Goal: Task Accomplishment & Management: Complete application form

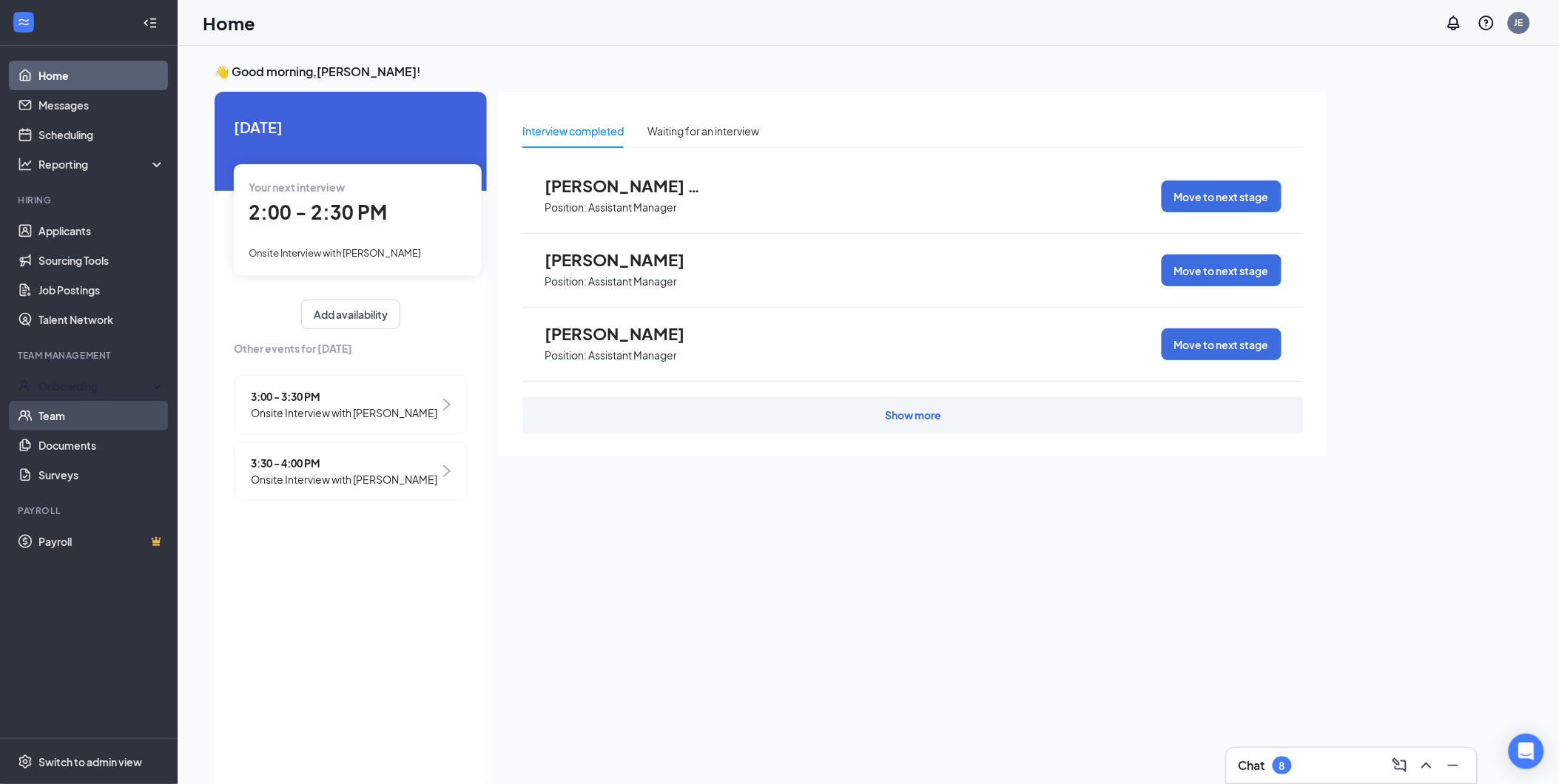
click at [85, 397] on div "Onboarding" at bounding box center [88, 387] width 177 height 30
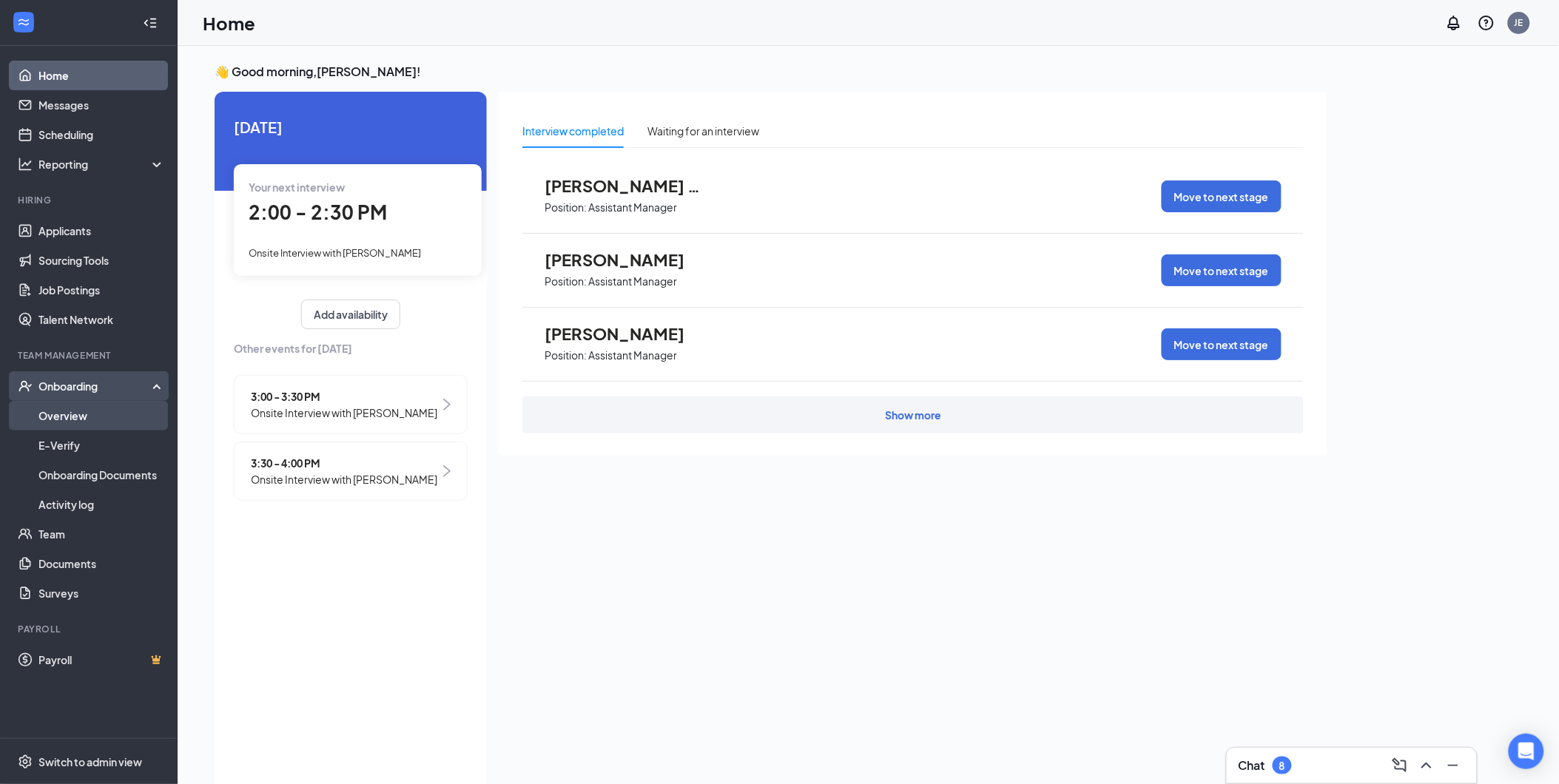
click at [80, 408] on link "Overview" at bounding box center [102, 416] width 127 height 30
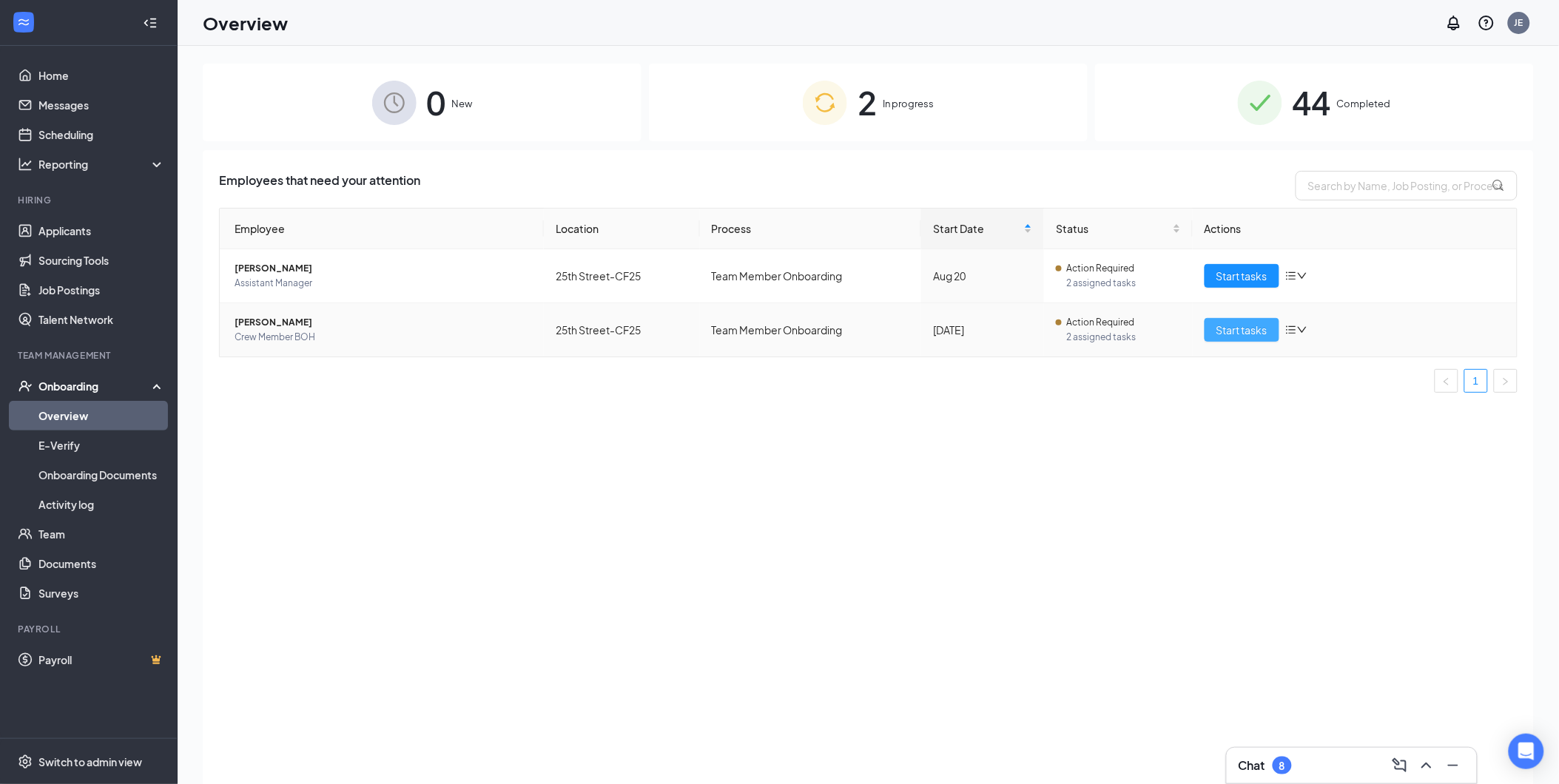
click at [1260, 323] on span "Start tasks" at bounding box center [1242, 330] width 51 height 17
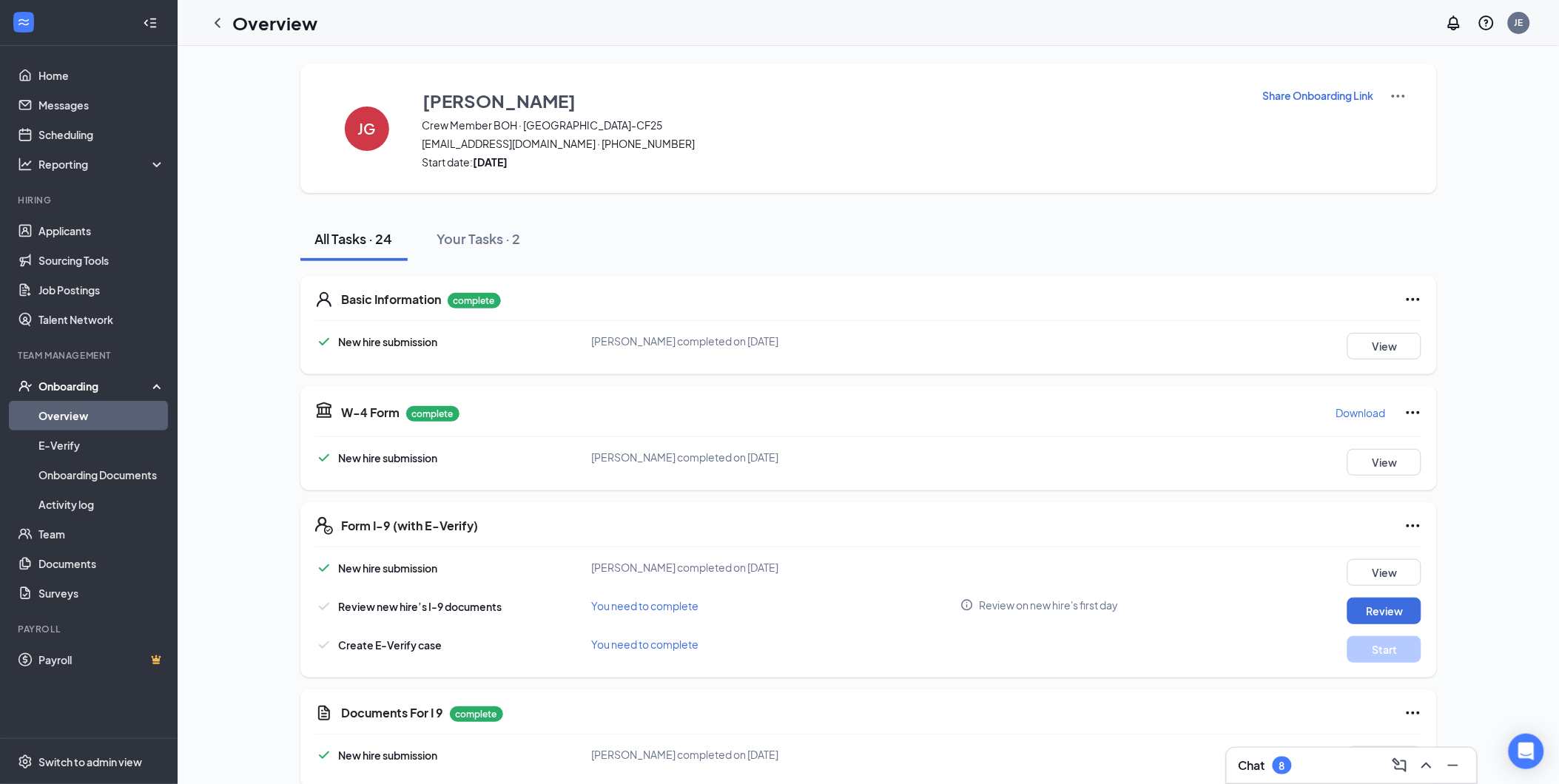
click at [1117, 247] on div "All Tasks · 24 Your Tasks · 2" at bounding box center [868, 238] width 1137 height 44
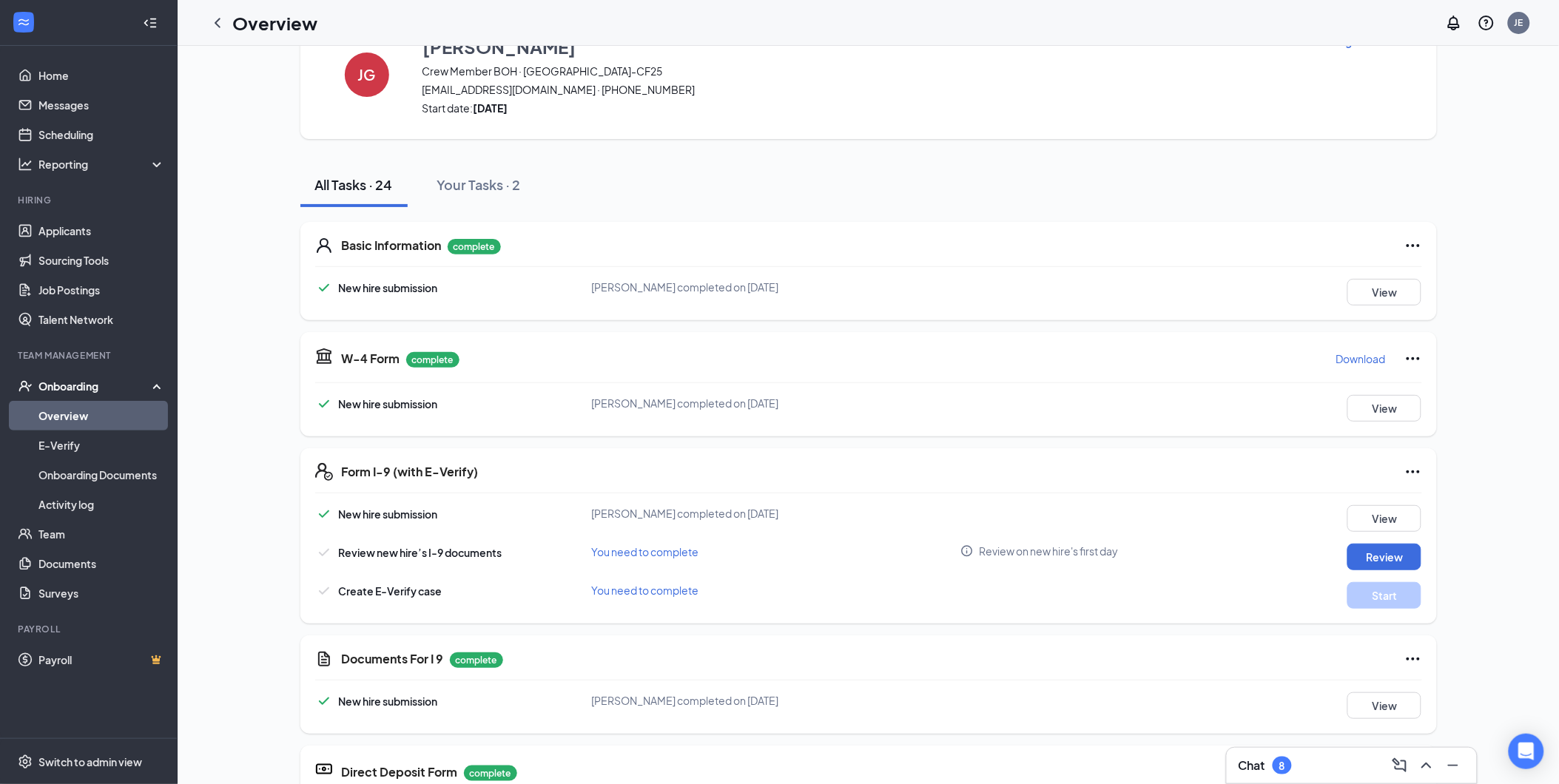
scroll to position [144, 0]
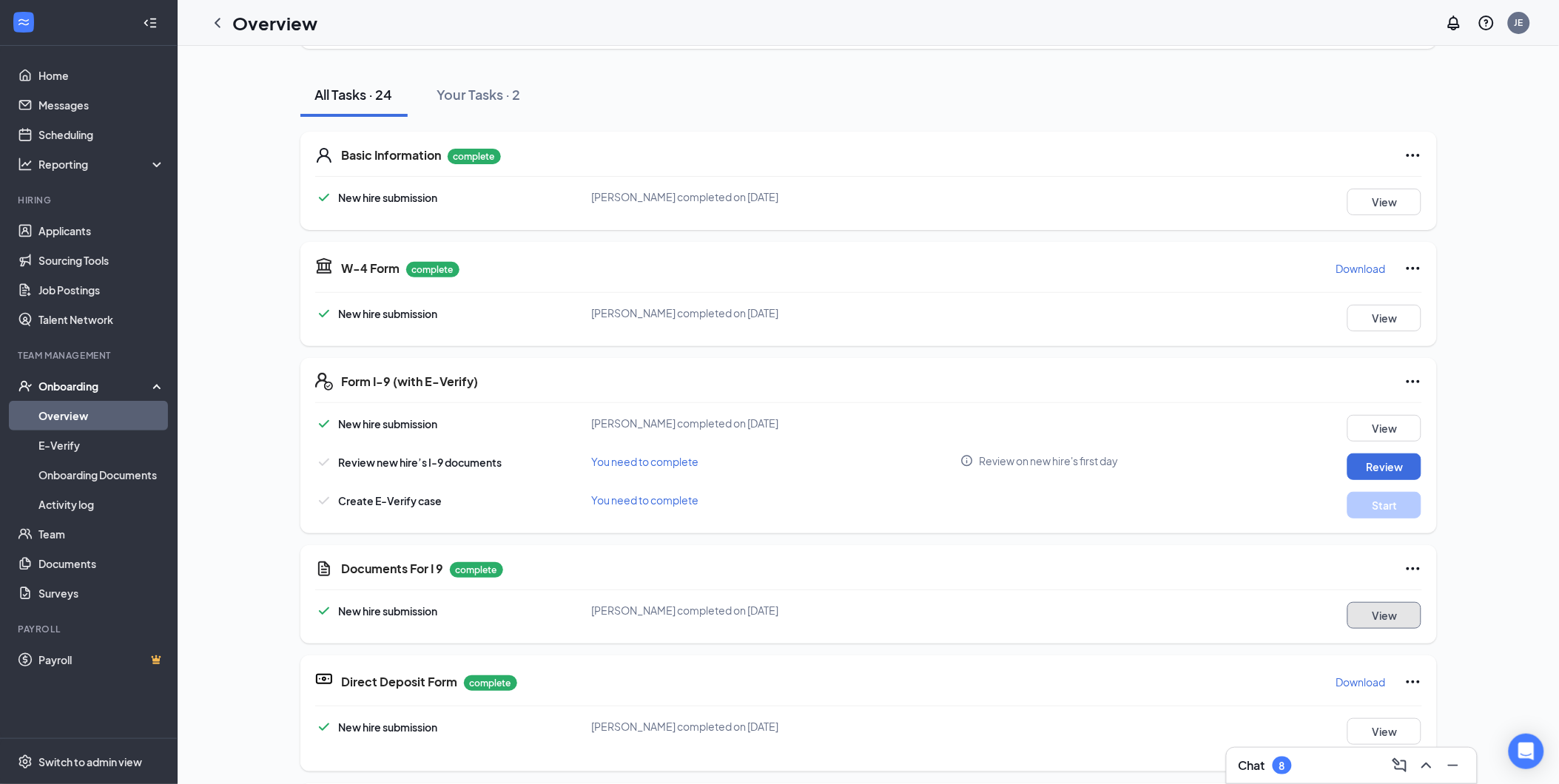
click at [1374, 608] on button "View" at bounding box center [1384, 616] width 74 height 27
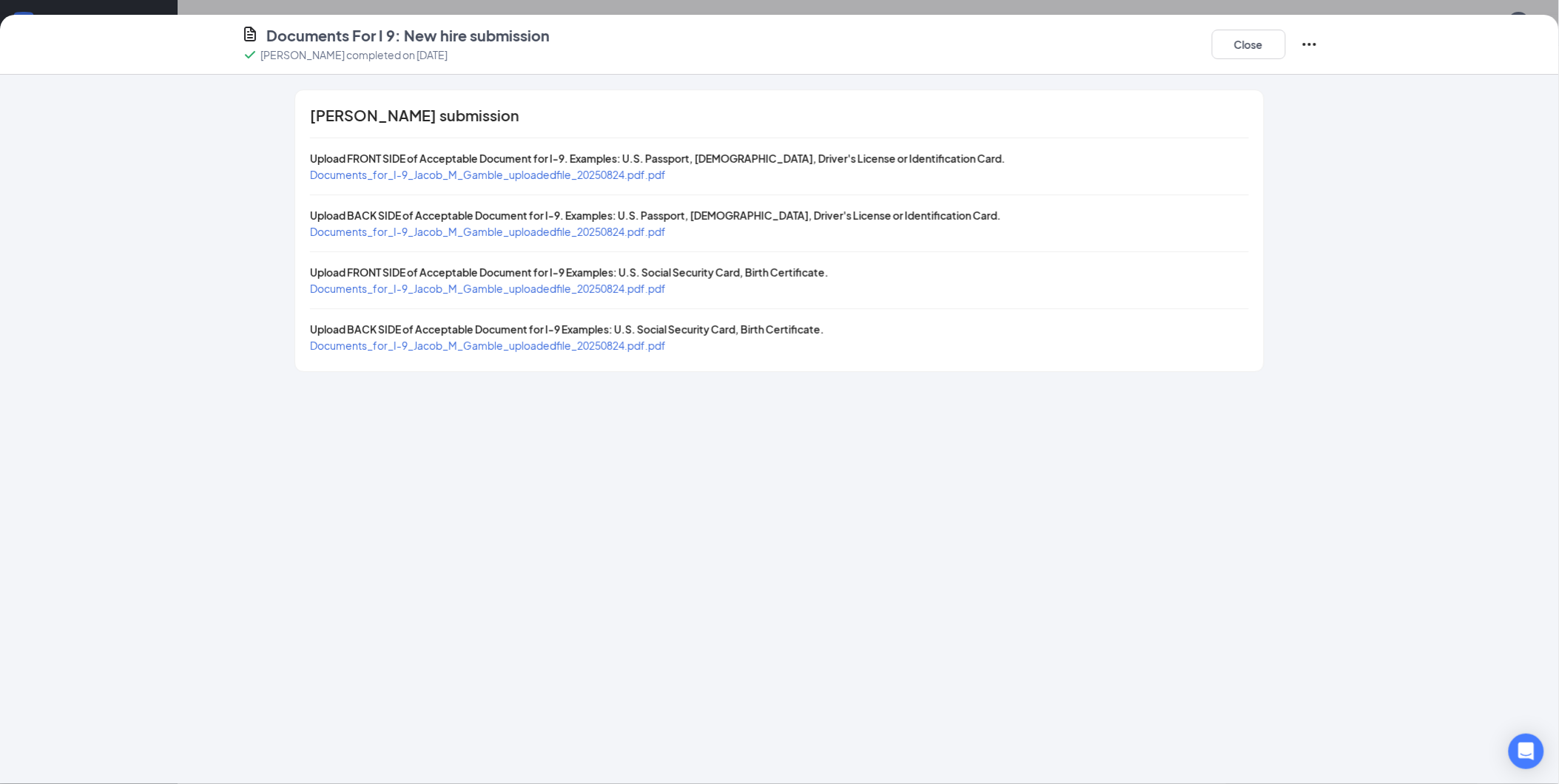
click at [540, 168] on span "Documents_for_I-9_Jacob_M_Gamble_uploadedfile_20250824.pdf.pdf" at bounding box center [487, 175] width 356 height 13
click at [619, 287] on span "Documents_for_I-9_Jacob_M_Gamble_uploadedfile_20250824.pdf.pdf" at bounding box center [487, 288] width 356 height 13
click at [1223, 32] on button "Close" at bounding box center [1248, 45] width 74 height 30
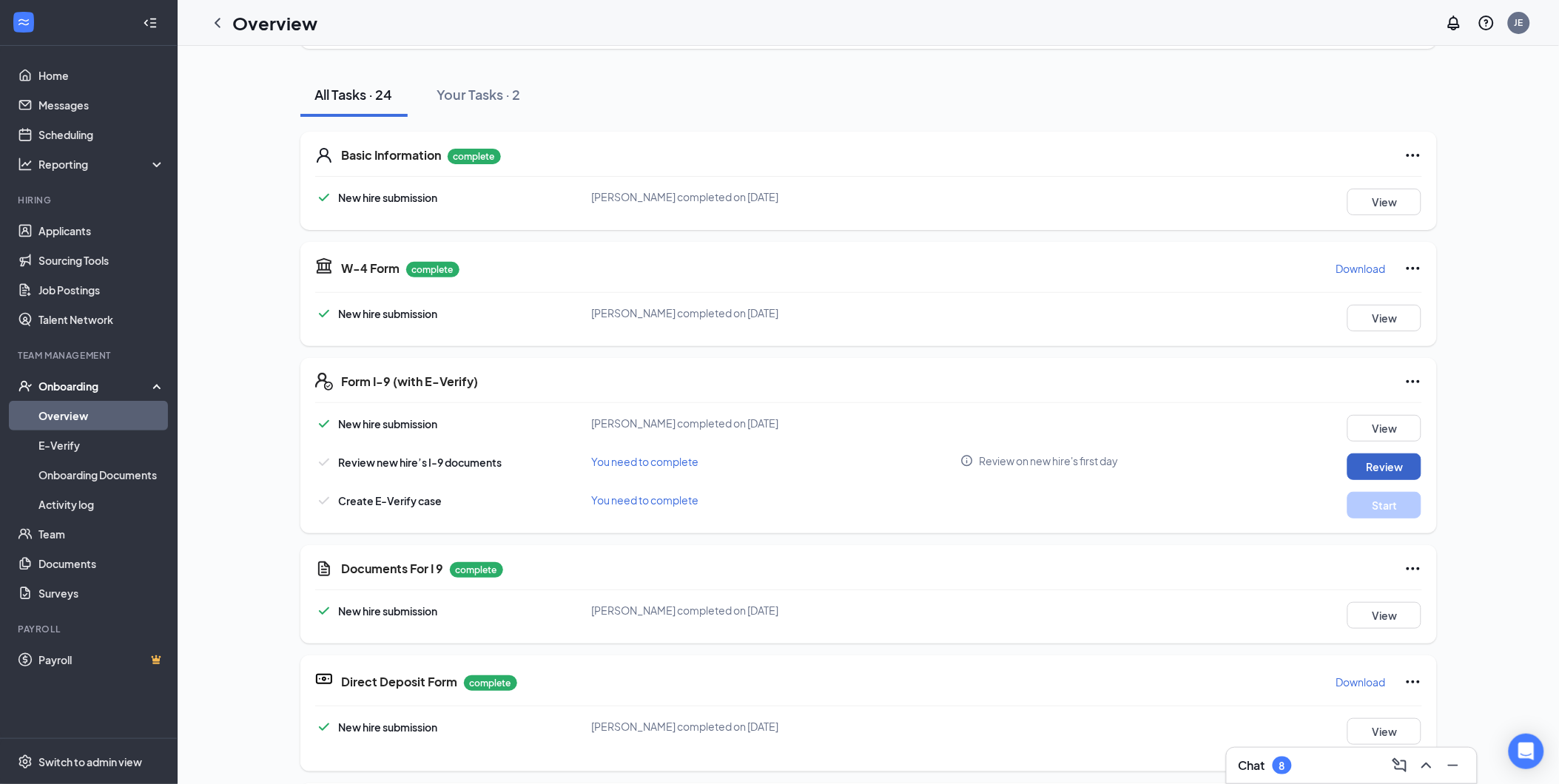
click at [1377, 465] on button "Review" at bounding box center [1384, 467] width 74 height 27
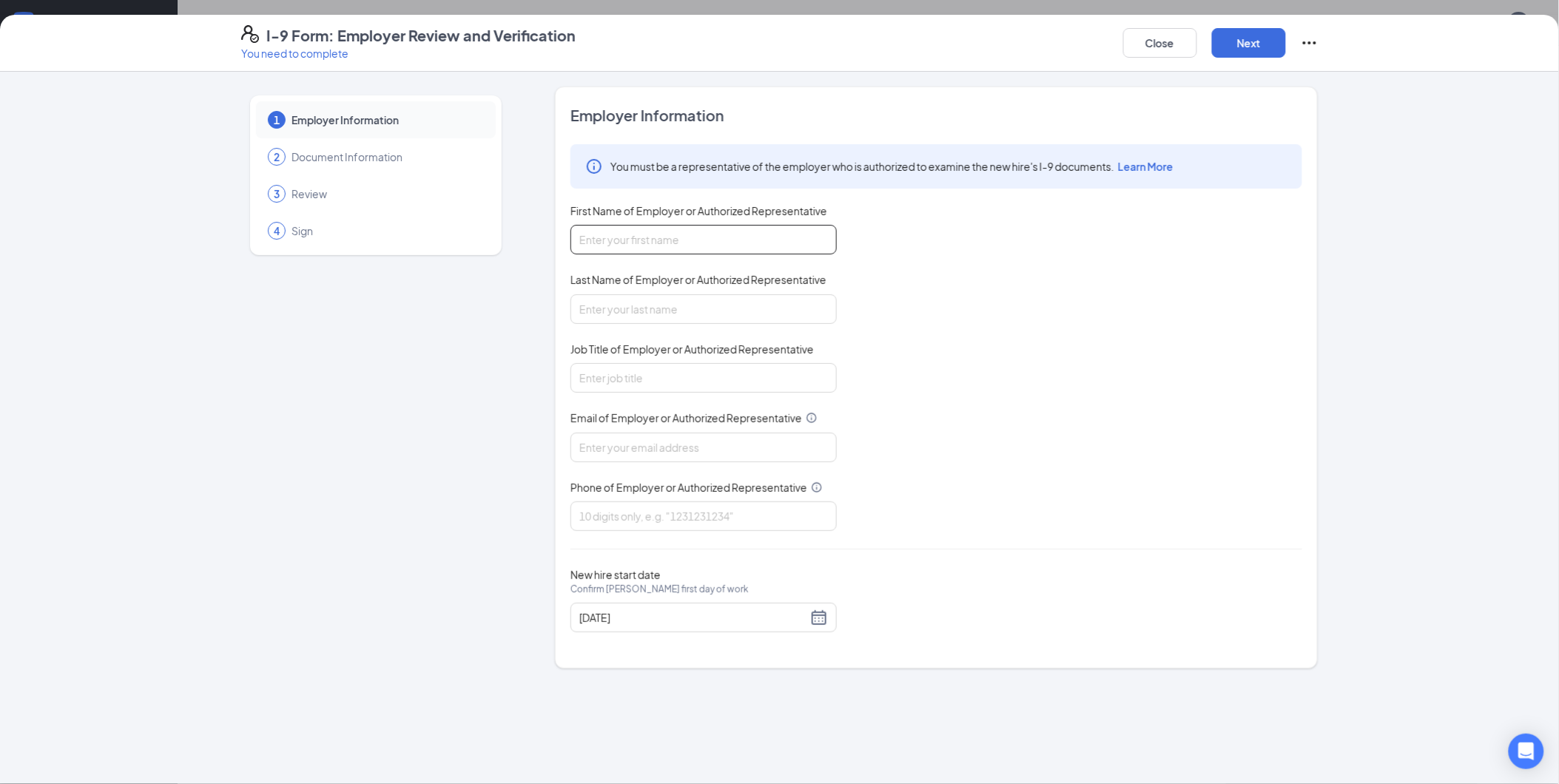
click at [757, 242] on input "First Name of Employer or Authorized Representative" at bounding box center [704, 240] width 267 height 30
type input "Ruby"
click at [577, 319] on input "Last Name of Employer or Authorized Representative" at bounding box center [704, 309] width 267 height 30
type input "[PERSON_NAME]"
click at [602, 380] on input "Job Title of Employer or Authorized Representative" at bounding box center [704, 378] width 267 height 30
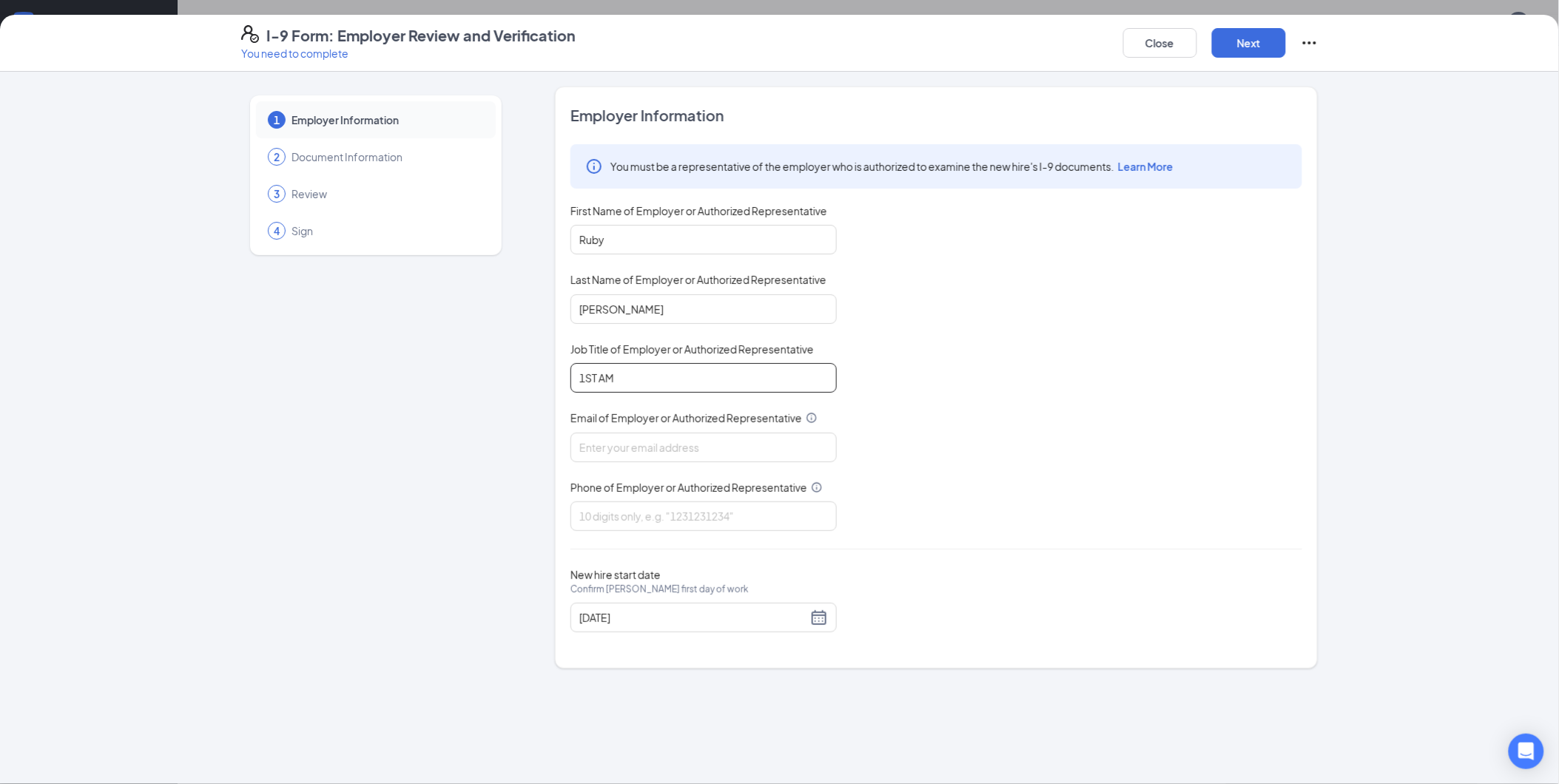
click at [604, 386] on input "1ST AM" at bounding box center [704, 378] width 267 height 30
type input "1ST AGM"
click at [688, 453] on input "Email of Employer or Authorized Representative" at bounding box center [704, 447] width 267 height 30
type input "[EMAIL_ADDRESS][DOMAIN_NAME]"
click at [585, 520] on input "Phone of Employer or Authorized Representative" at bounding box center [704, 517] width 267 height 30
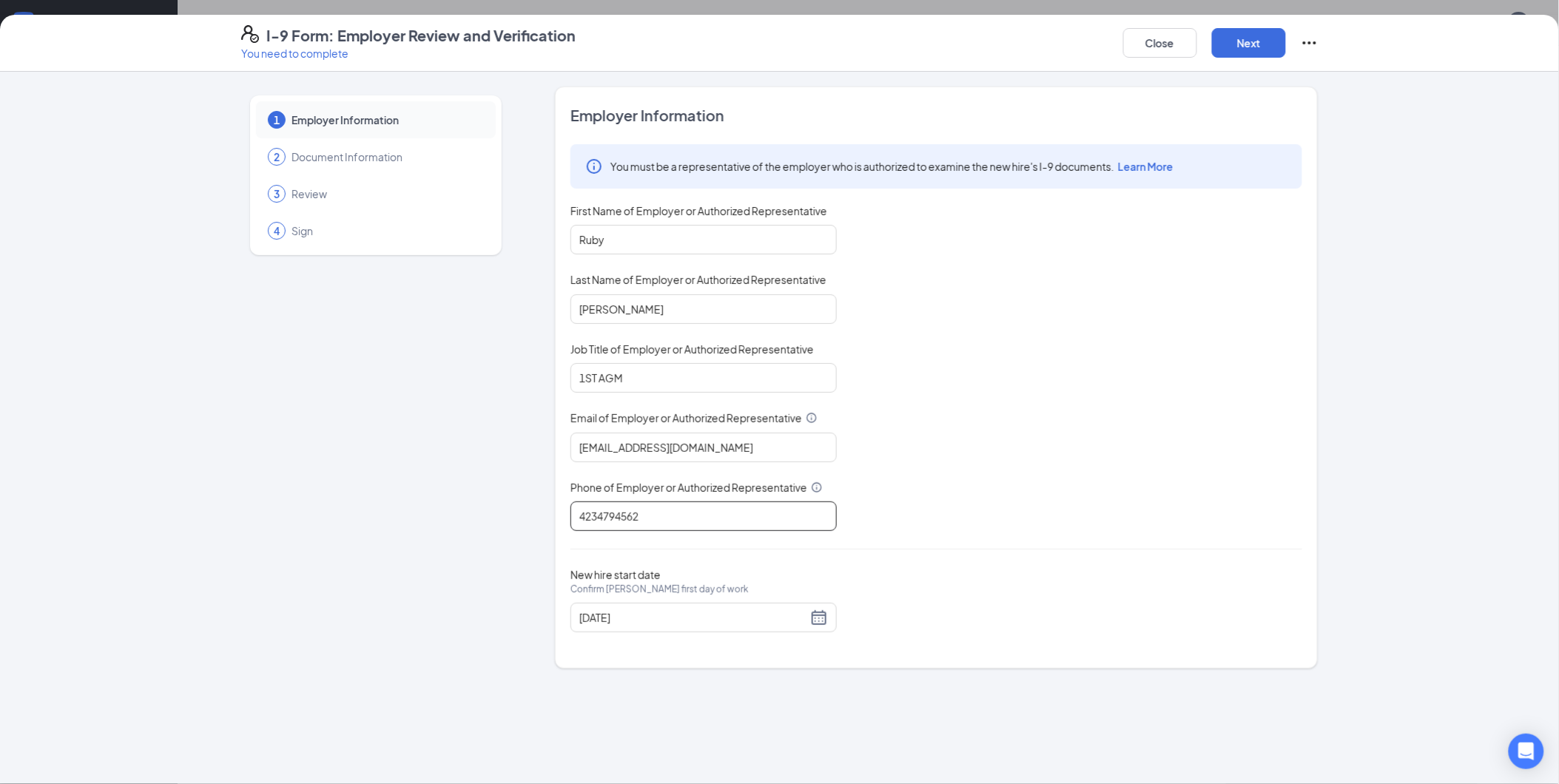
type input "4234794562"
click at [505, 521] on div "1 Employer Information 2 Document Information 3 Review 4 Sign" at bounding box center [375, 377] width 269 height 582
click at [822, 612] on div "[DATE]" at bounding box center [703, 617] width 248 height 17
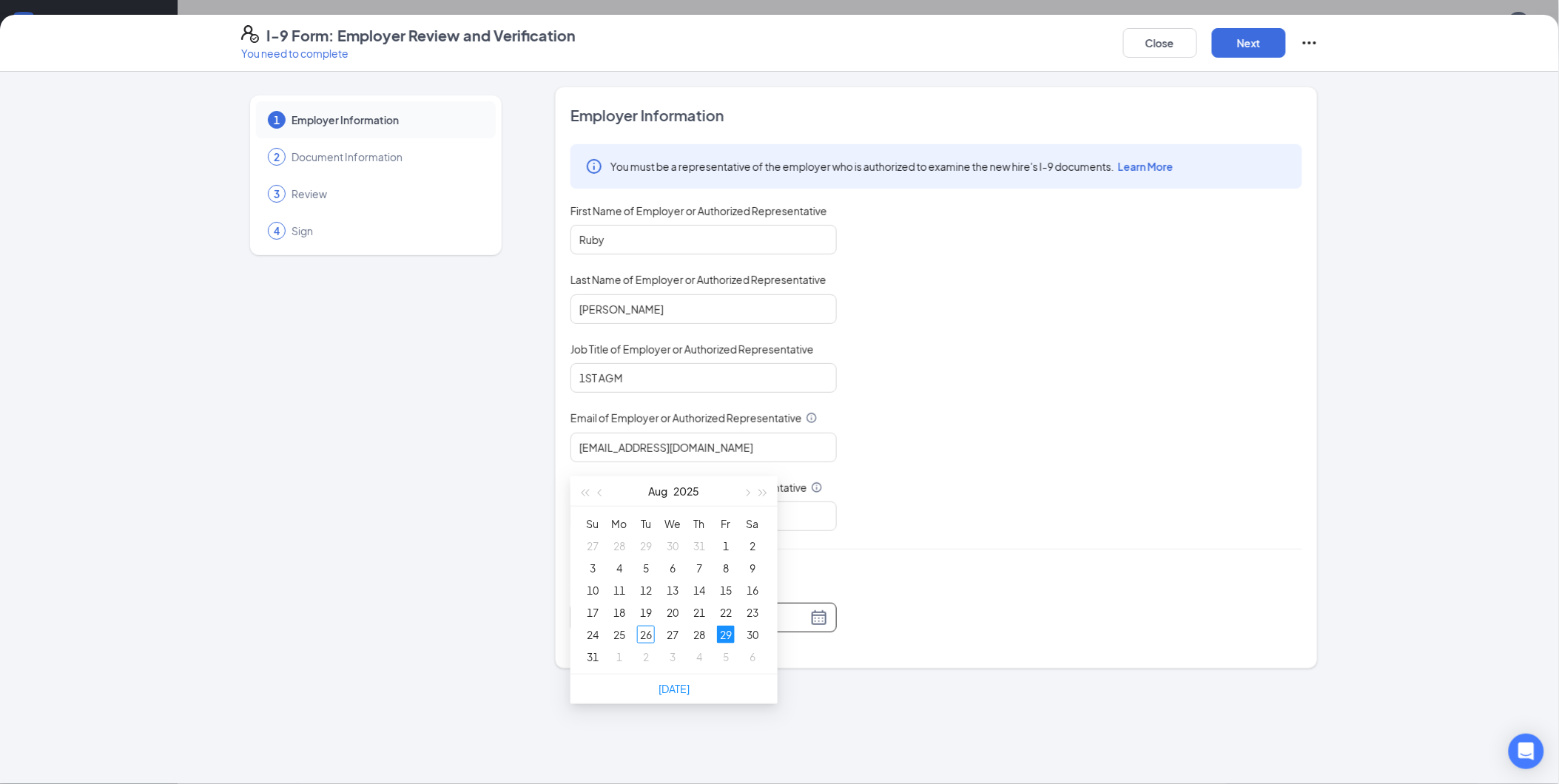
scroll to position [247, 0]
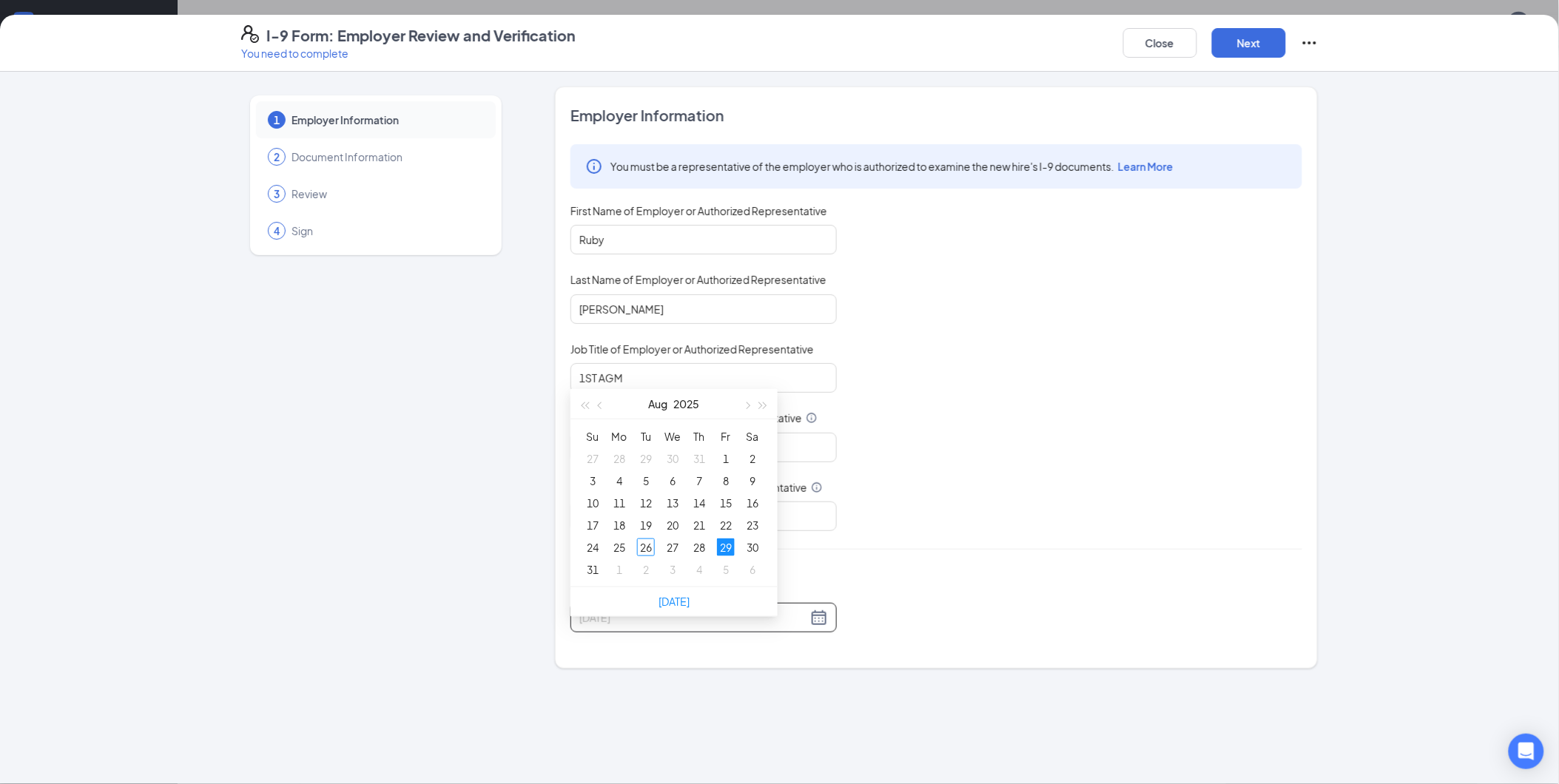
type input "[DATE]"
click at [719, 542] on div "29" at bounding box center [725, 547] width 17 height 17
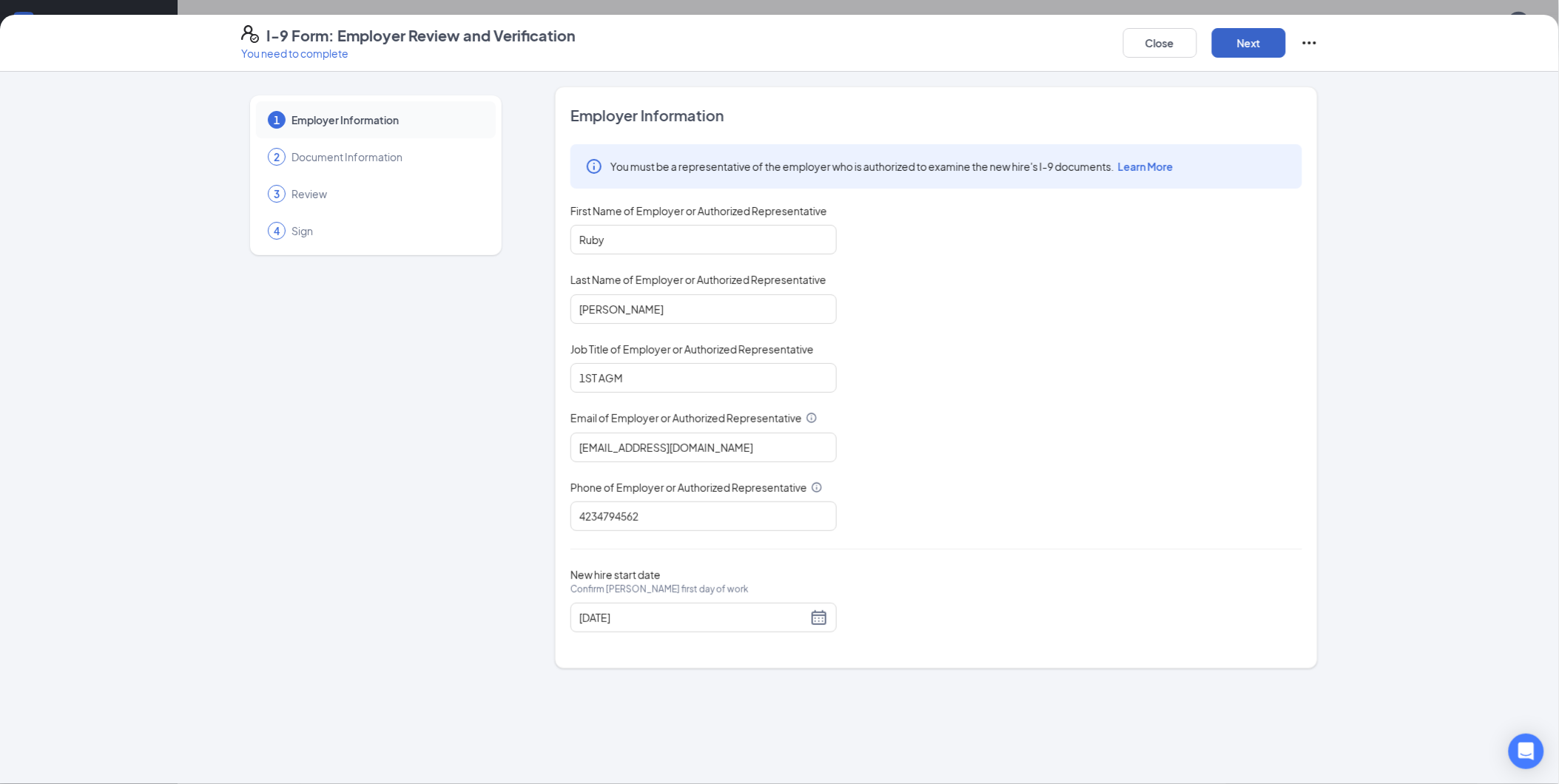
click at [1237, 37] on button "Next" at bounding box center [1248, 43] width 74 height 30
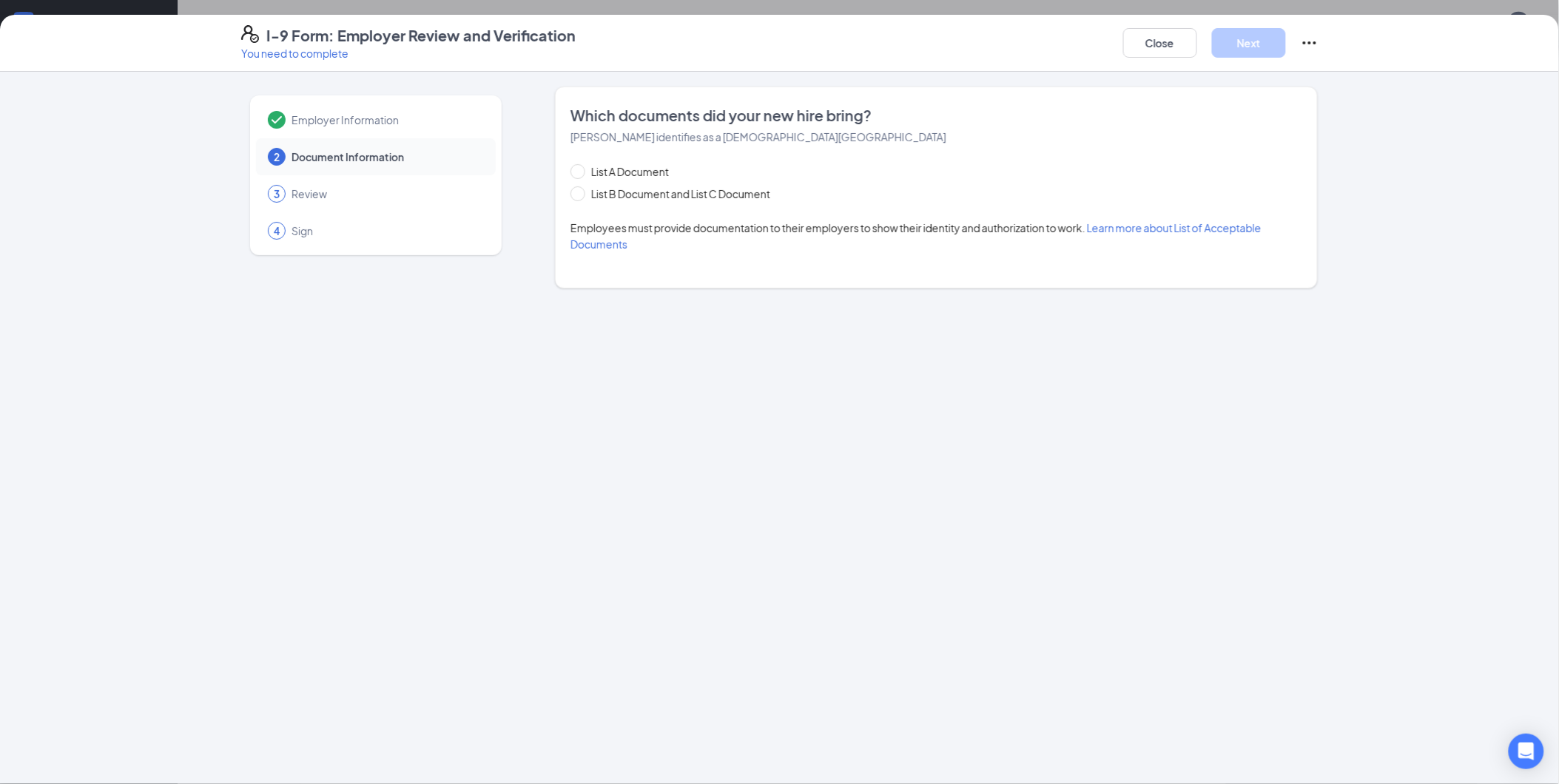
click at [744, 185] on div "List A Document List B Document and List C Document" at bounding box center [685, 182] width 229 height 38
click at [744, 188] on span "List B Document and List C Document" at bounding box center [680, 194] width 191 height 17
click at [581, 188] on input "List B Document and List C Document" at bounding box center [576, 192] width 10 height 10
radio input "true"
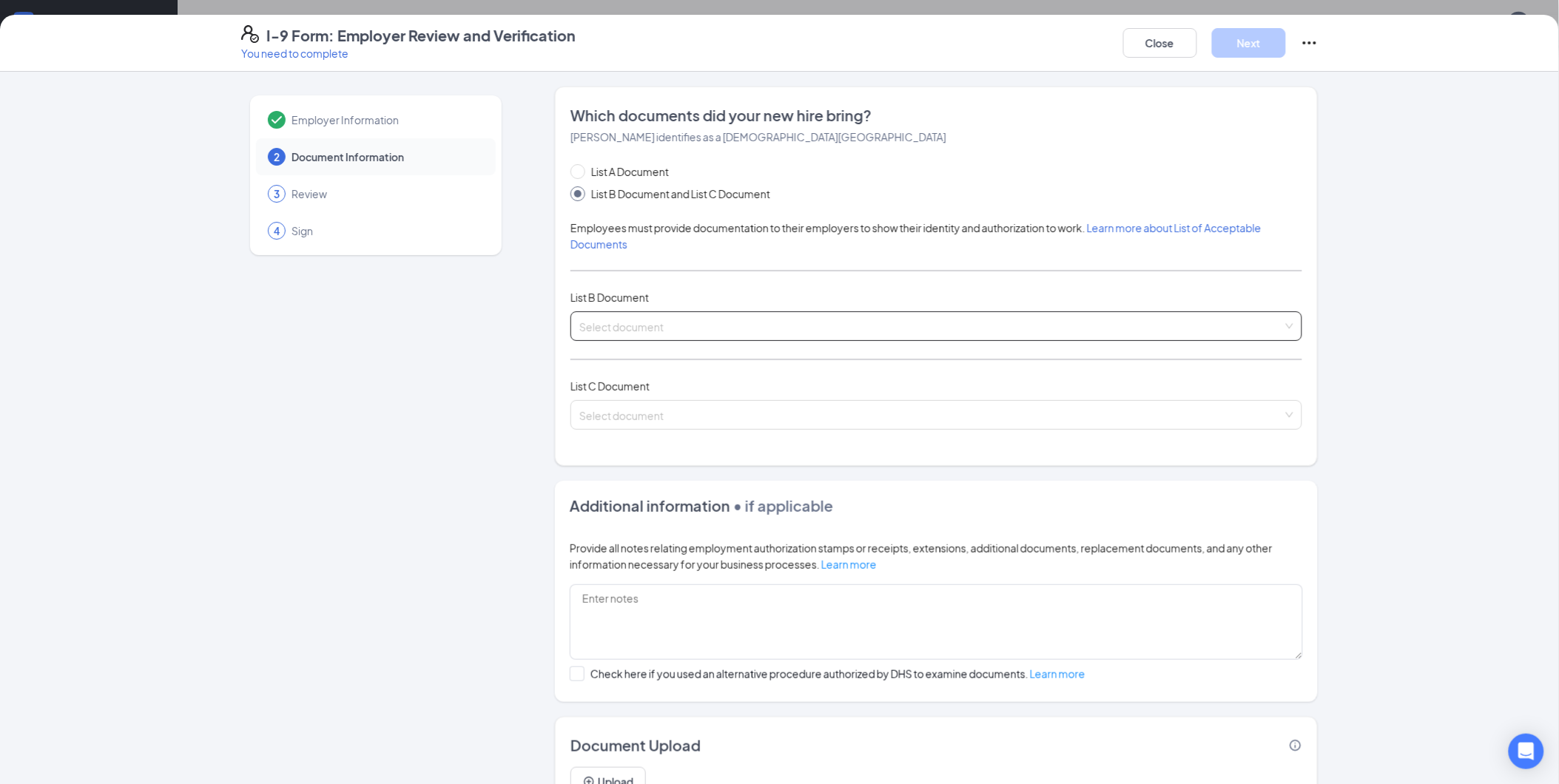
click at [640, 327] on input "search" at bounding box center [931, 323] width 703 height 22
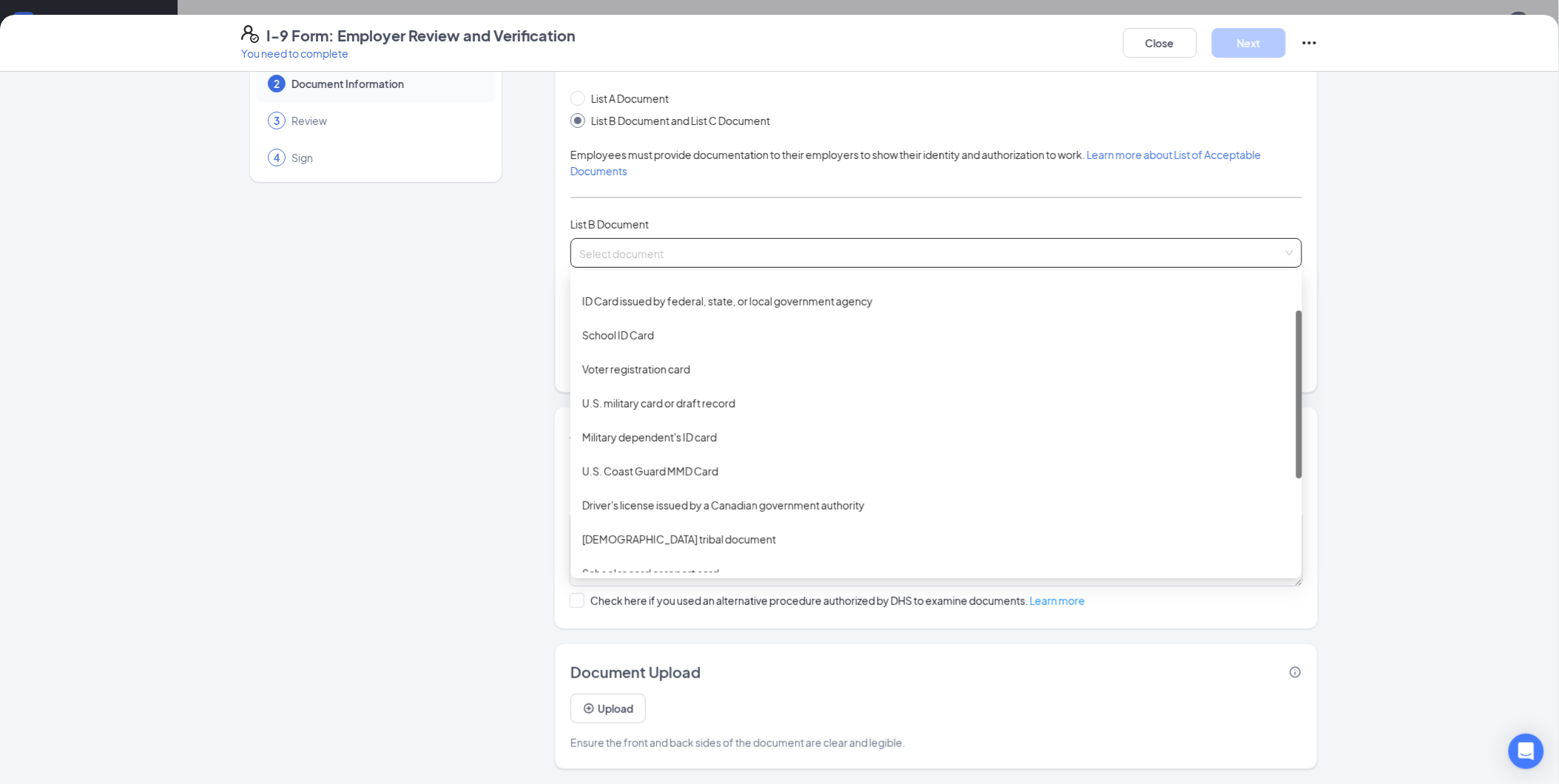
scroll to position [0, 0]
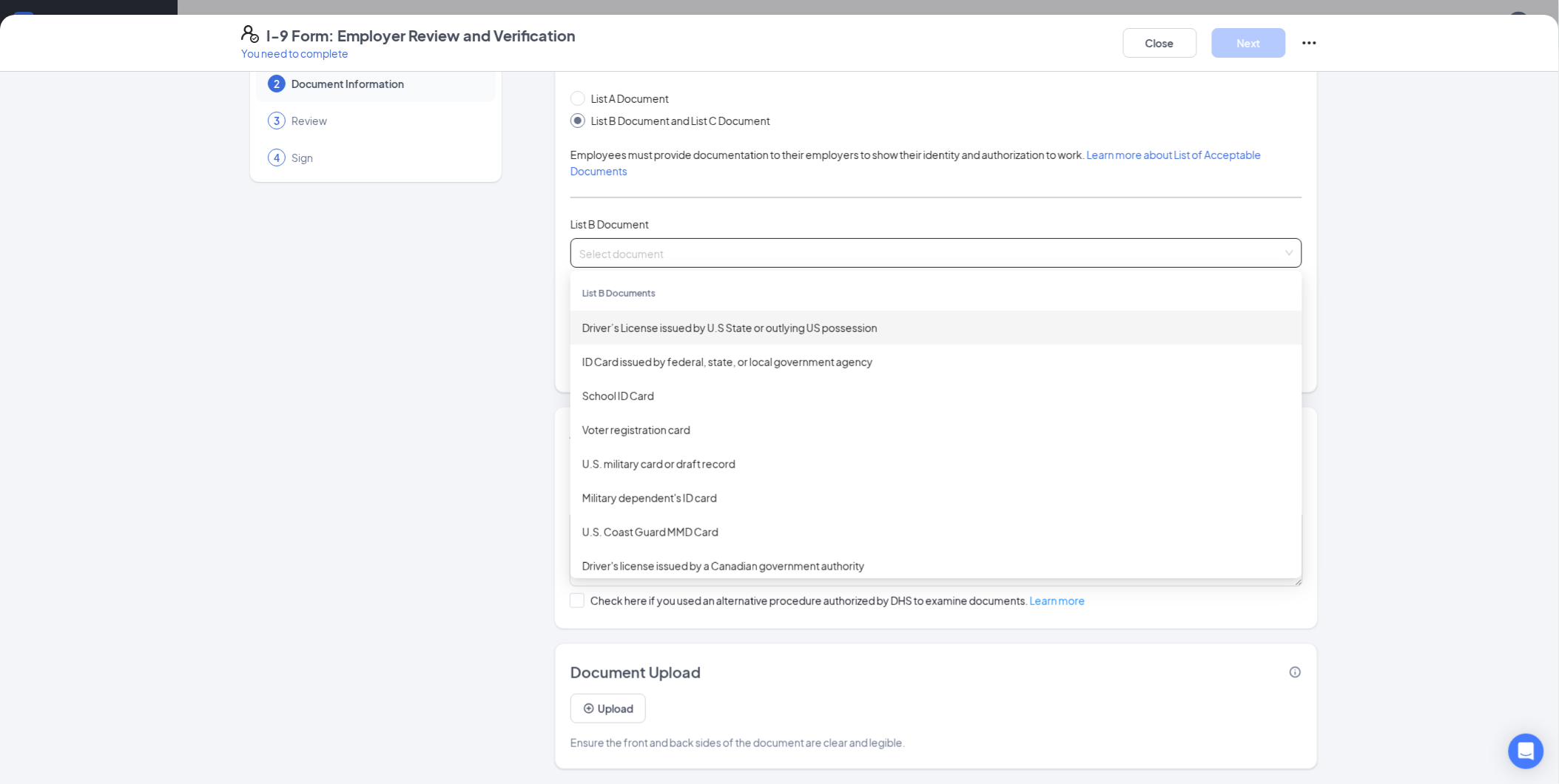
click at [710, 331] on div "Driver’s License issued by U.S State or outlying US possession" at bounding box center [937, 328] width 708 height 17
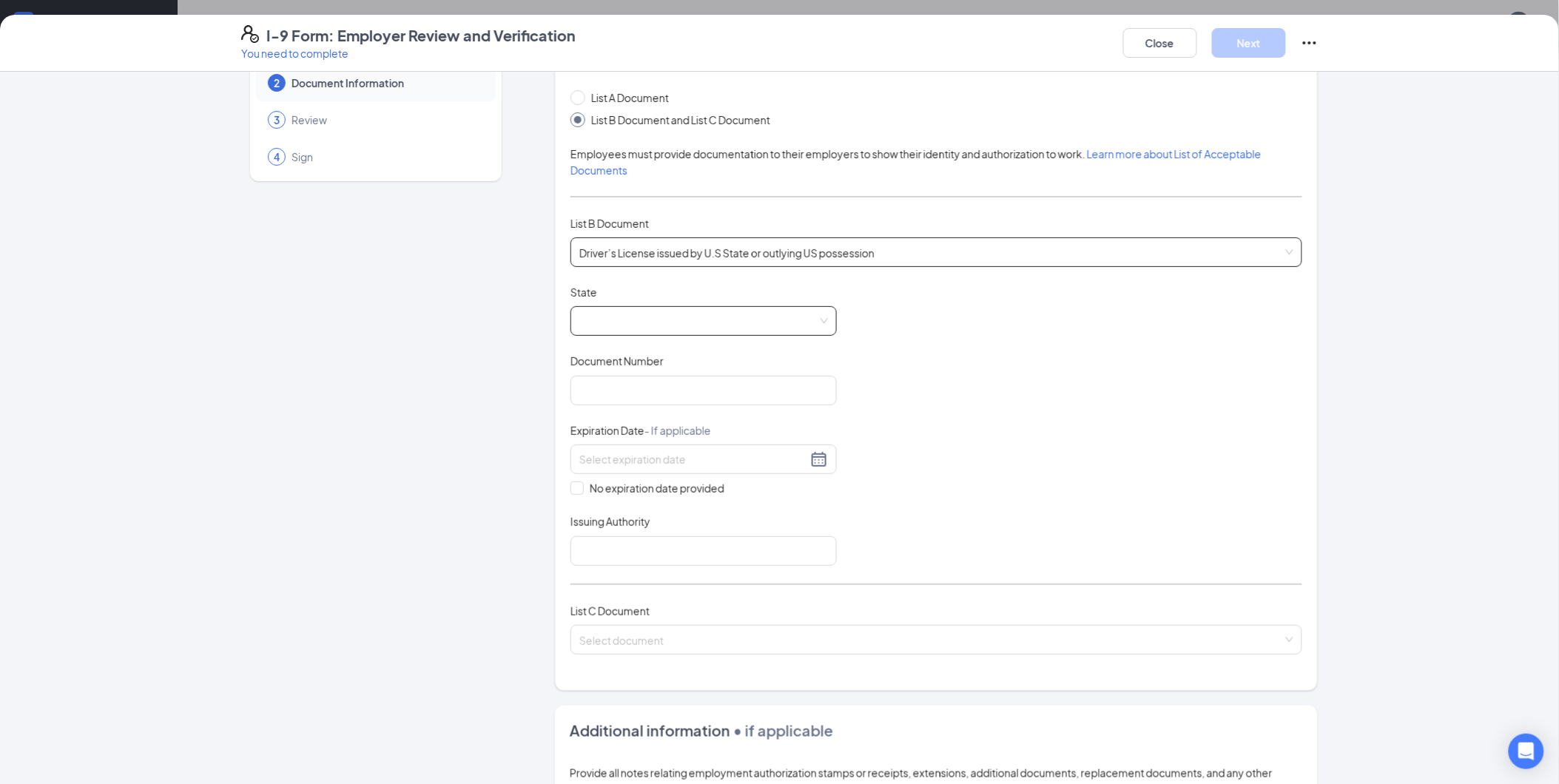
click at [612, 333] on span at bounding box center [703, 321] width 248 height 28
click at [622, 517] on div "[US_STATE]" at bounding box center [704, 531] width 267 height 34
click at [607, 470] on div at bounding box center [704, 460] width 267 height 30
type input "[DATE]"
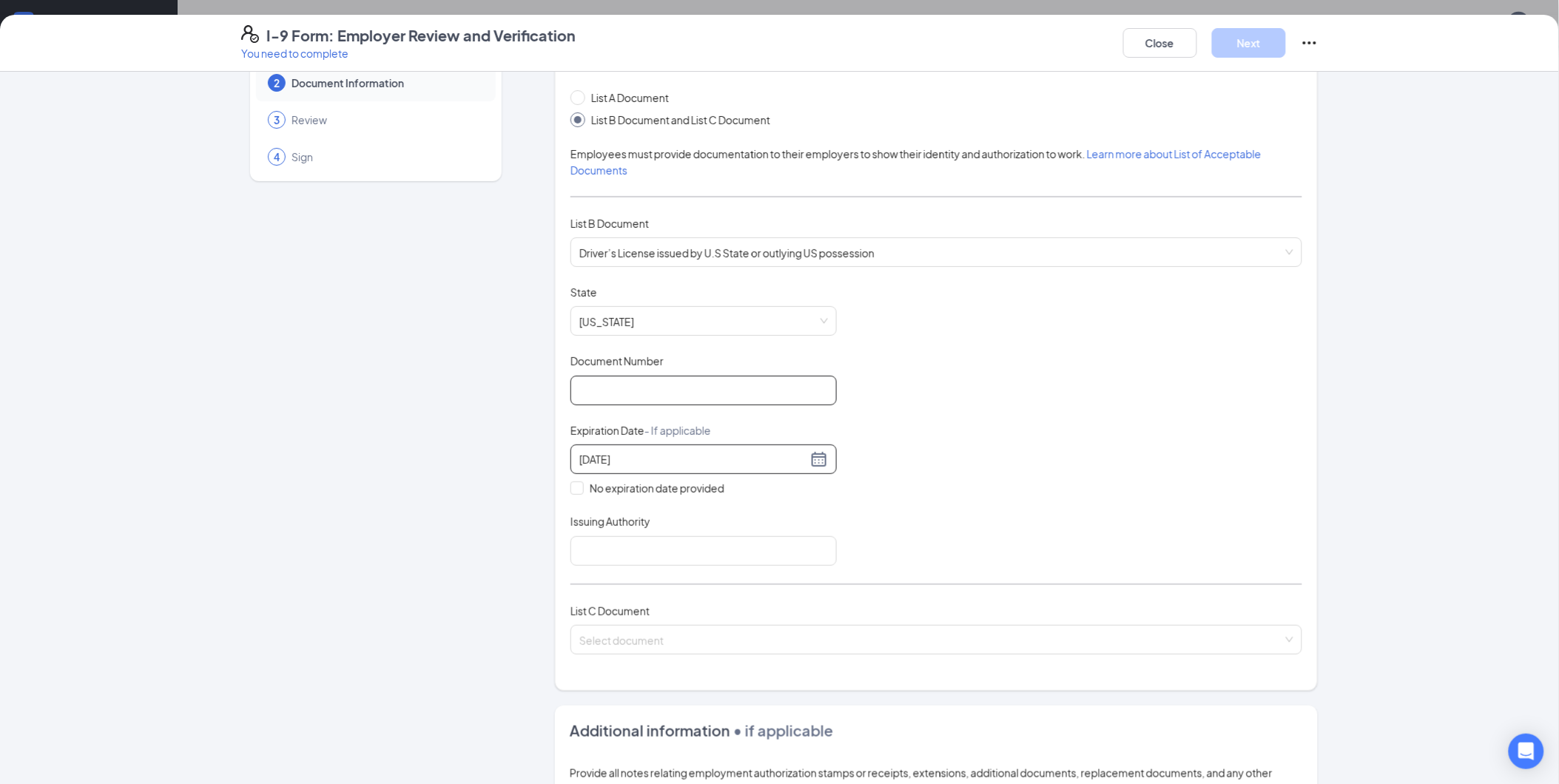
click at [597, 399] on input "Document Number" at bounding box center [704, 391] width 267 height 30
type input "146663010"
click at [327, 461] on div "Employer Information 2 Document Information 3 Review 4 Sign" at bounding box center [375, 540] width 269 height 1055
click at [667, 545] on input "Issuing Authority" at bounding box center [704, 552] width 267 height 30
type input "TN"
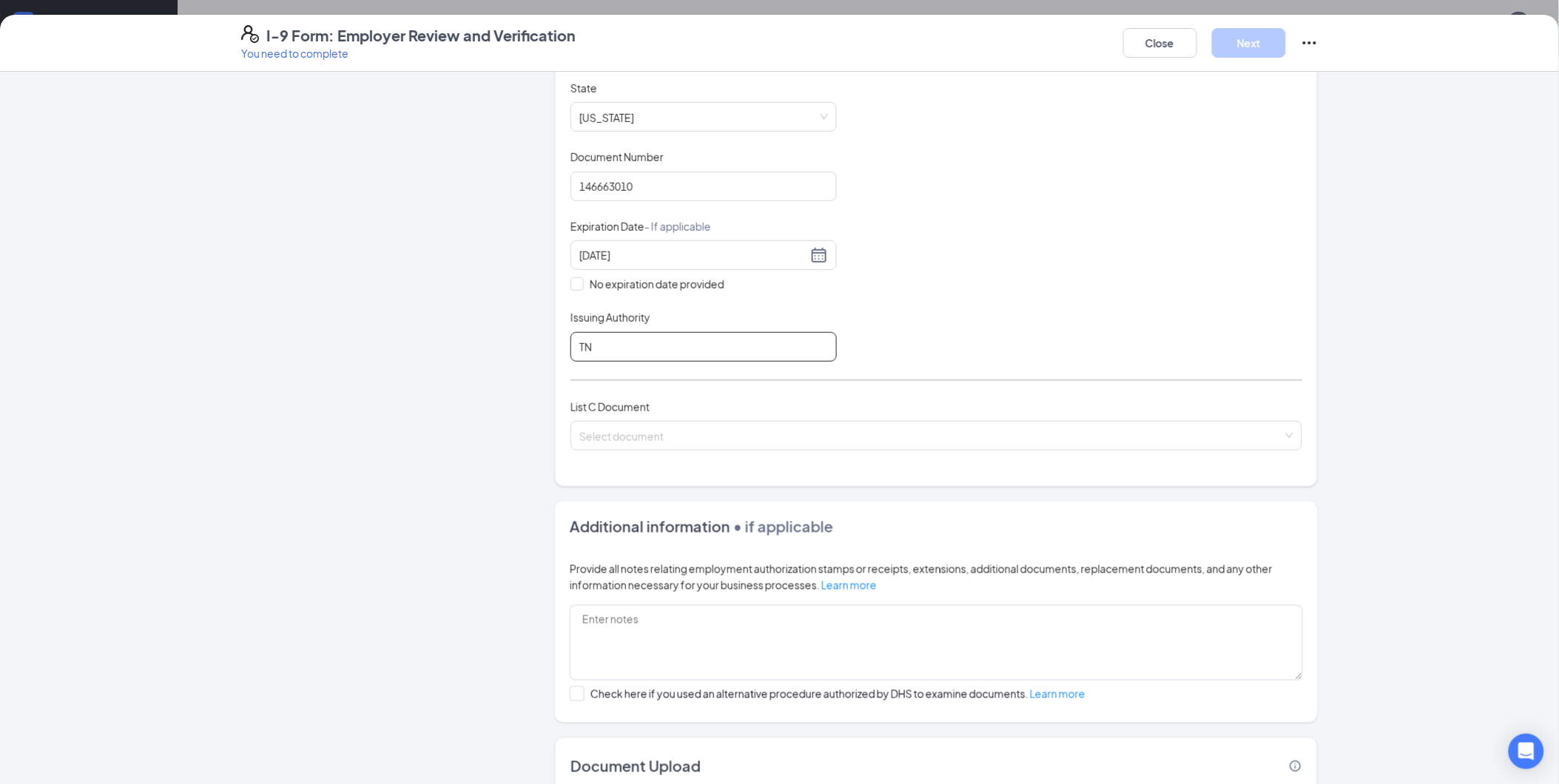
scroll to position [320, 0]
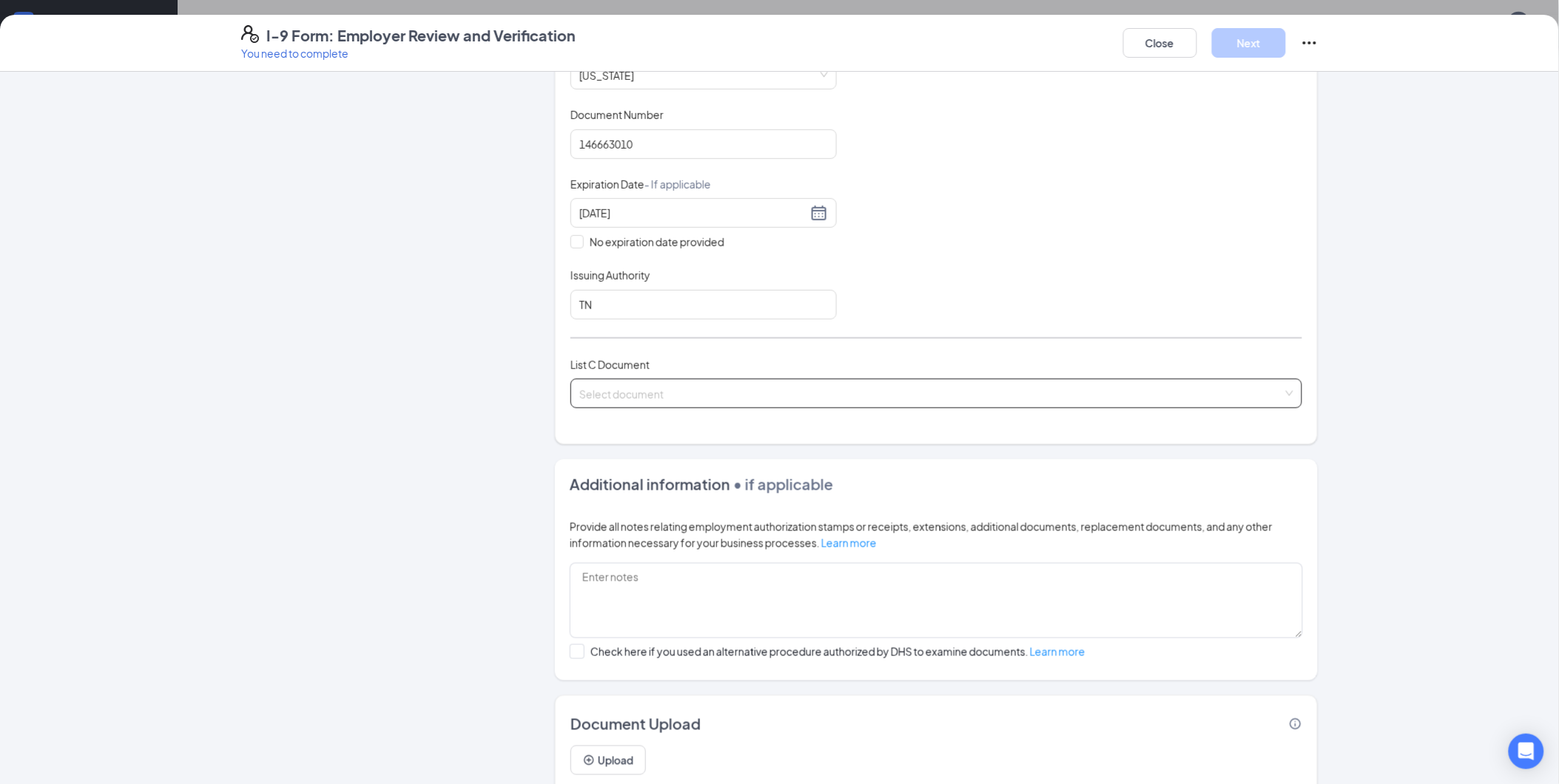
click at [610, 395] on input "search" at bounding box center [931, 390] width 703 height 22
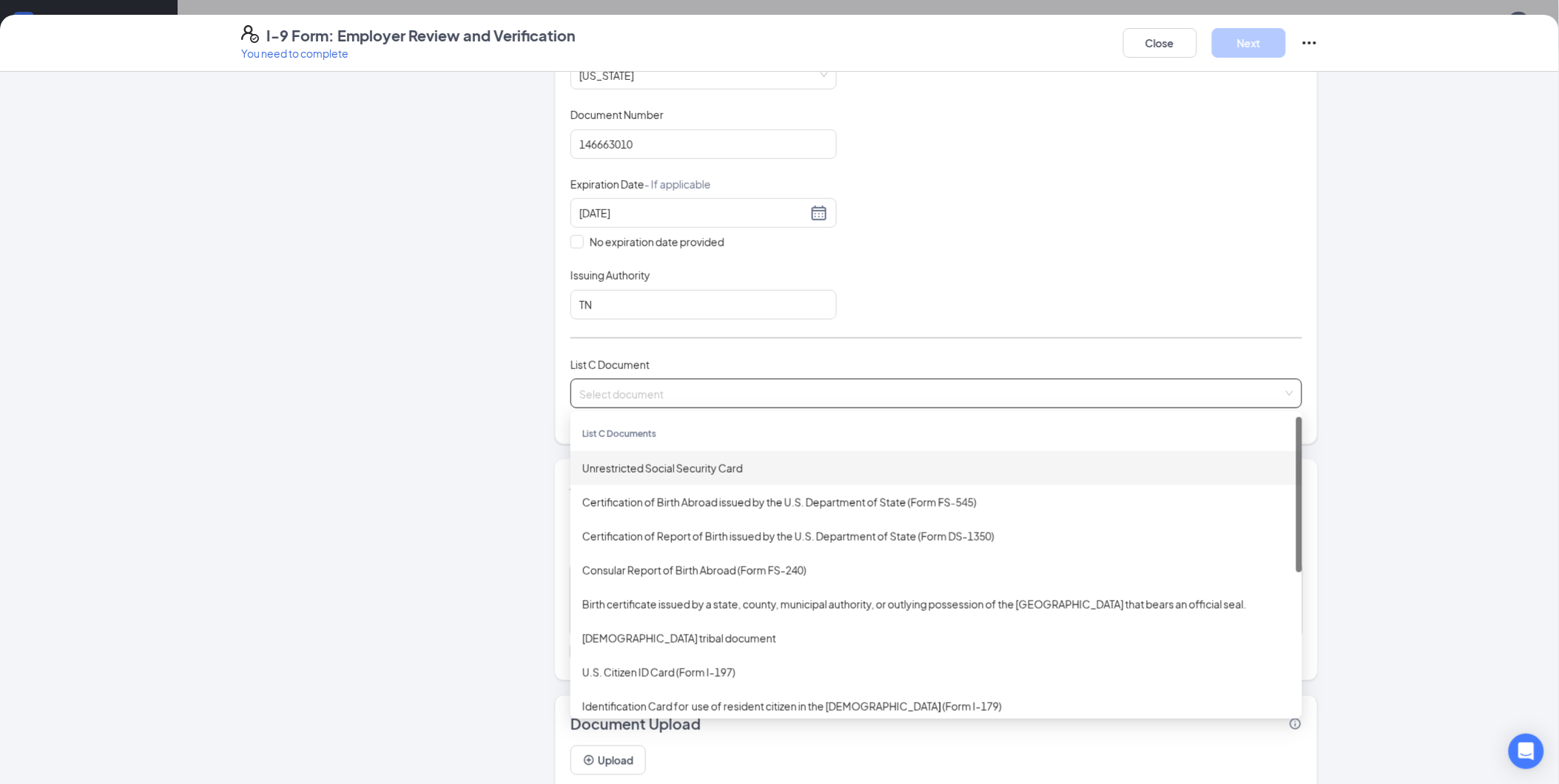
click at [617, 476] on div "Unrestricted Social Security Card" at bounding box center [937, 468] width 708 height 17
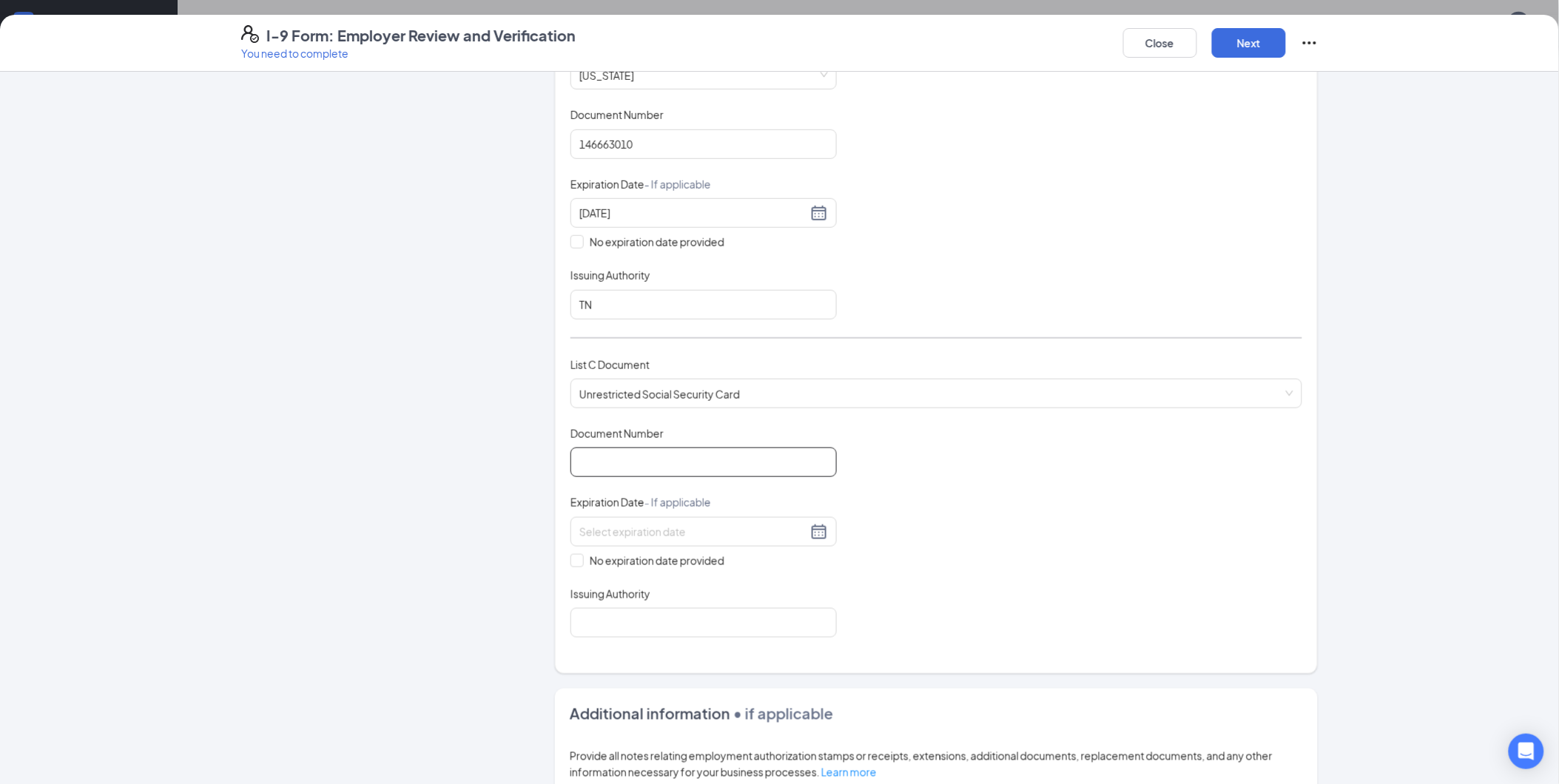
click at [619, 465] on input "Document Number" at bounding box center [704, 462] width 267 height 30
type input "409978857"
click at [616, 542] on div at bounding box center [704, 532] width 267 height 30
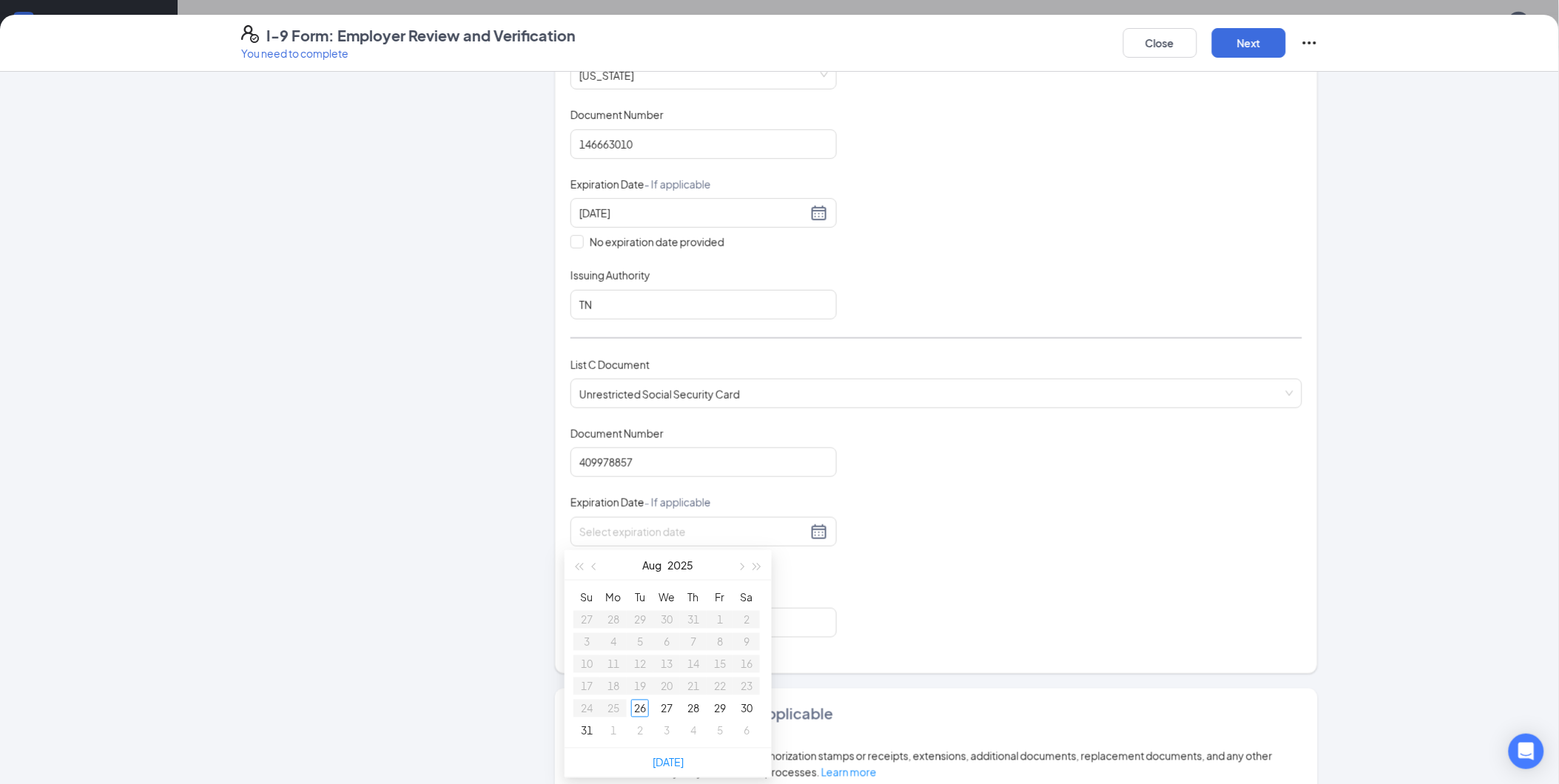
click at [555, 564] on div "Which documents did your new hire bring? [PERSON_NAME] identifies as a [DEMOGRA…" at bounding box center [936, 219] width 762 height 907
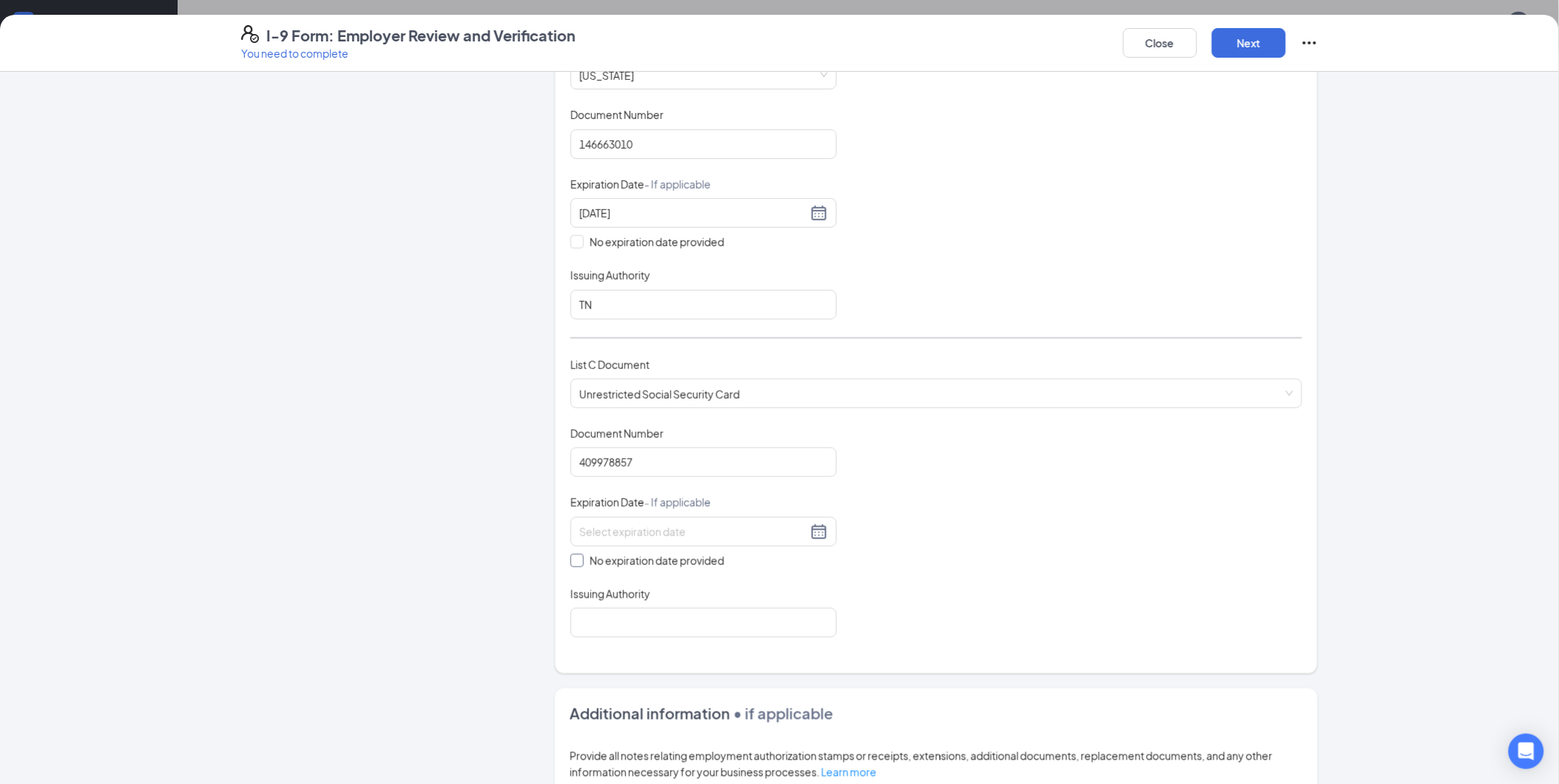
click at [571, 561] on input "No expiration date provided" at bounding box center [576, 559] width 10 height 10
checkbox input "true"
click at [617, 622] on input "Issuing Authority" at bounding box center [704, 626] width 267 height 30
type input "SSA"
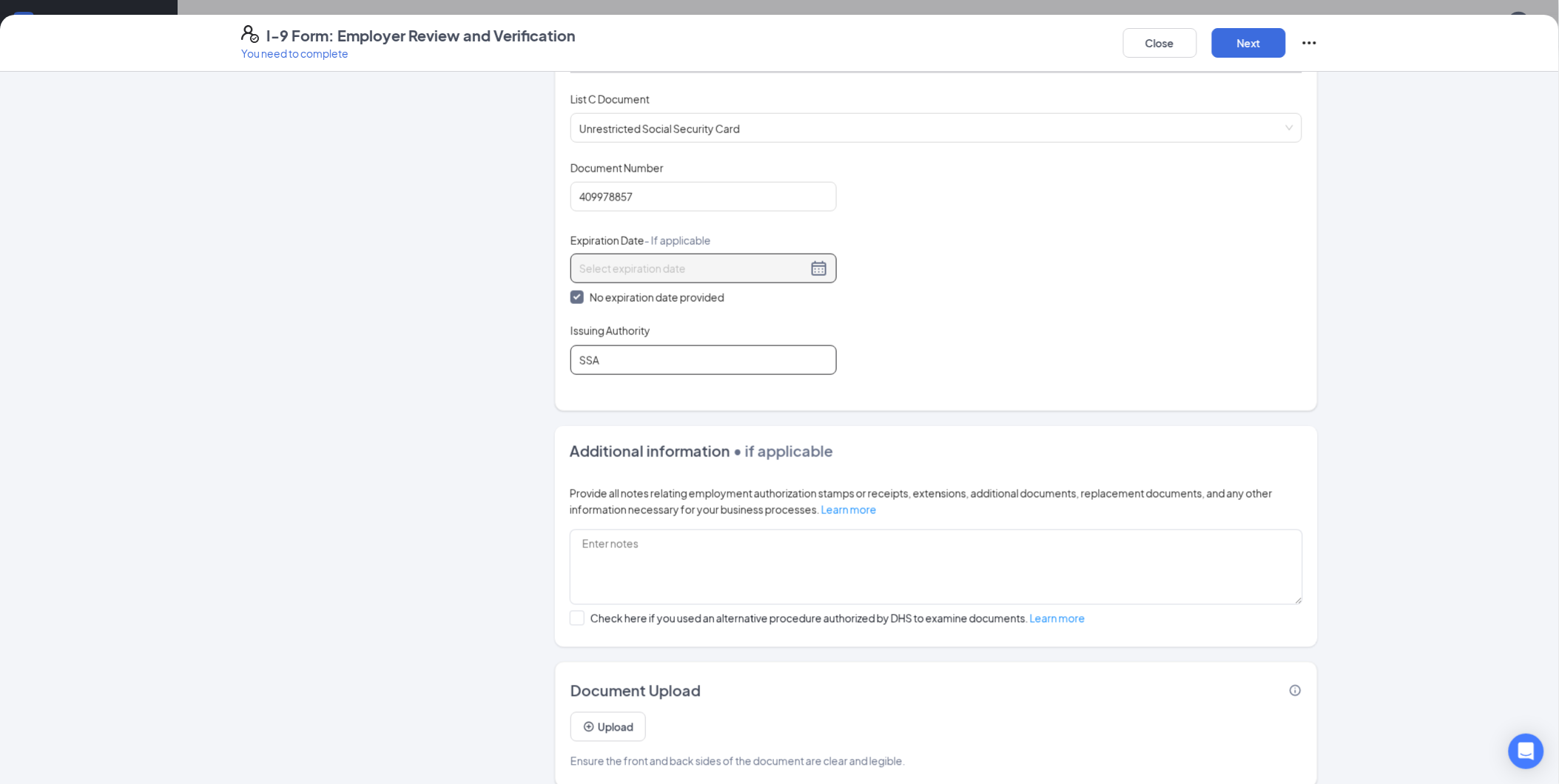
scroll to position [603, 0]
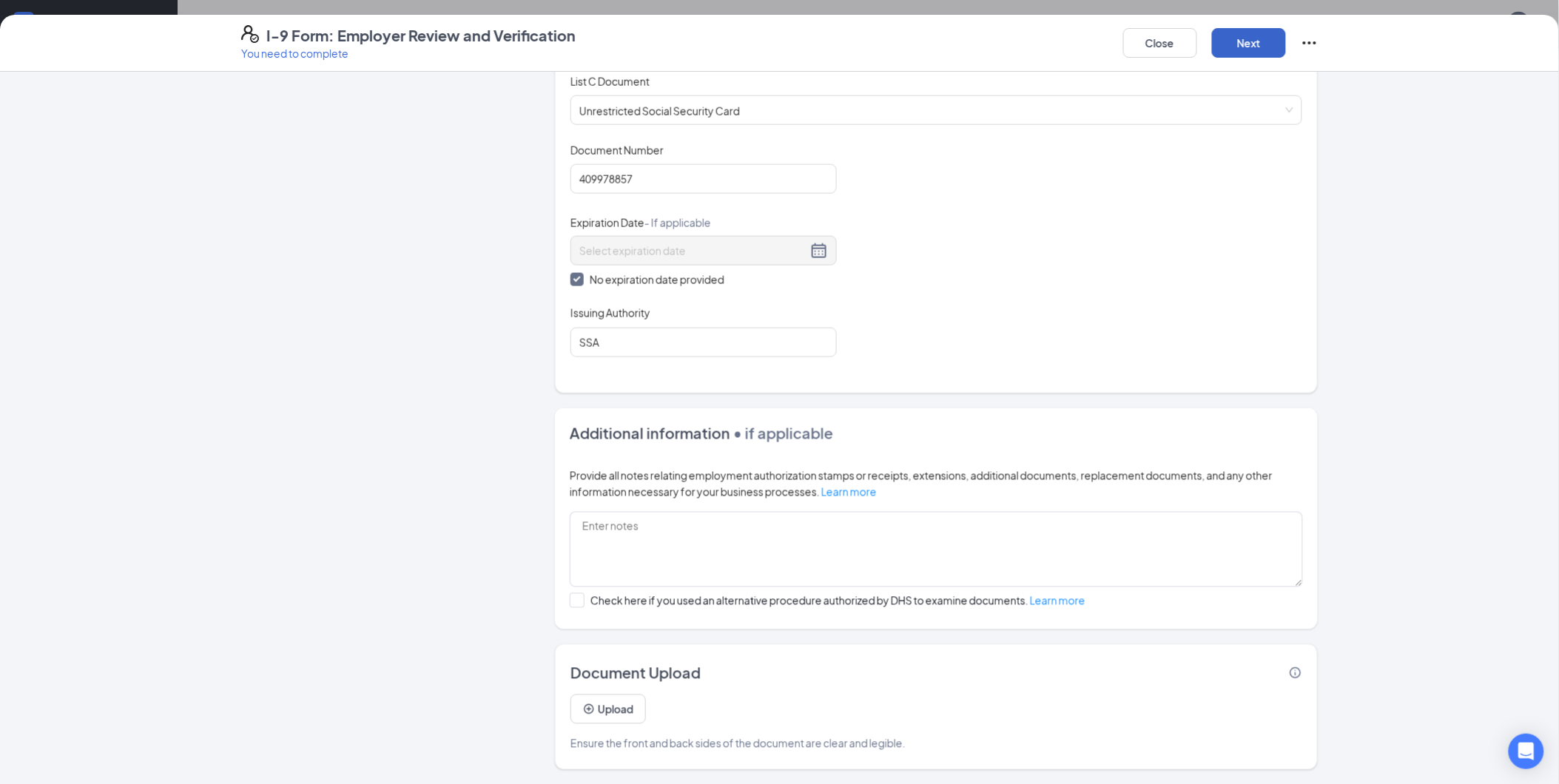
click at [1233, 52] on button "Next" at bounding box center [1248, 43] width 74 height 30
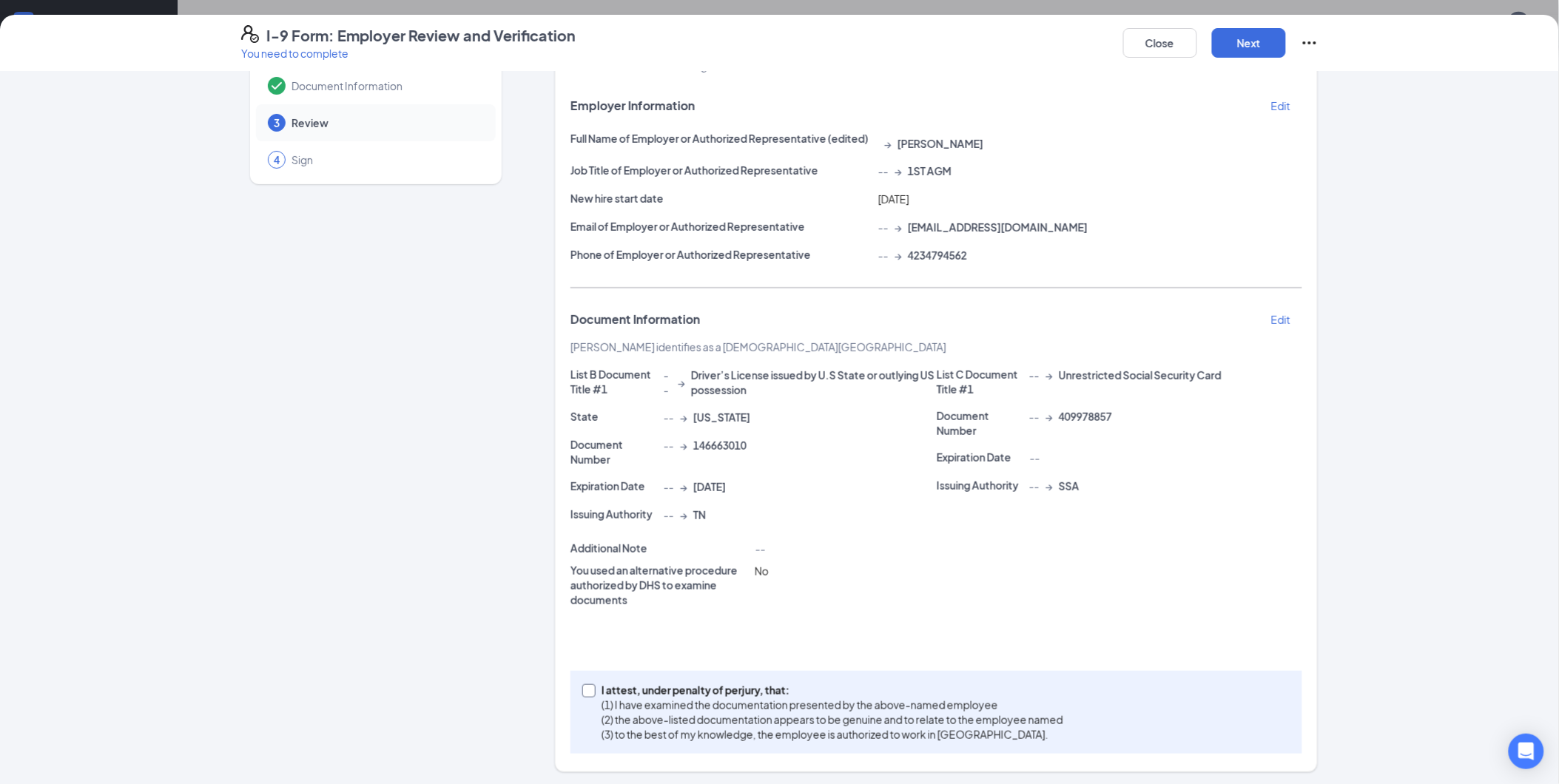
click at [652, 722] on p "(2) the above-listed documentation appears to be genuine and to relate to the e…" at bounding box center [832, 720] width 462 height 15
click at [592, 695] on input "I attest, under penalty of [PERSON_NAME], that: (1) I have examined the documen…" at bounding box center [587, 689] width 10 height 10
checkbox input "true"
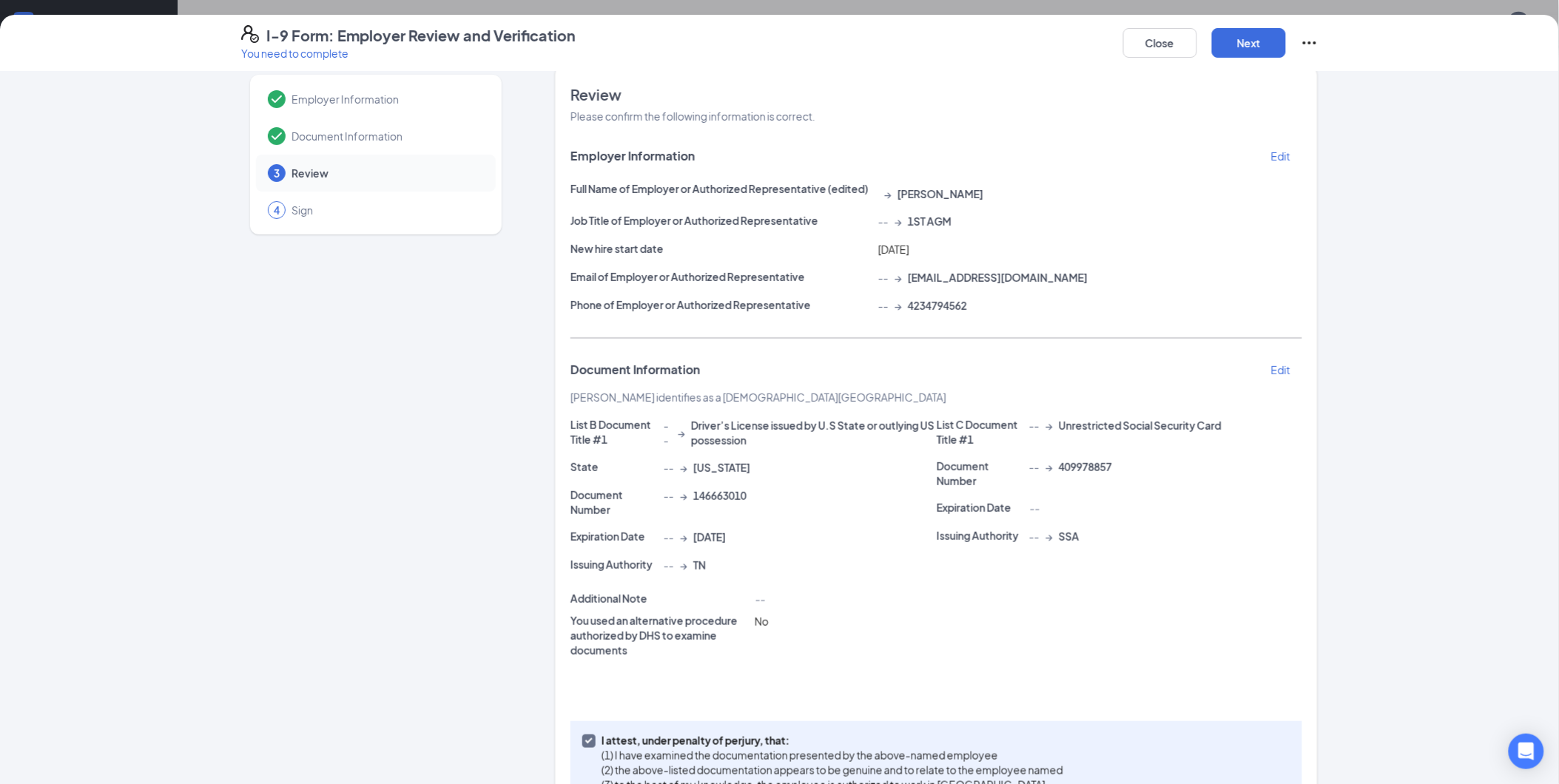
scroll to position [0, 0]
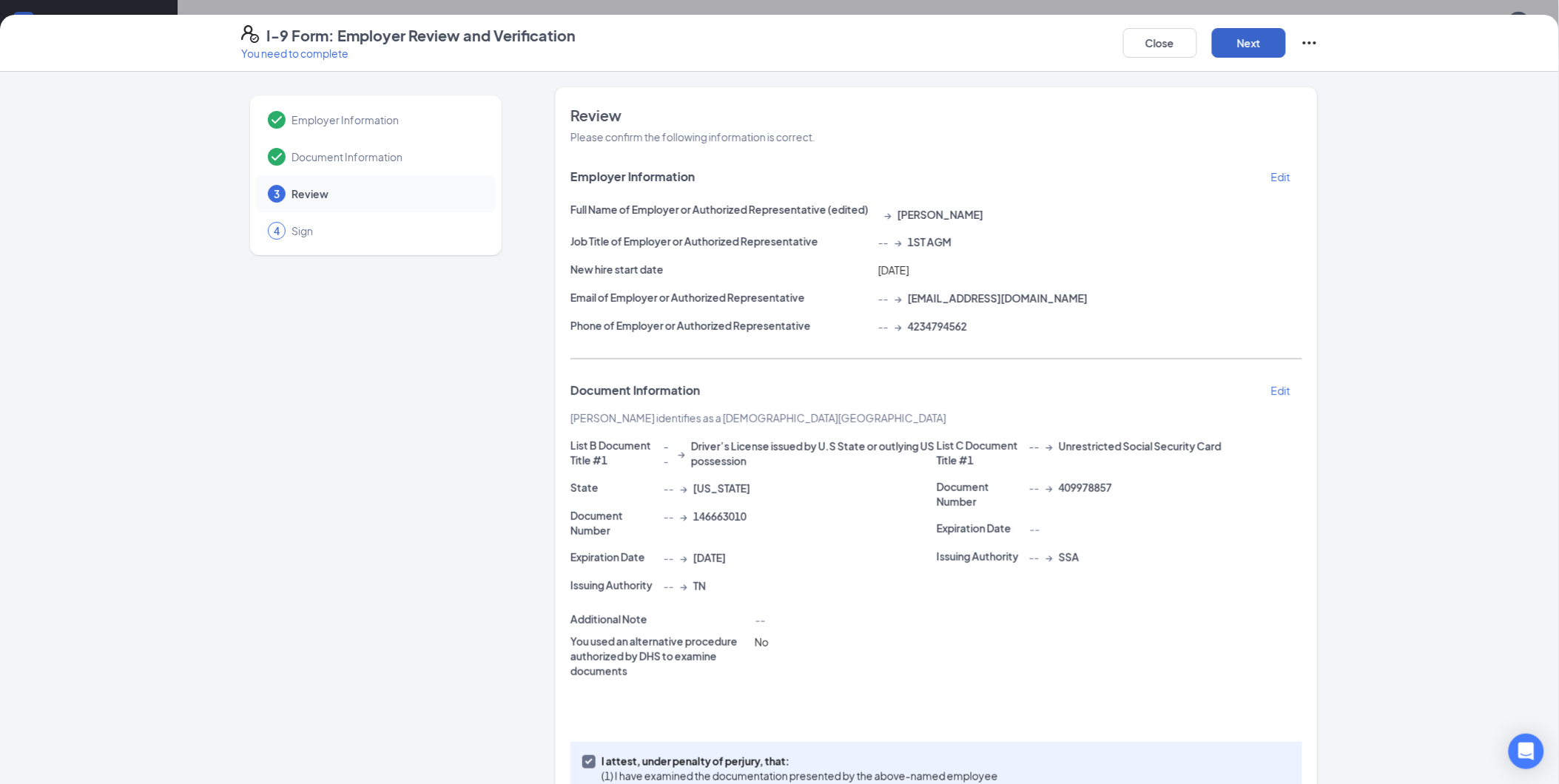
click at [1246, 37] on button "Next" at bounding box center [1248, 43] width 74 height 30
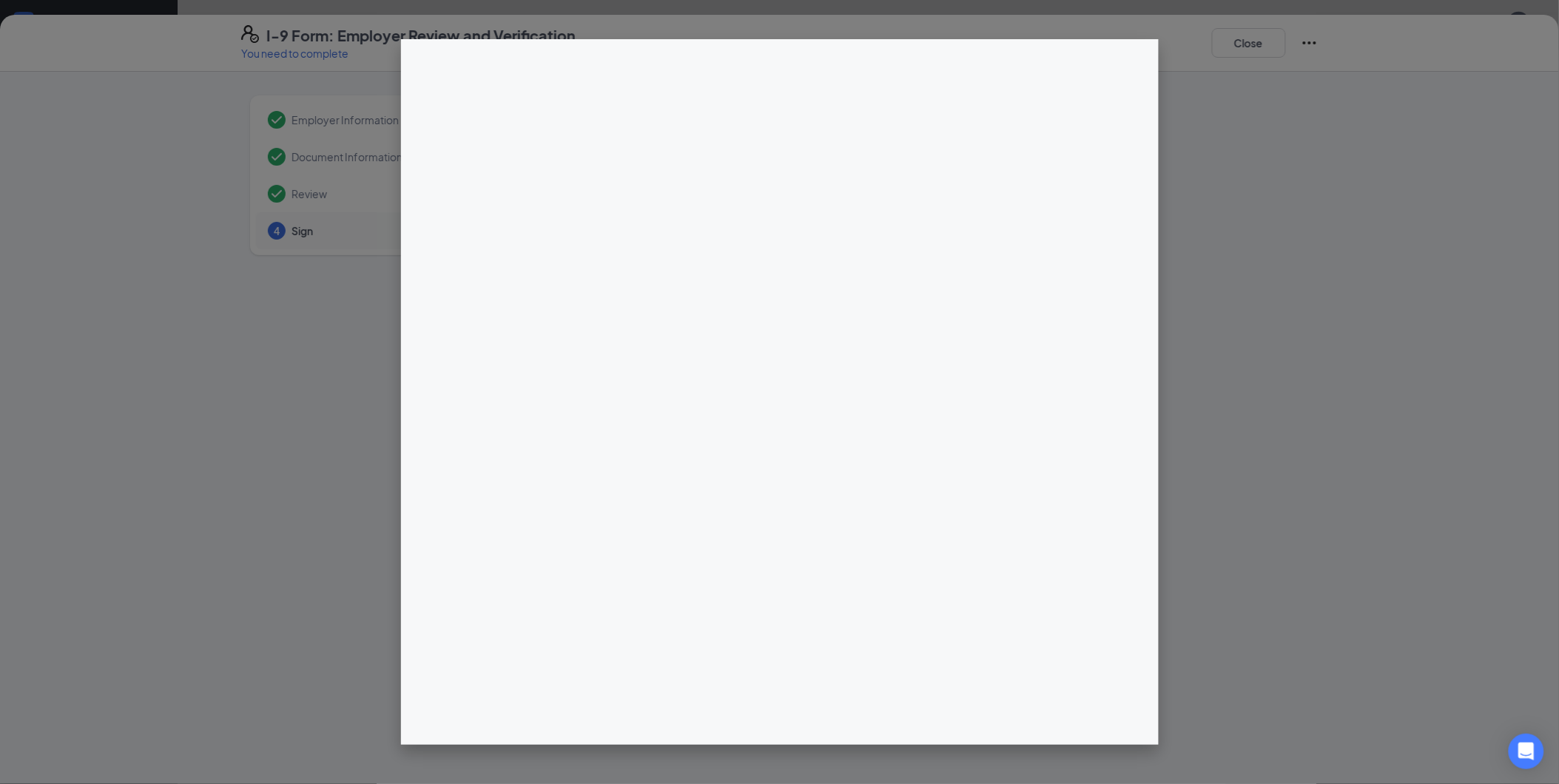
scroll to position [328, 0]
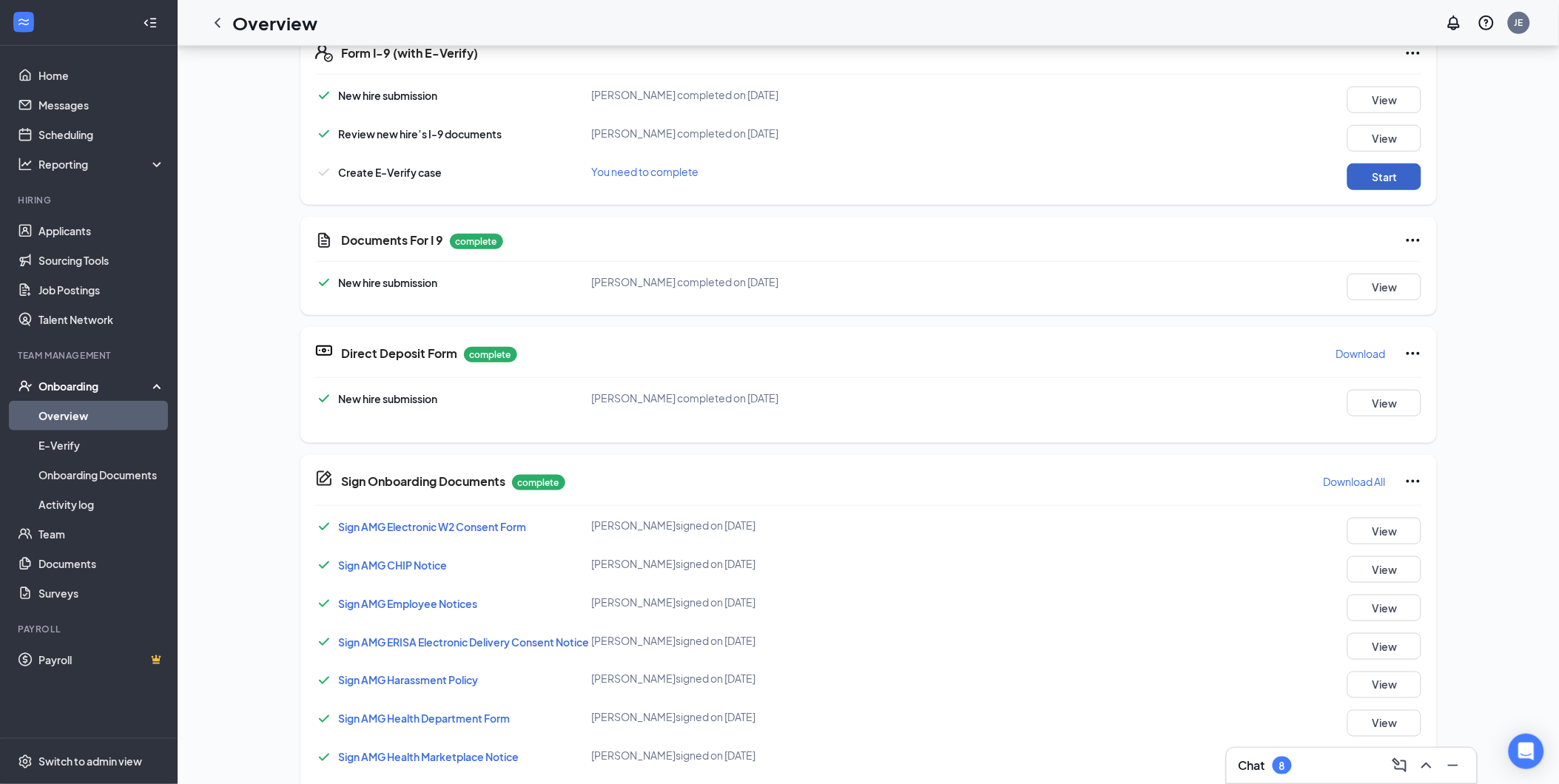
click at [1387, 182] on button "Start" at bounding box center [1384, 177] width 74 height 27
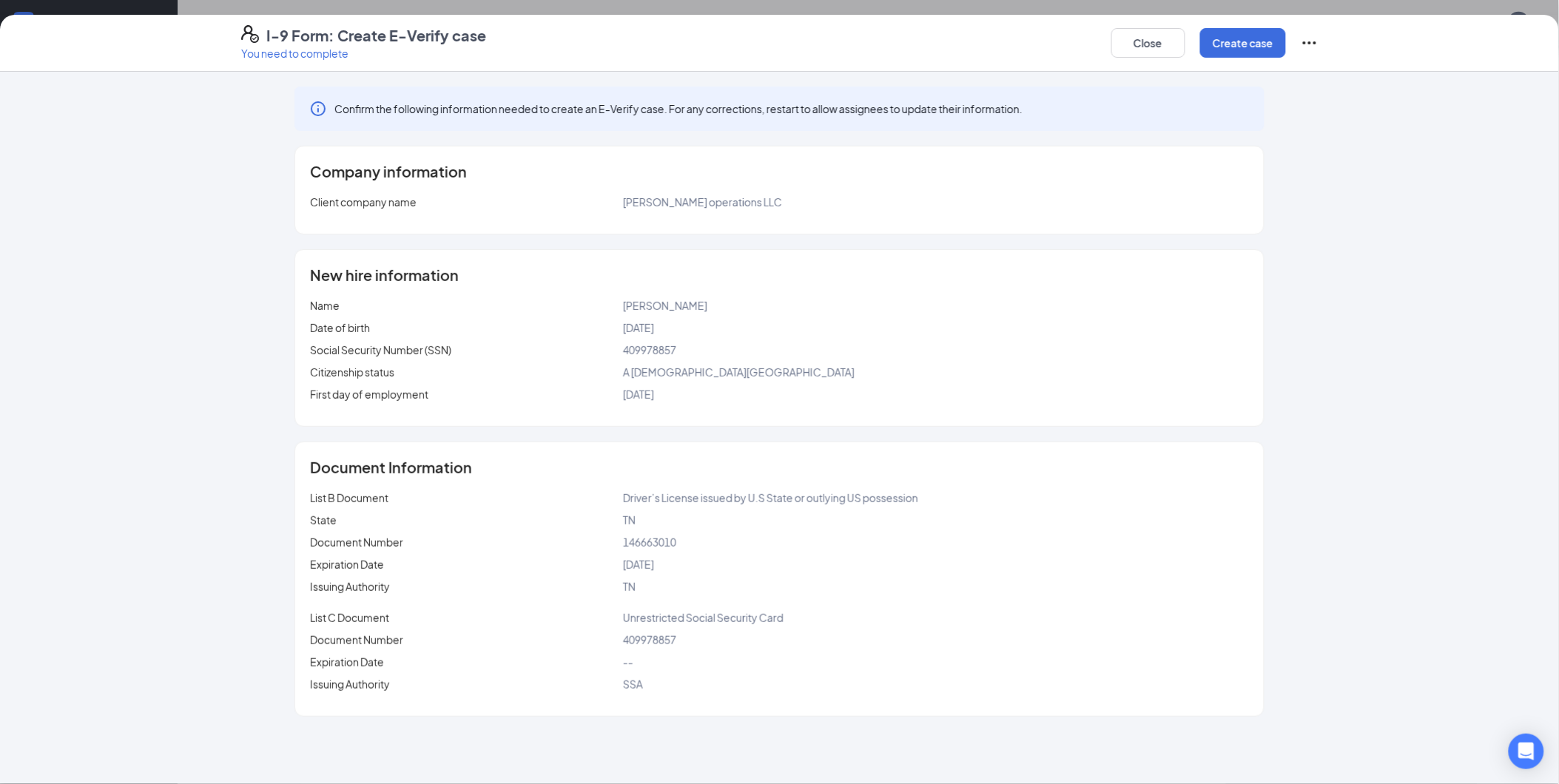
scroll to position [411, 0]
click at [1218, 47] on button "Create case" at bounding box center [1242, 43] width 86 height 30
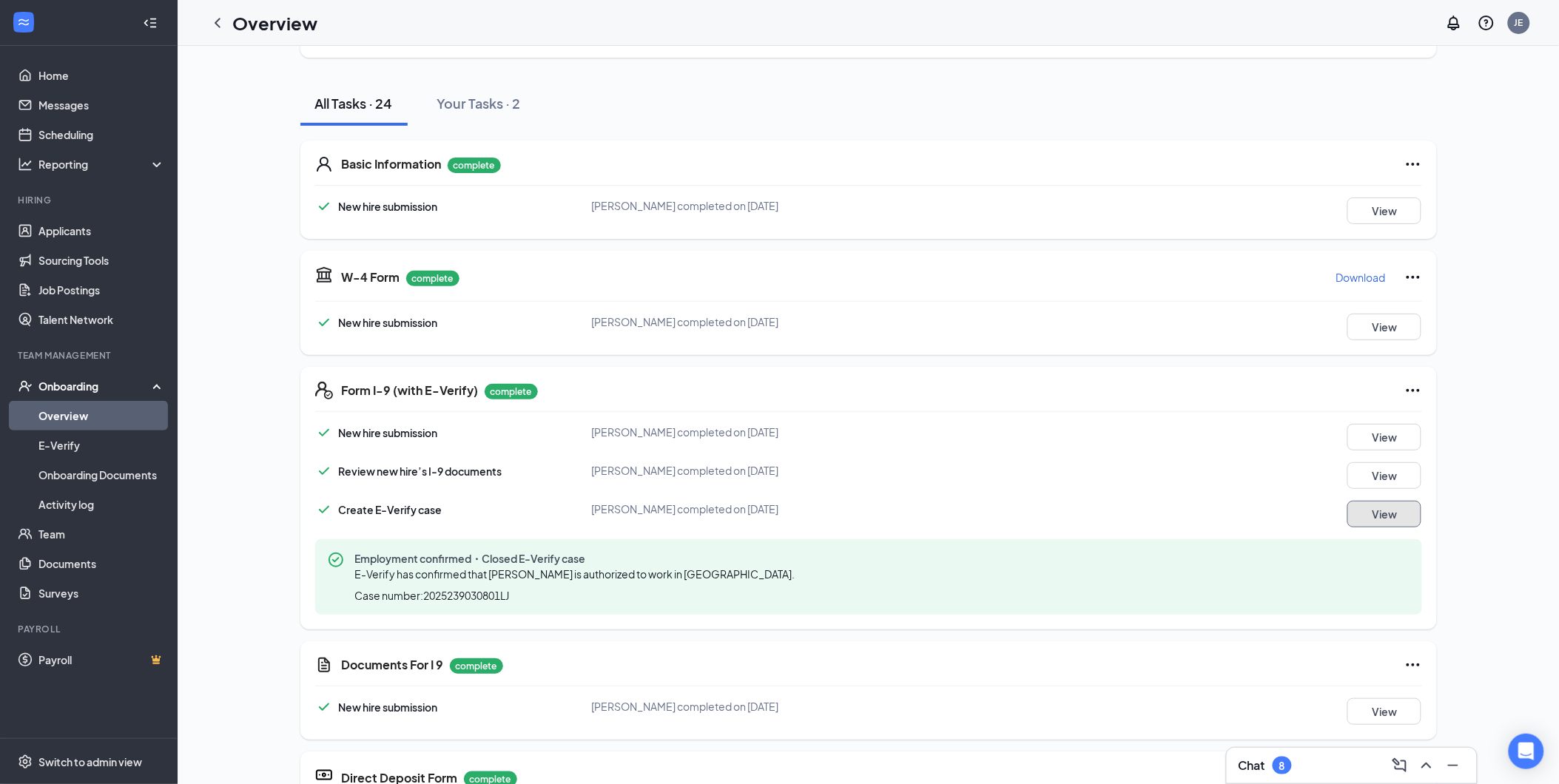
scroll to position [144, 0]
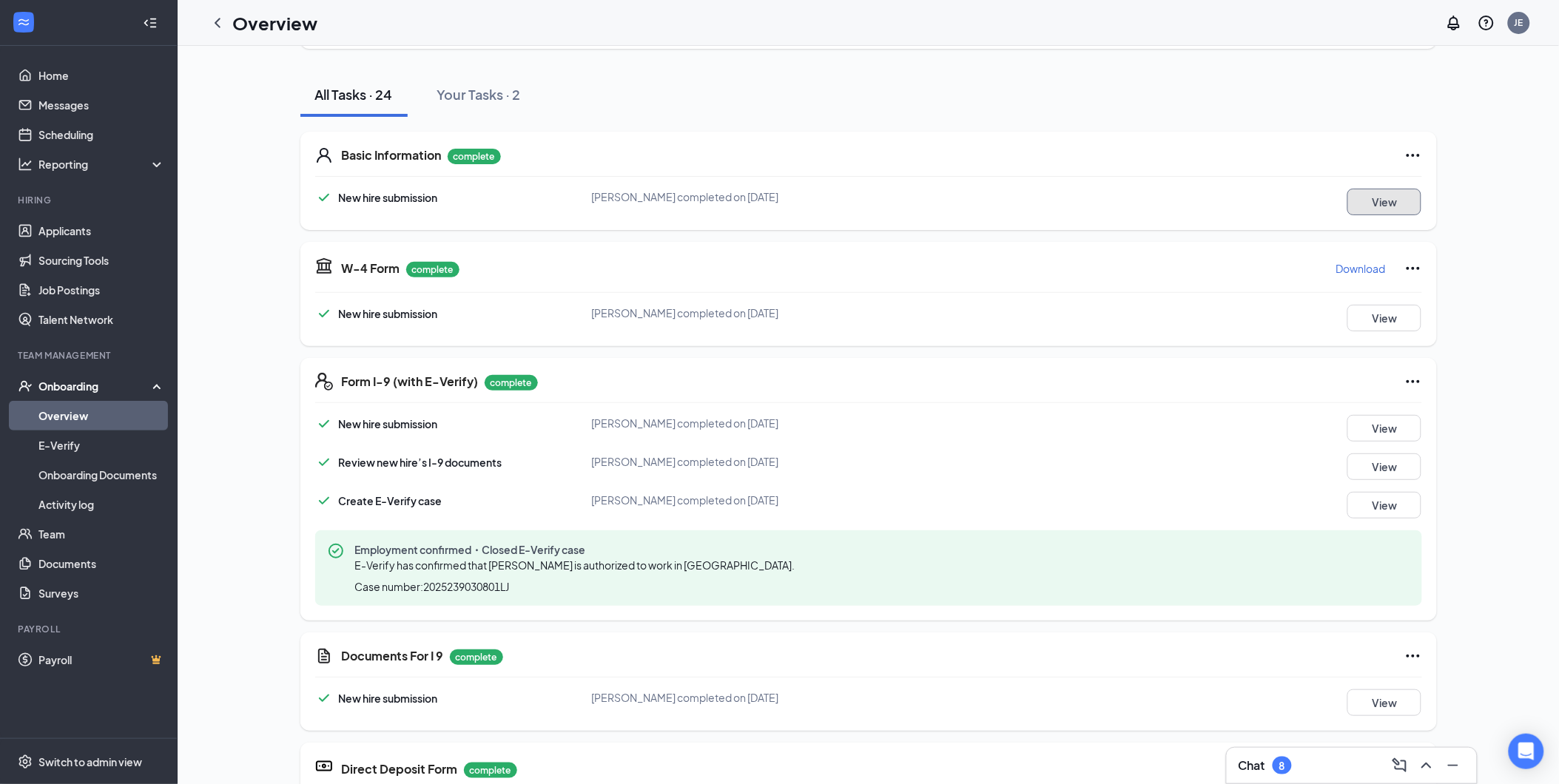
click at [1368, 194] on button "View" at bounding box center [1384, 202] width 74 height 27
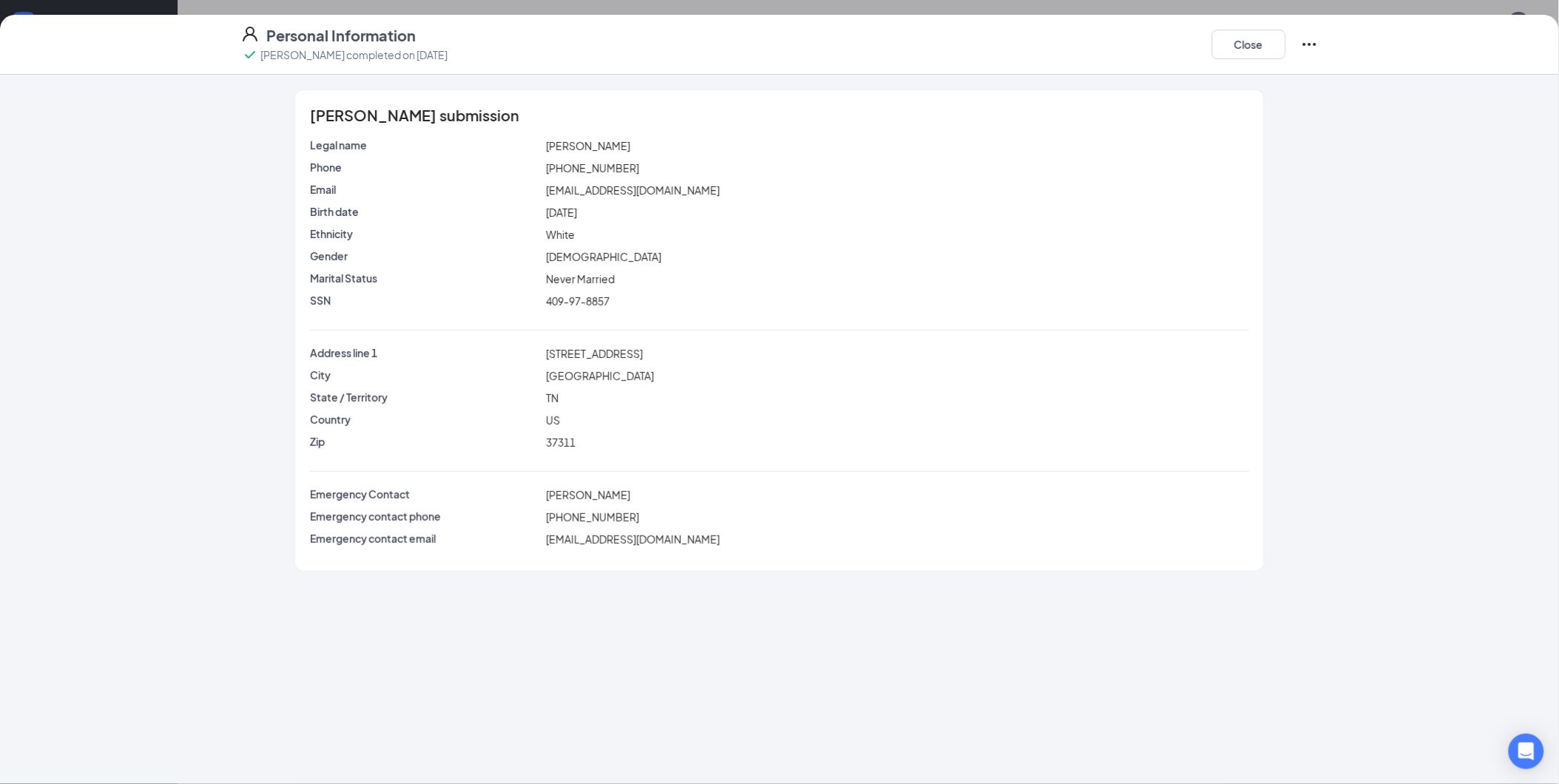
drag, startPoint x: 544, startPoint y: 351, endPoint x: 674, endPoint y: 365, distance: 130.8
click at [674, 365] on div "Address line [STREET_ADDRESS]" at bounding box center [779, 357] width 938 height 22
copy span "[STREET_ADDRESS]"
drag, startPoint x: 531, startPoint y: 191, endPoint x: 673, endPoint y: 196, distance: 142.1
click at [673, 196] on div "Email [EMAIL_ADDRESS][DOMAIN_NAME]" at bounding box center [778, 190] width 944 height 17
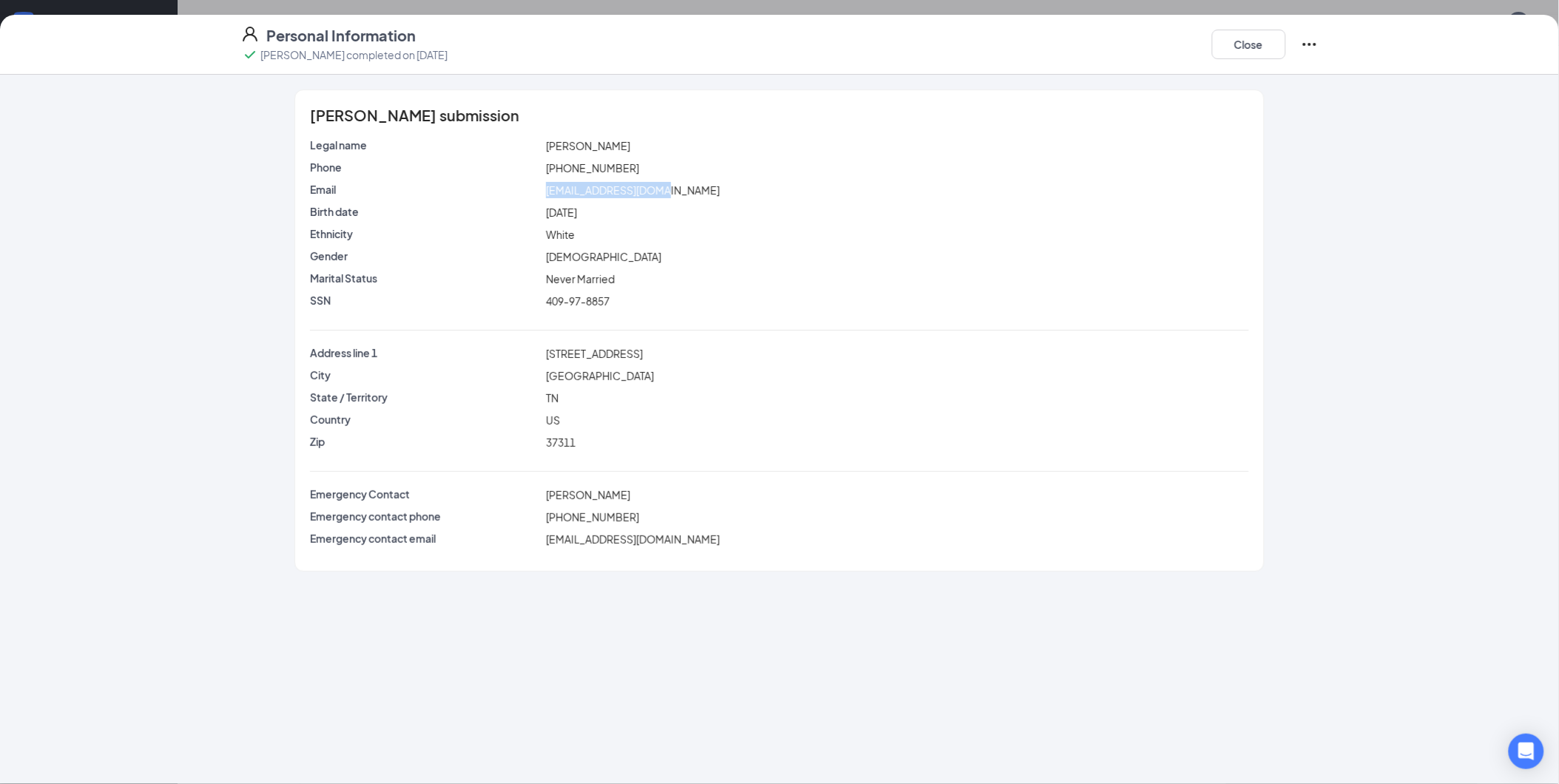
copy div "[EMAIL_ADDRESS][DOMAIN_NAME]"
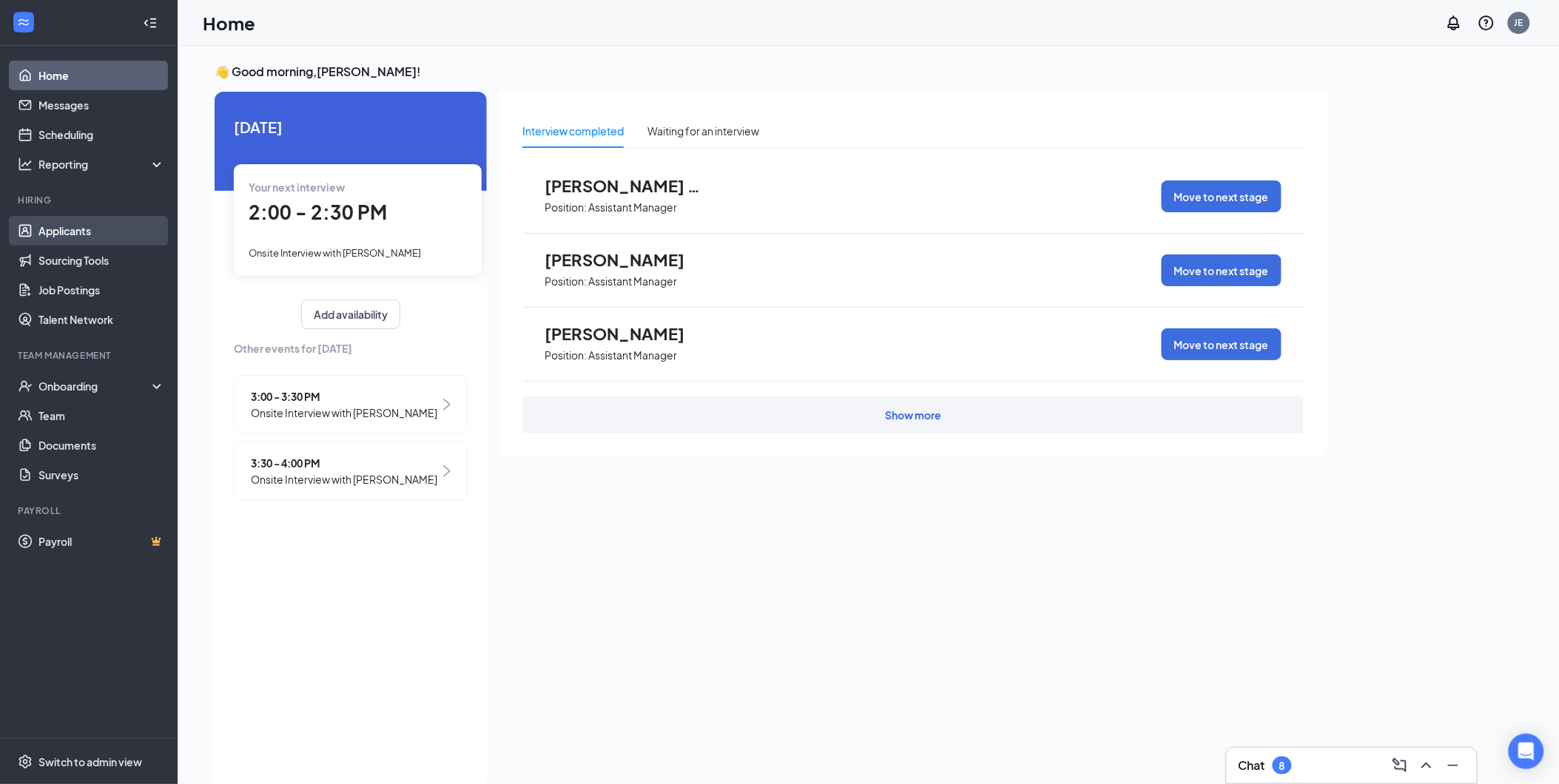
click at [56, 219] on link "Applicants" at bounding box center [102, 231] width 127 height 30
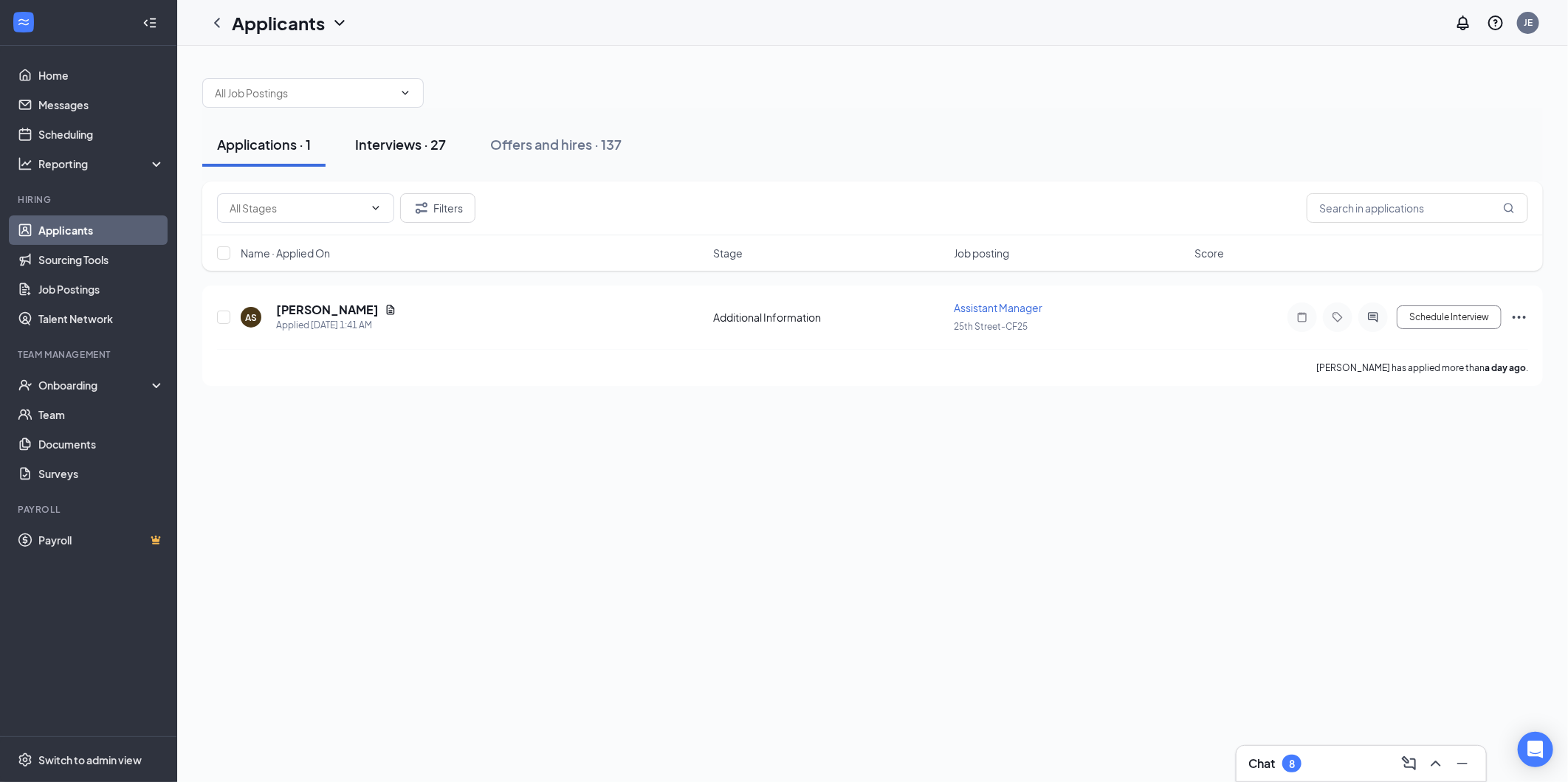
click at [392, 148] on div "Interviews · 27" at bounding box center [400, 144] width 91 height 18
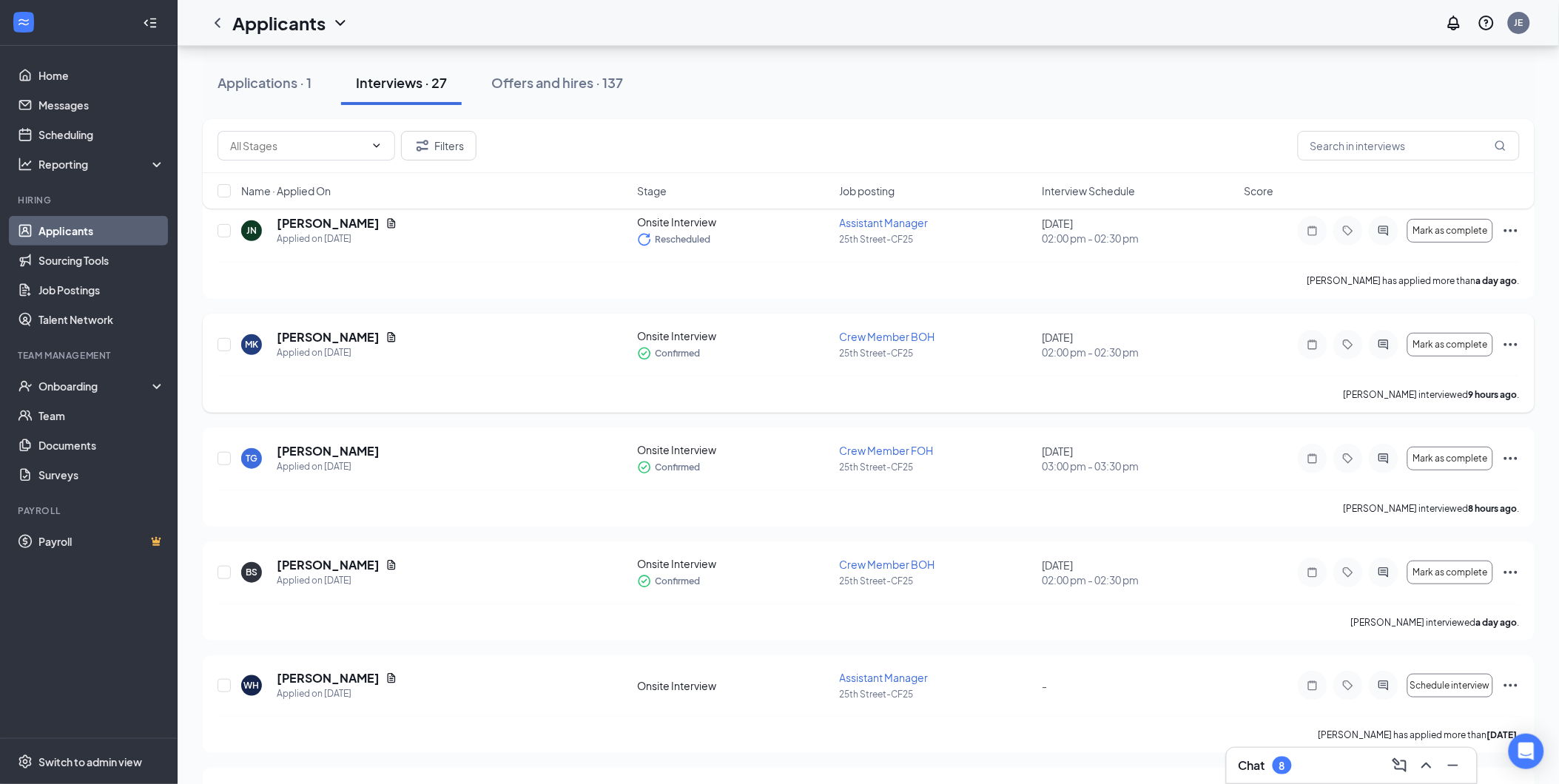
scroll to position [164, 0]
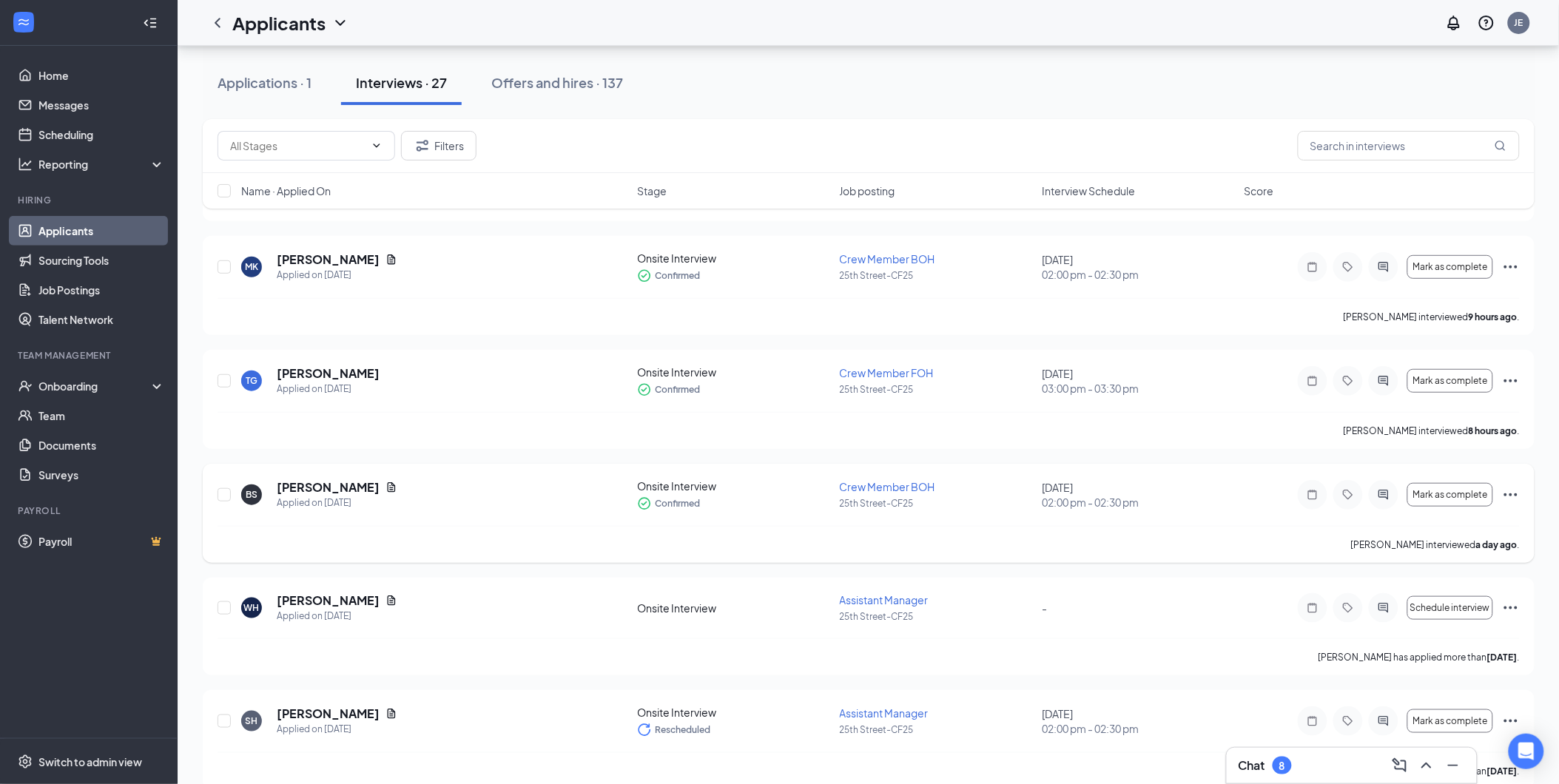
click at [1513, 494] on icon "Ellipses" at bounding box center [1510, 494] width 17 height 17
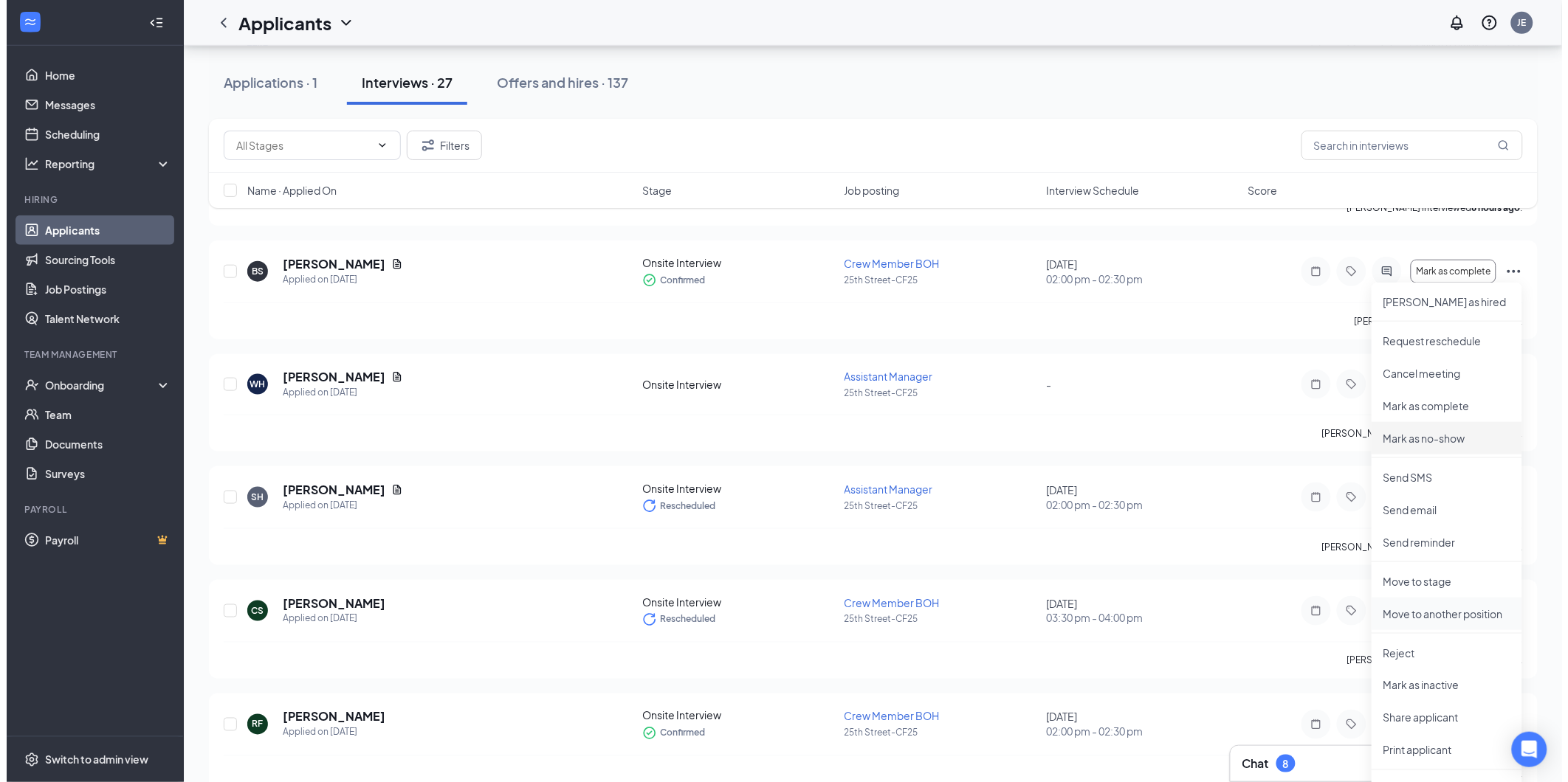
scroll to position [410, 0]
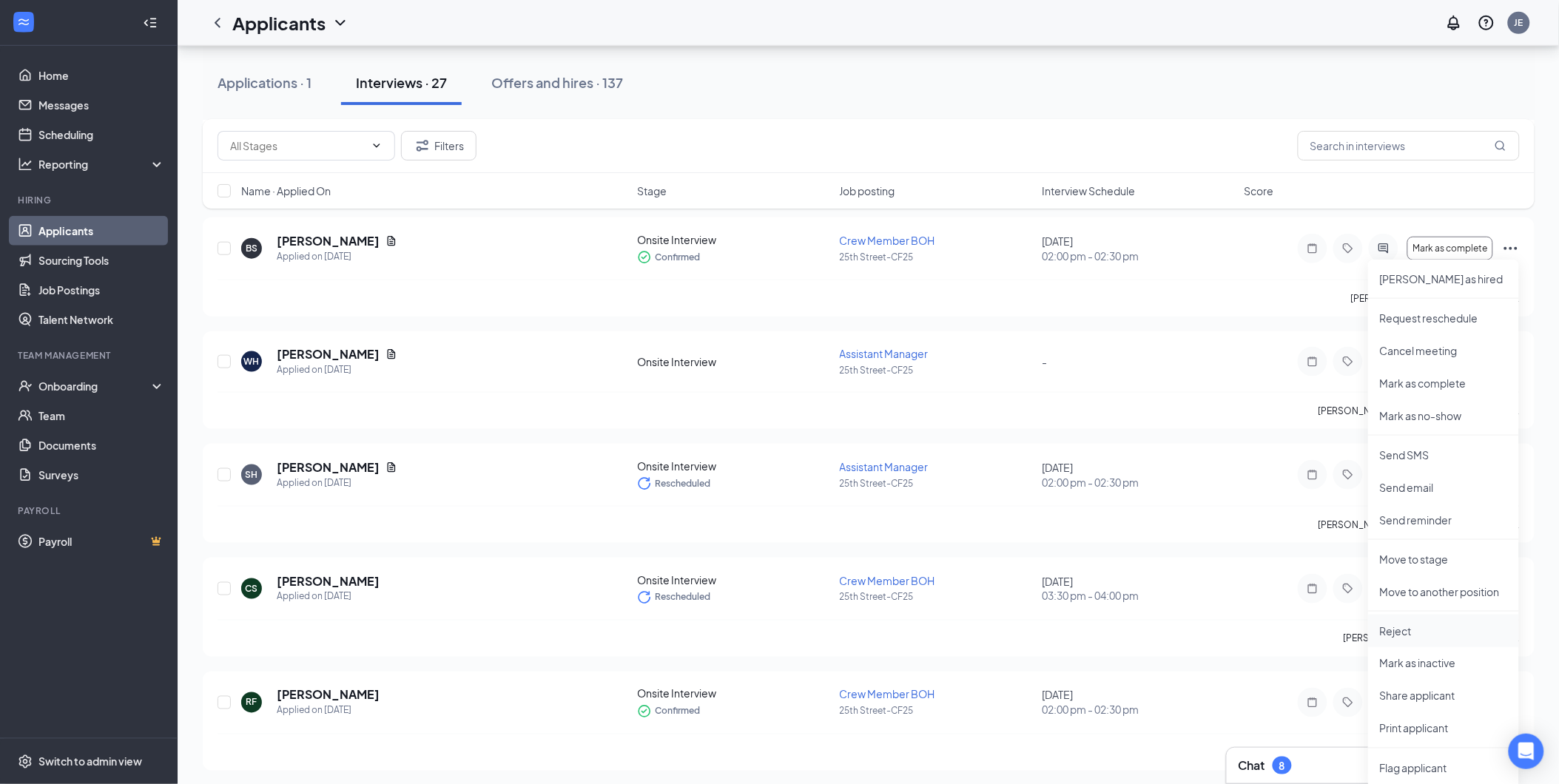
click at [1422, 625] on p "Reject" at bounding box center [1443, 631] width 127 height 15
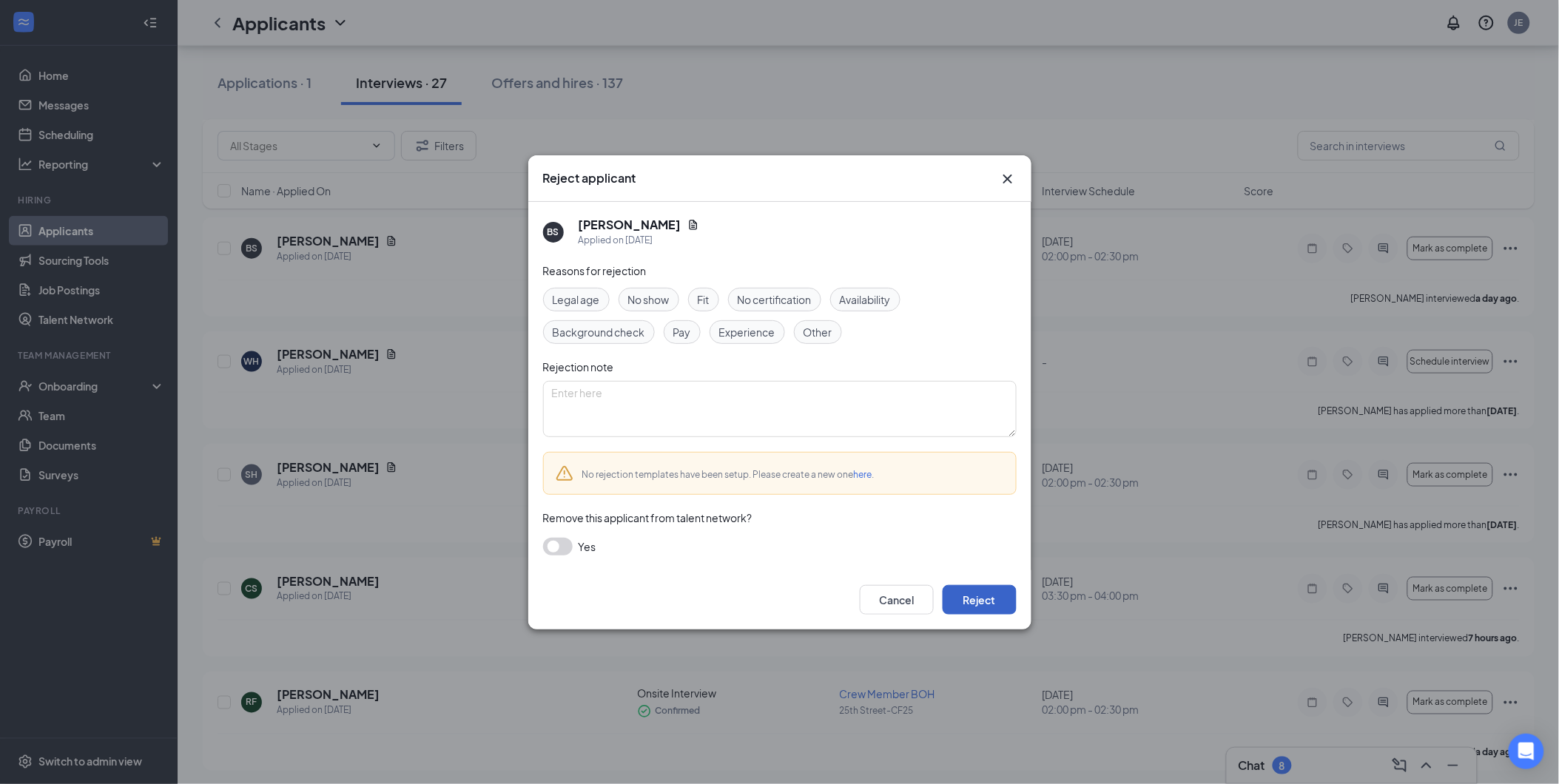
click at [972, 597] on button "Reject" at bounding box center [979, 600] width 74 height 30
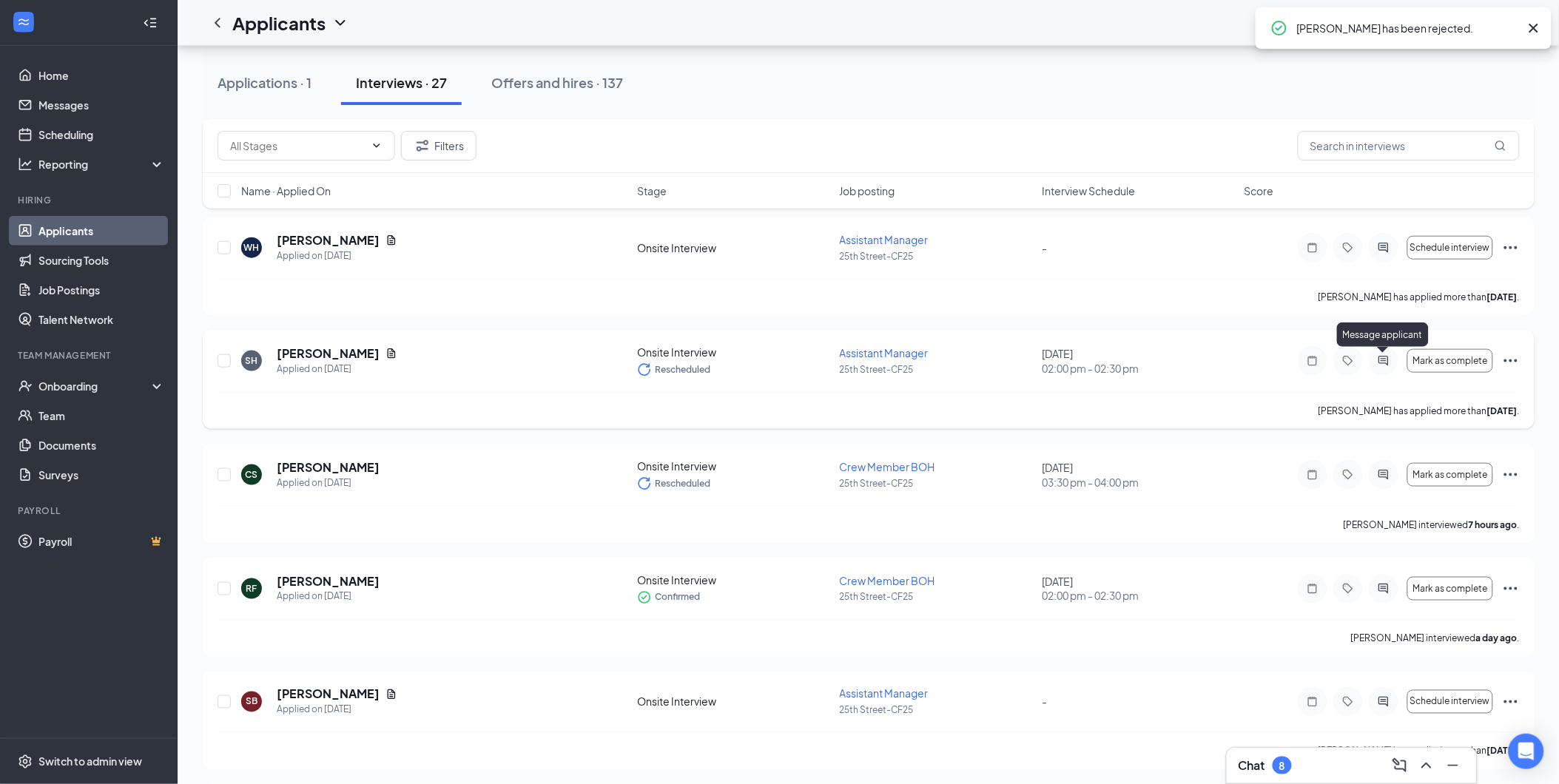
click at [1389, 360] on icon "ActiveChat" at bounding box center [1383, 361] width 17 height 12
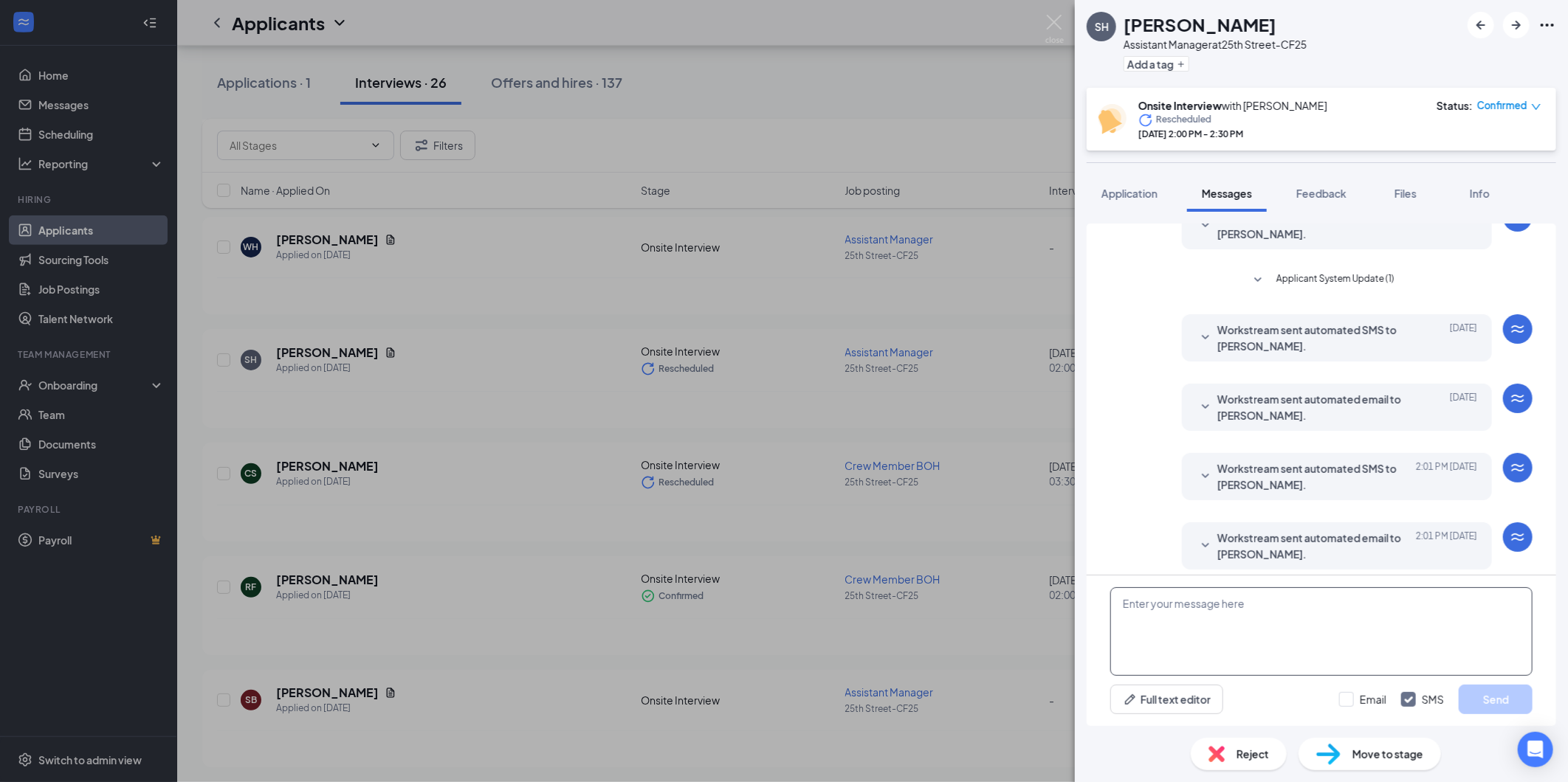
scroll to position [335, 0]
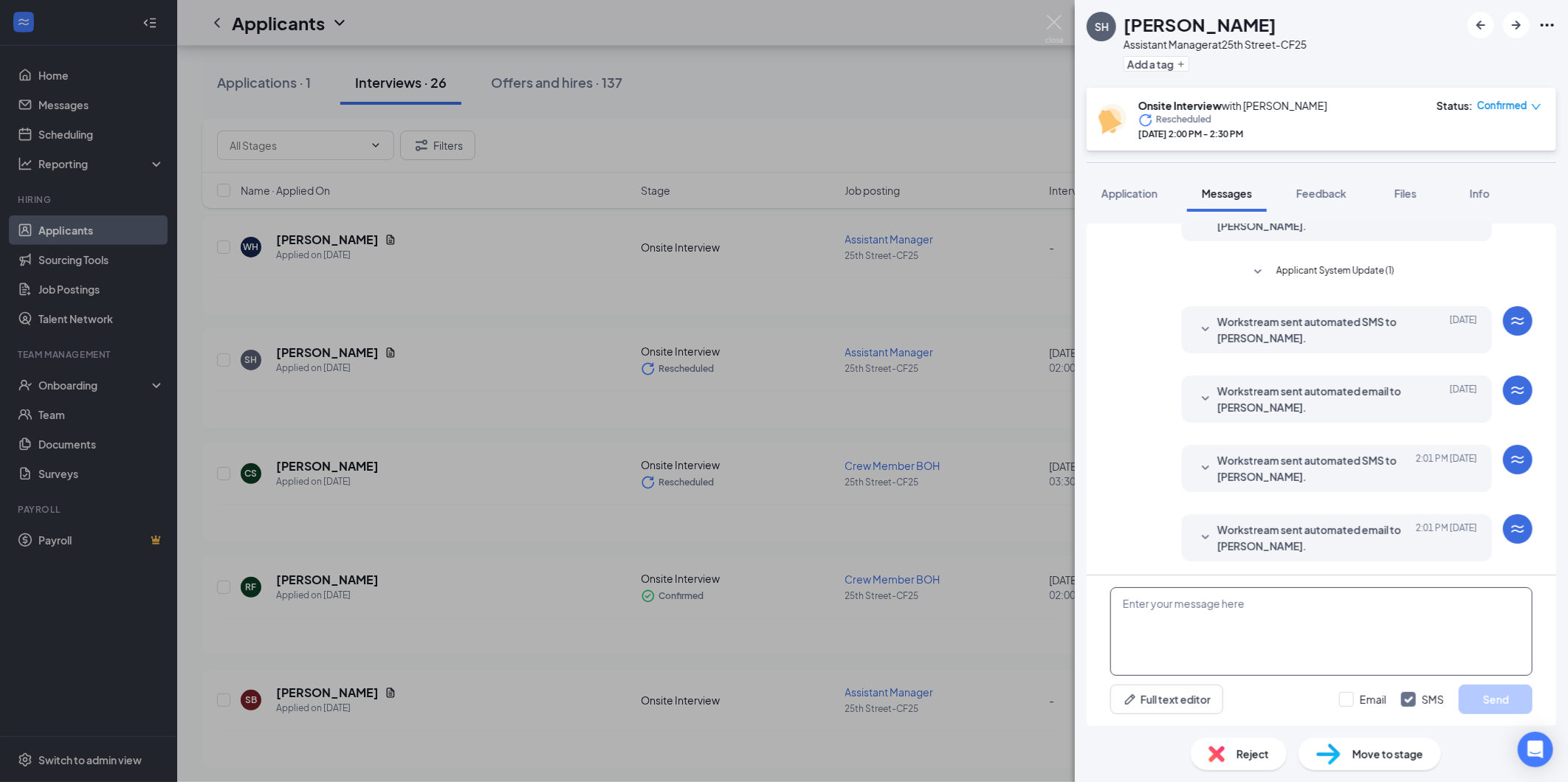
drag, startPoint x: 1205, startPoint y: 607, endPoint x: 1192, endPoint y: 617, distance: 16.4
click at [1203, 608] on textarea at bounding box center [1321, 632] width 422 height 89
type textarea "When is a good date and time for an interview?"
click at [1525, 703] on button "Send" at bounding box center [1495, 700] width 74 height 30
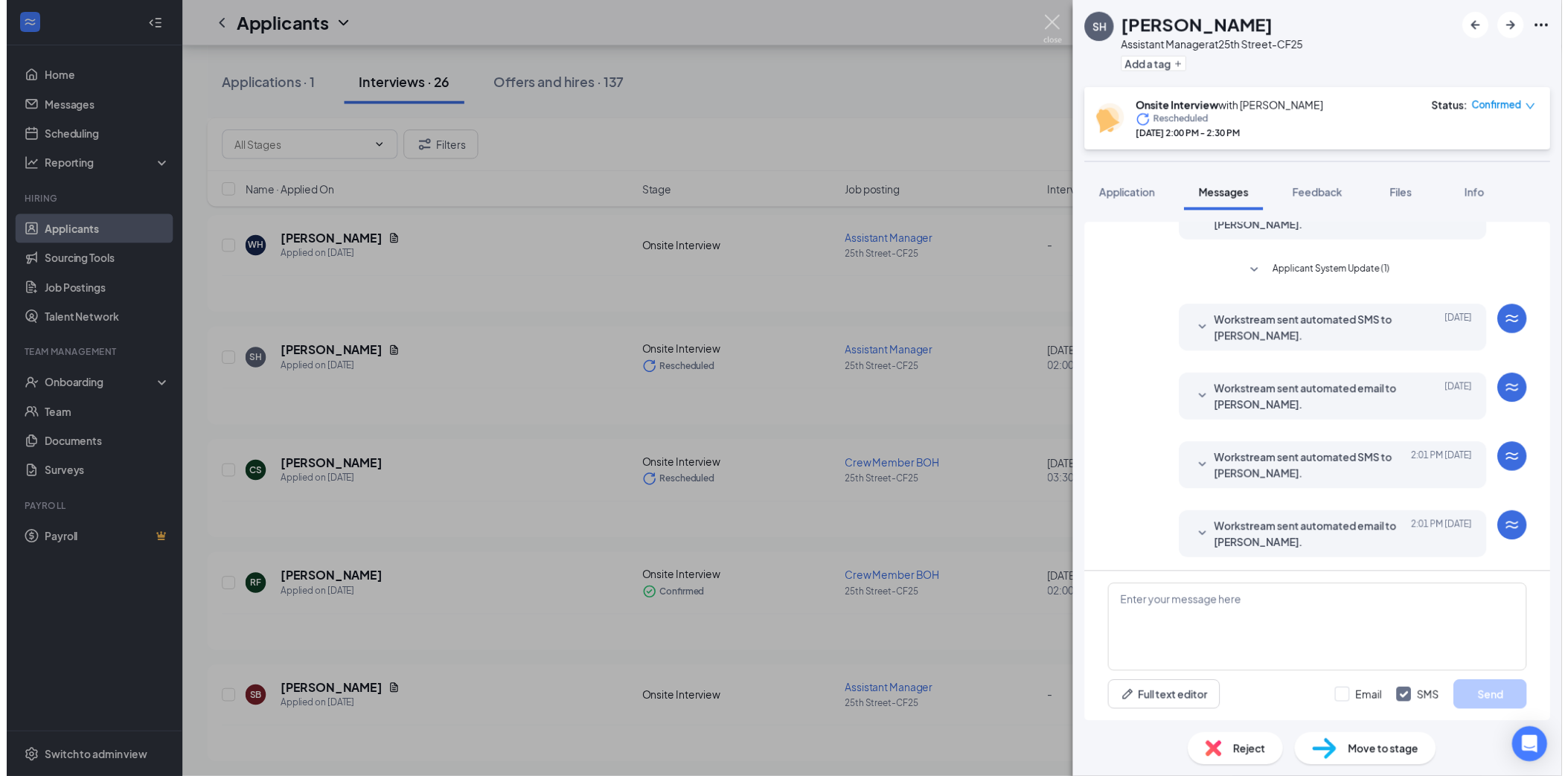
scroll to position [409, 0]
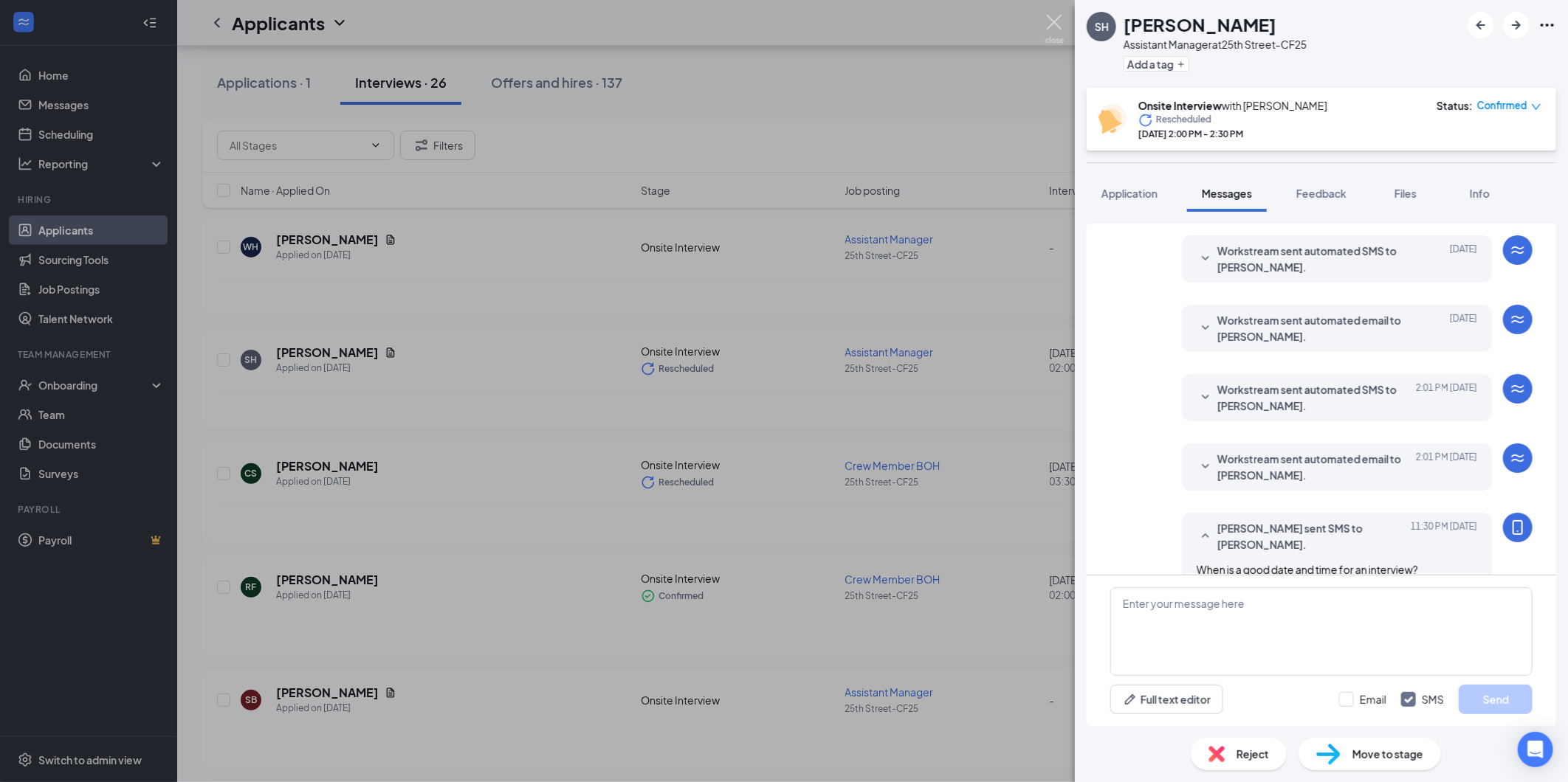
click at [1057, 28] on img at bounding box center [1054, 29] width 18 height 29
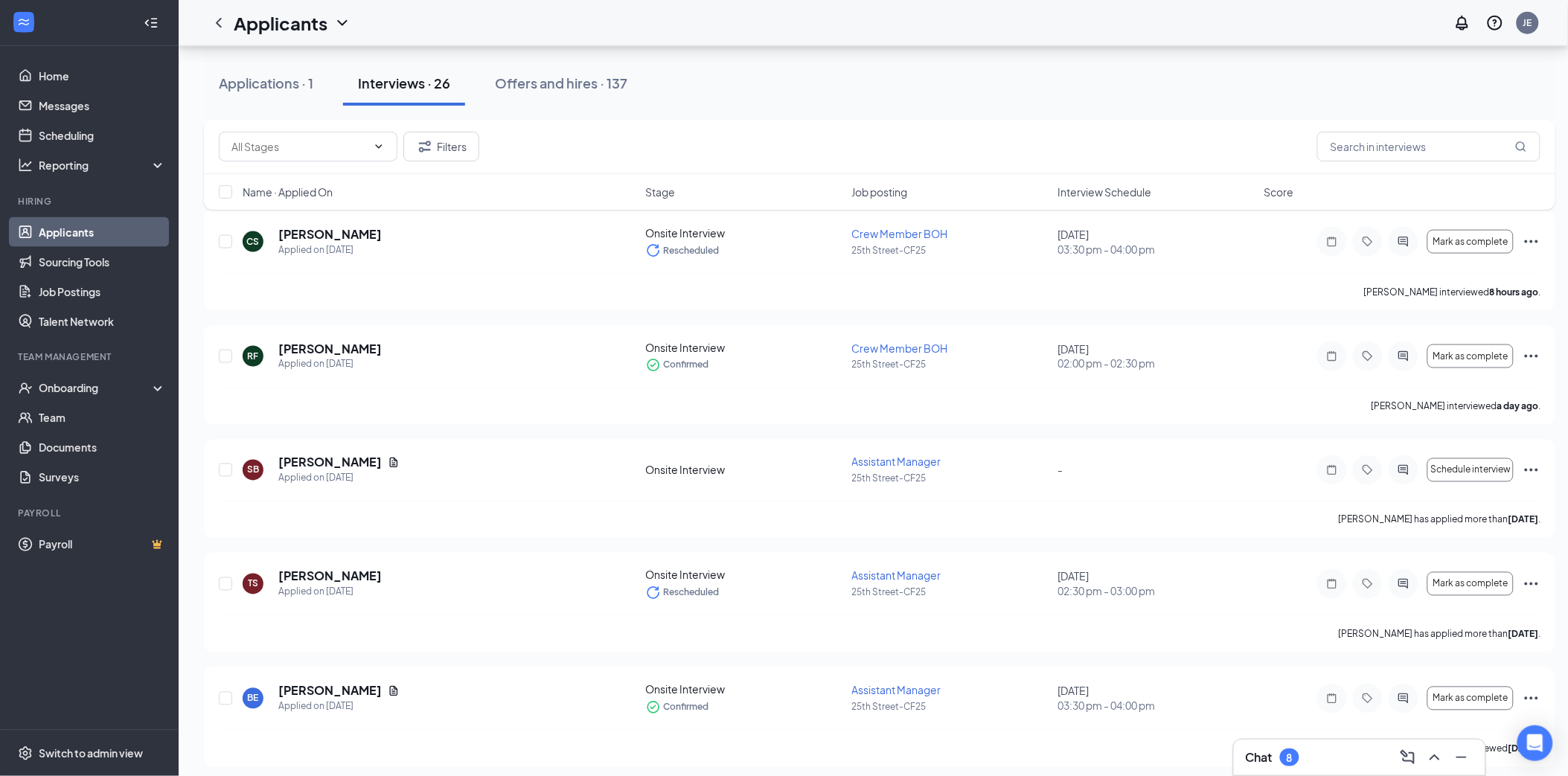
scroll to position [660, 0]
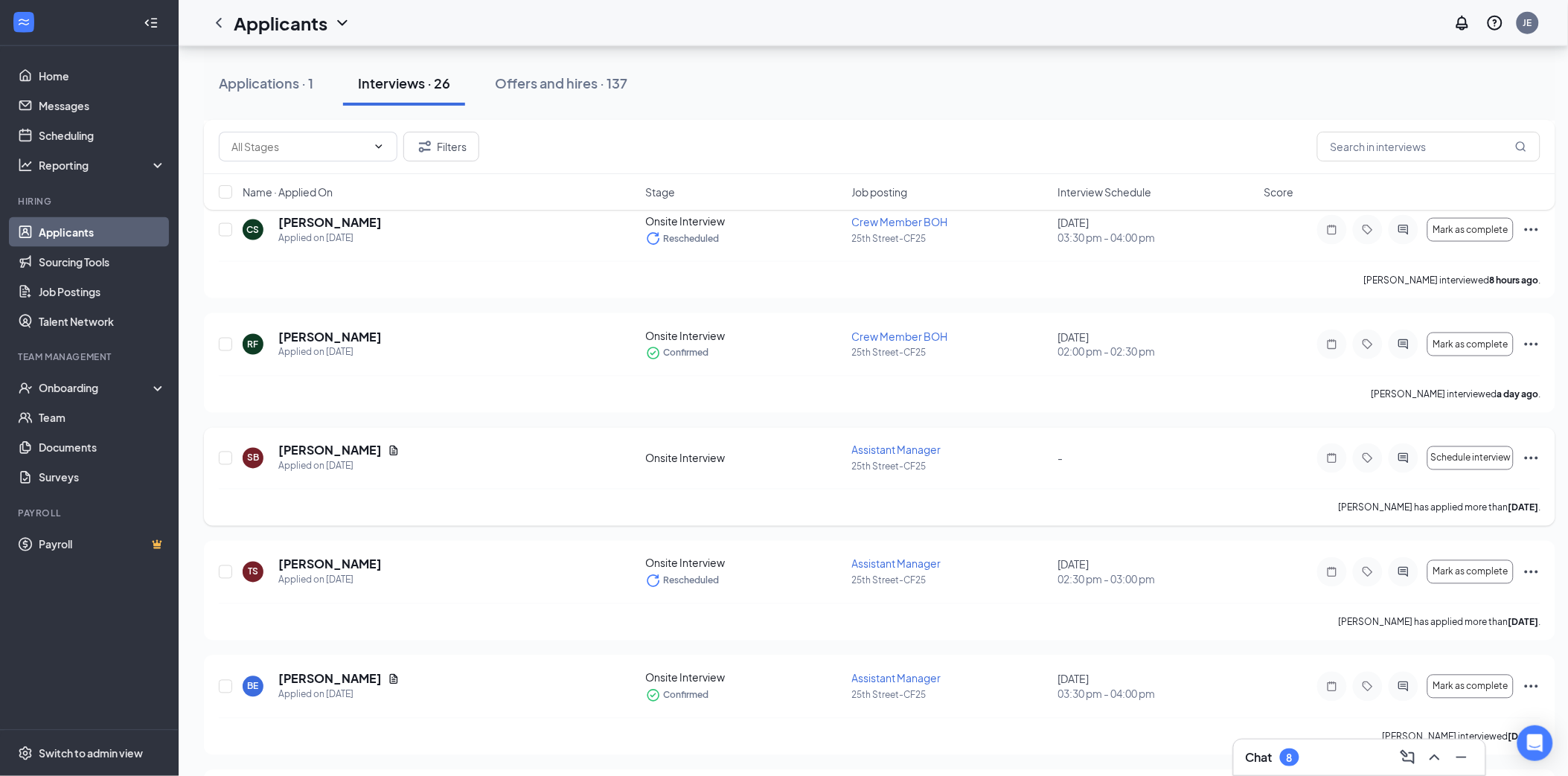
click at [1535, 457] on icon "Ellipses" at bounding box center [1531, 458] width 13 height 3
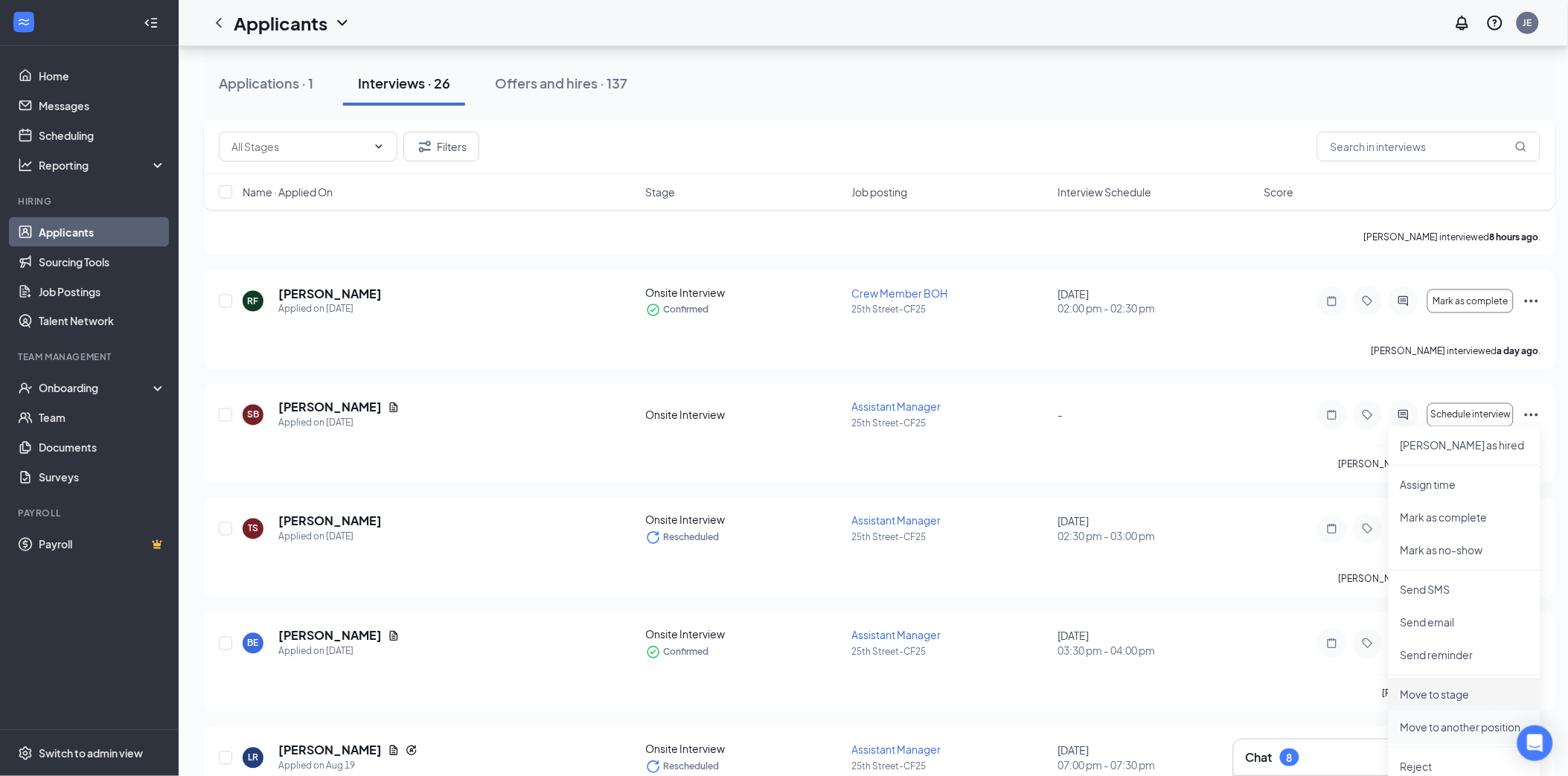
scroll to position [744, 0]
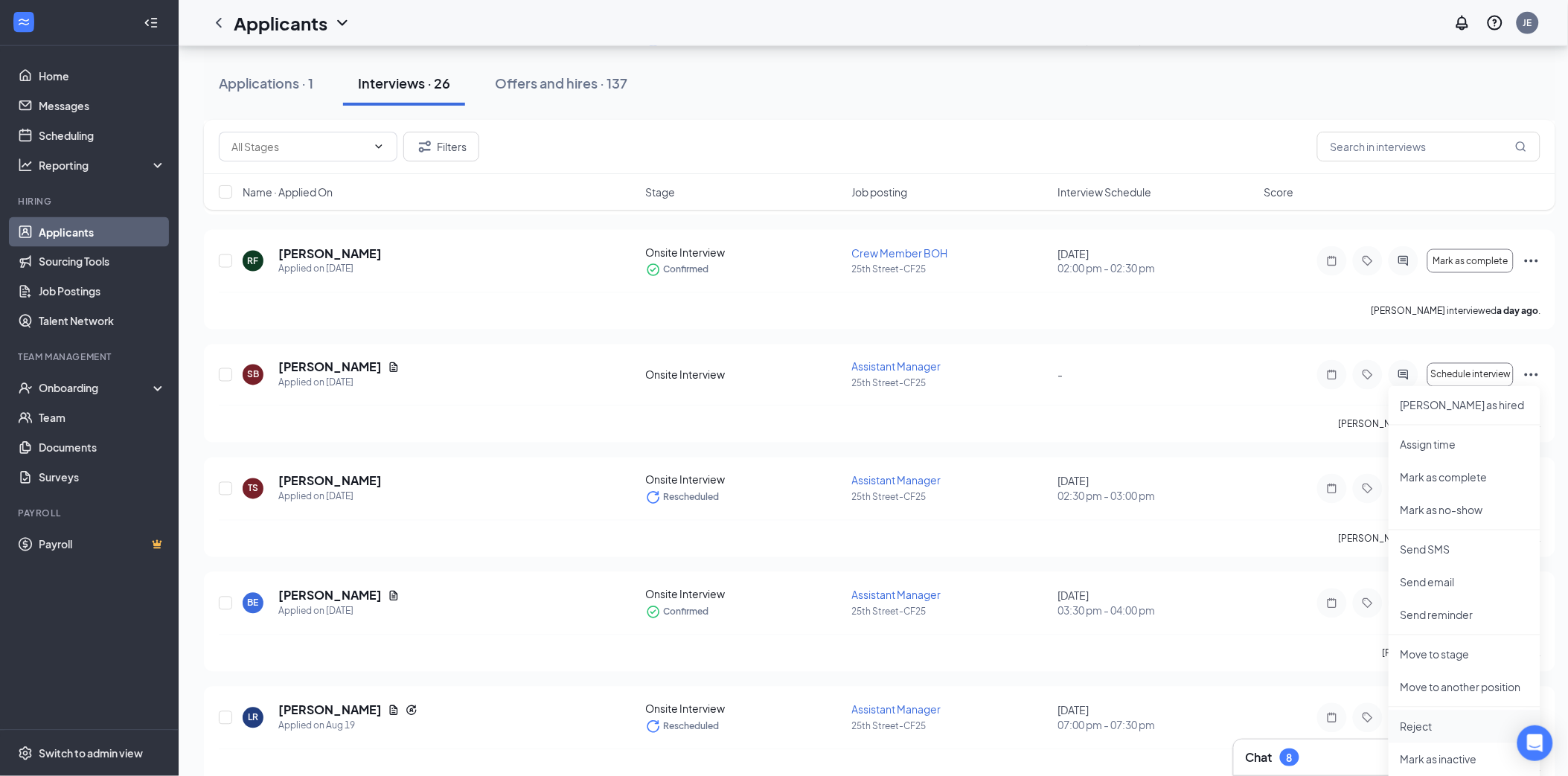
click at [1446, 716] on li "Reject" at bounding box center [1464, 727] width 152 height 33
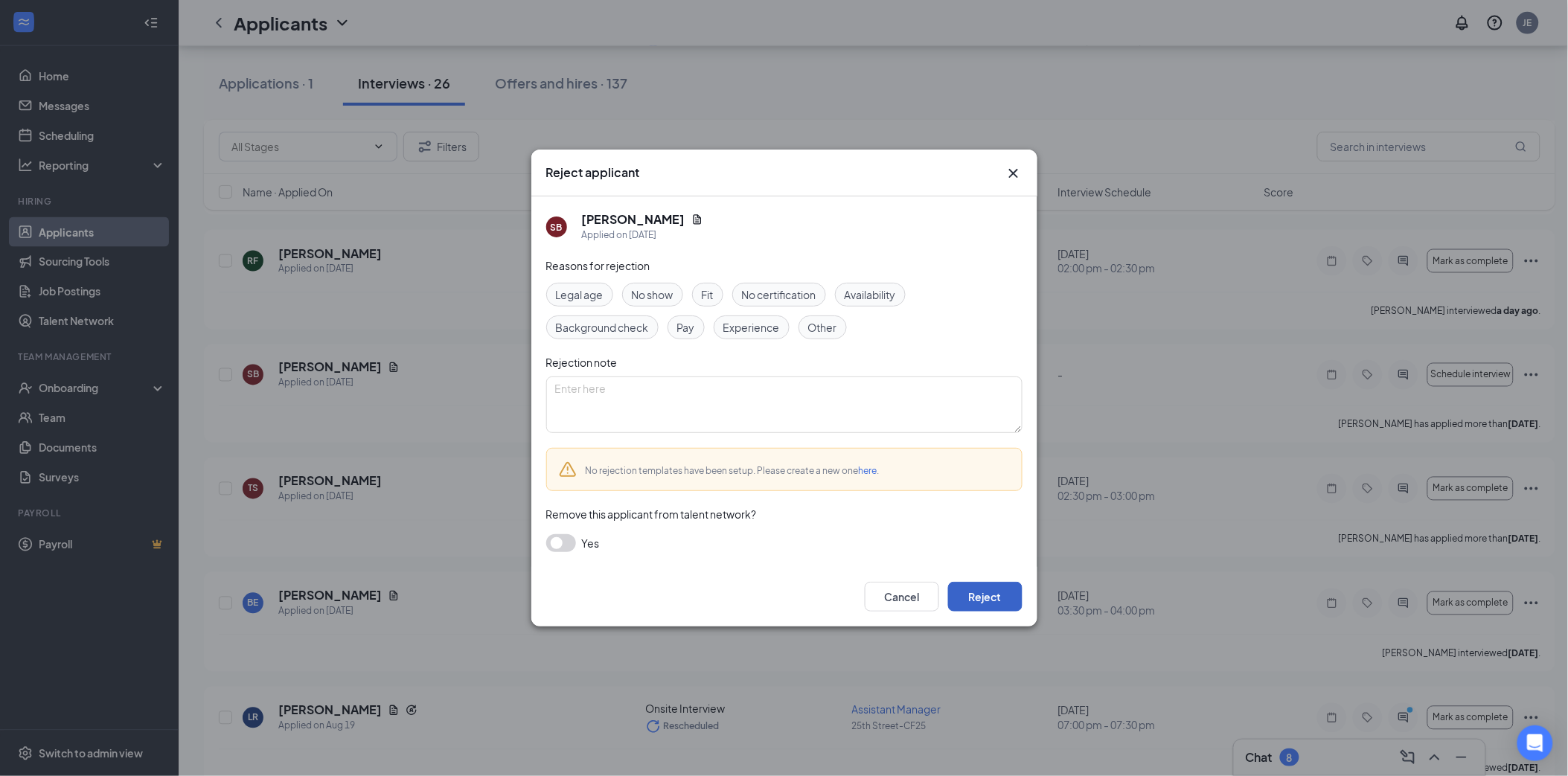
click at [986, 603] on button "Reject" at bounding box center [985, 597] width 75 height 30
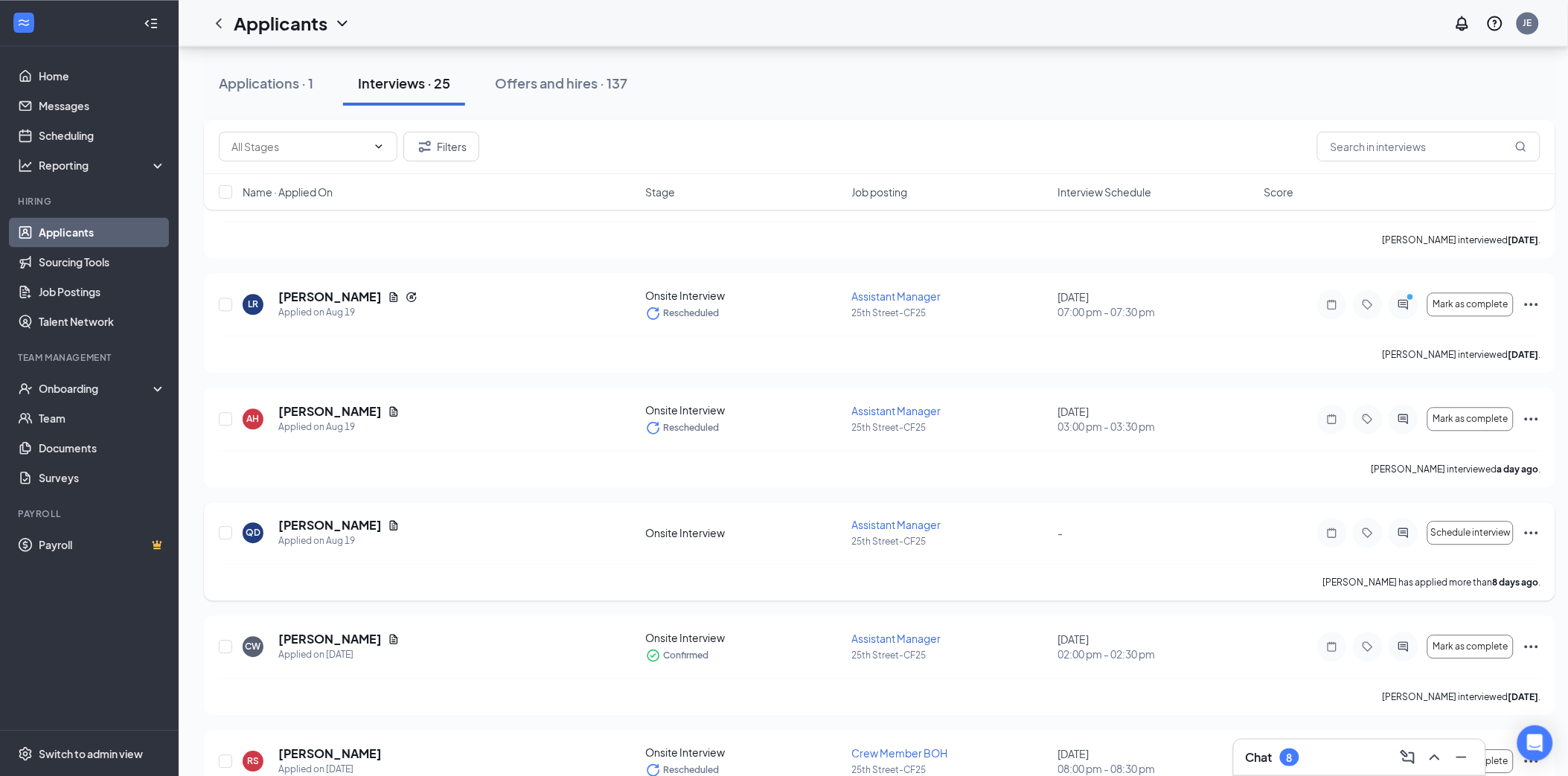
scroll to position [1074, 0]
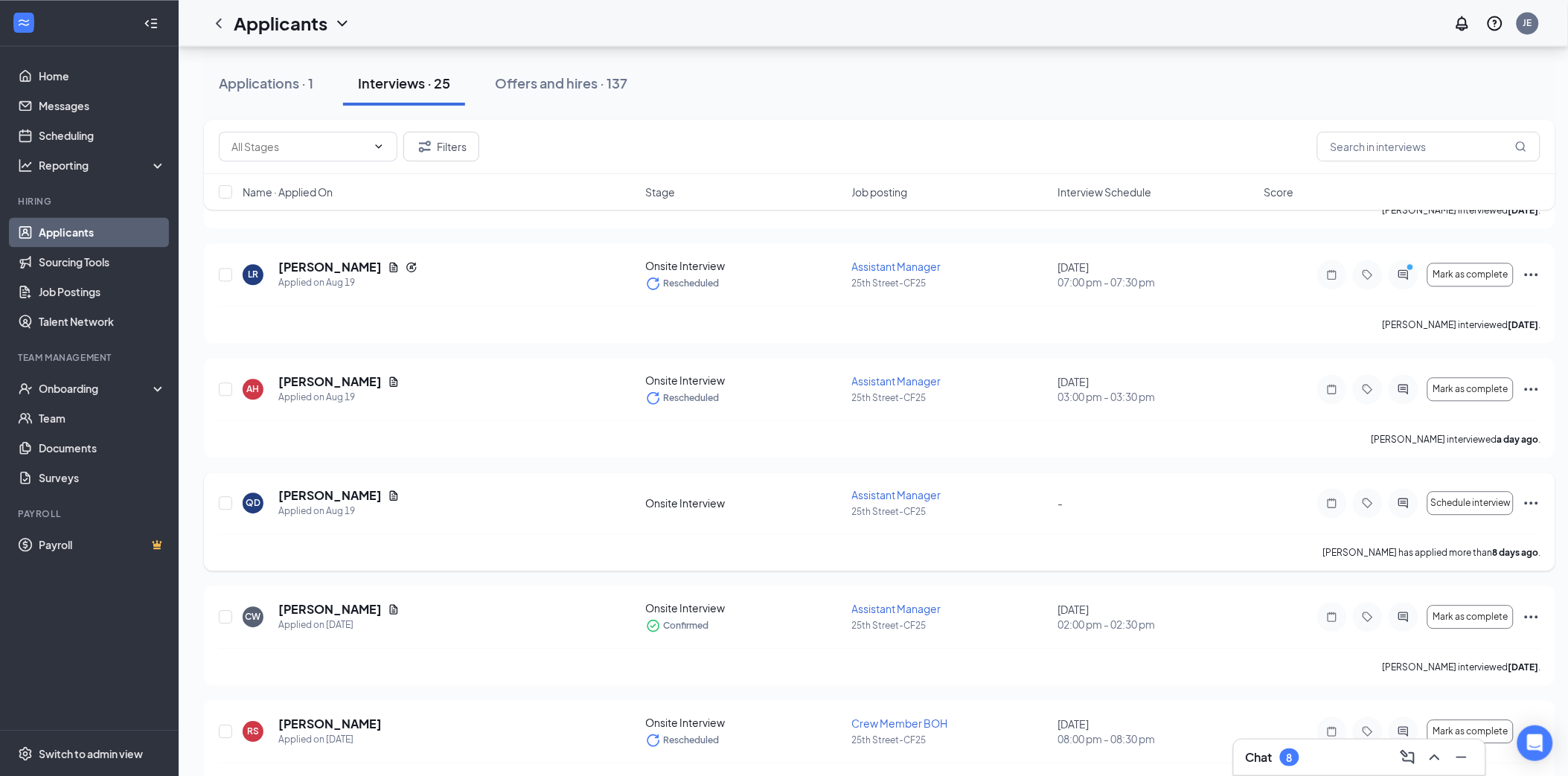
click at [1529, 504] on icon "Ellipses" at bounding box center [1531, 503] width 18 height 18
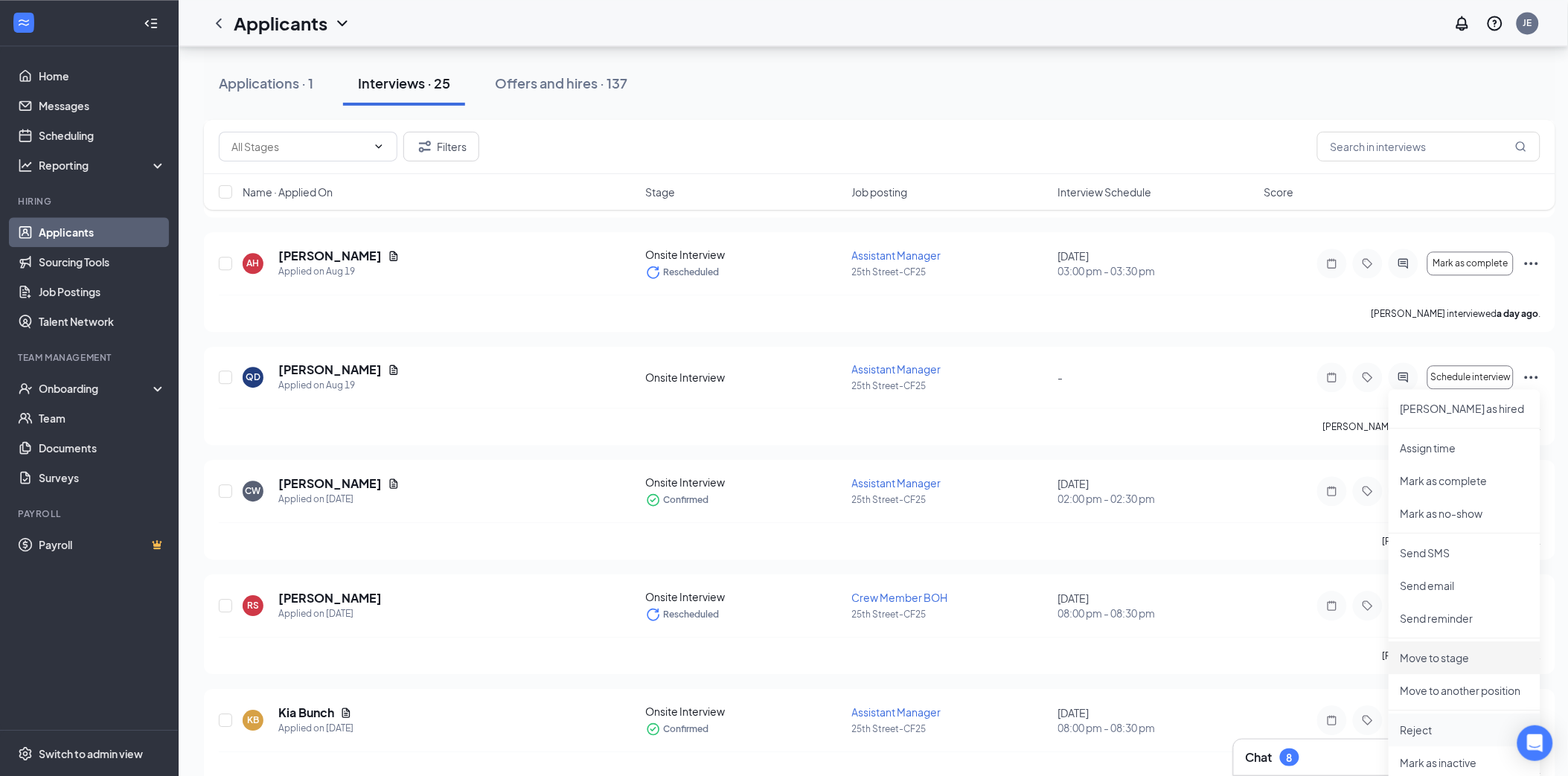
scroll to position [1239, 0]
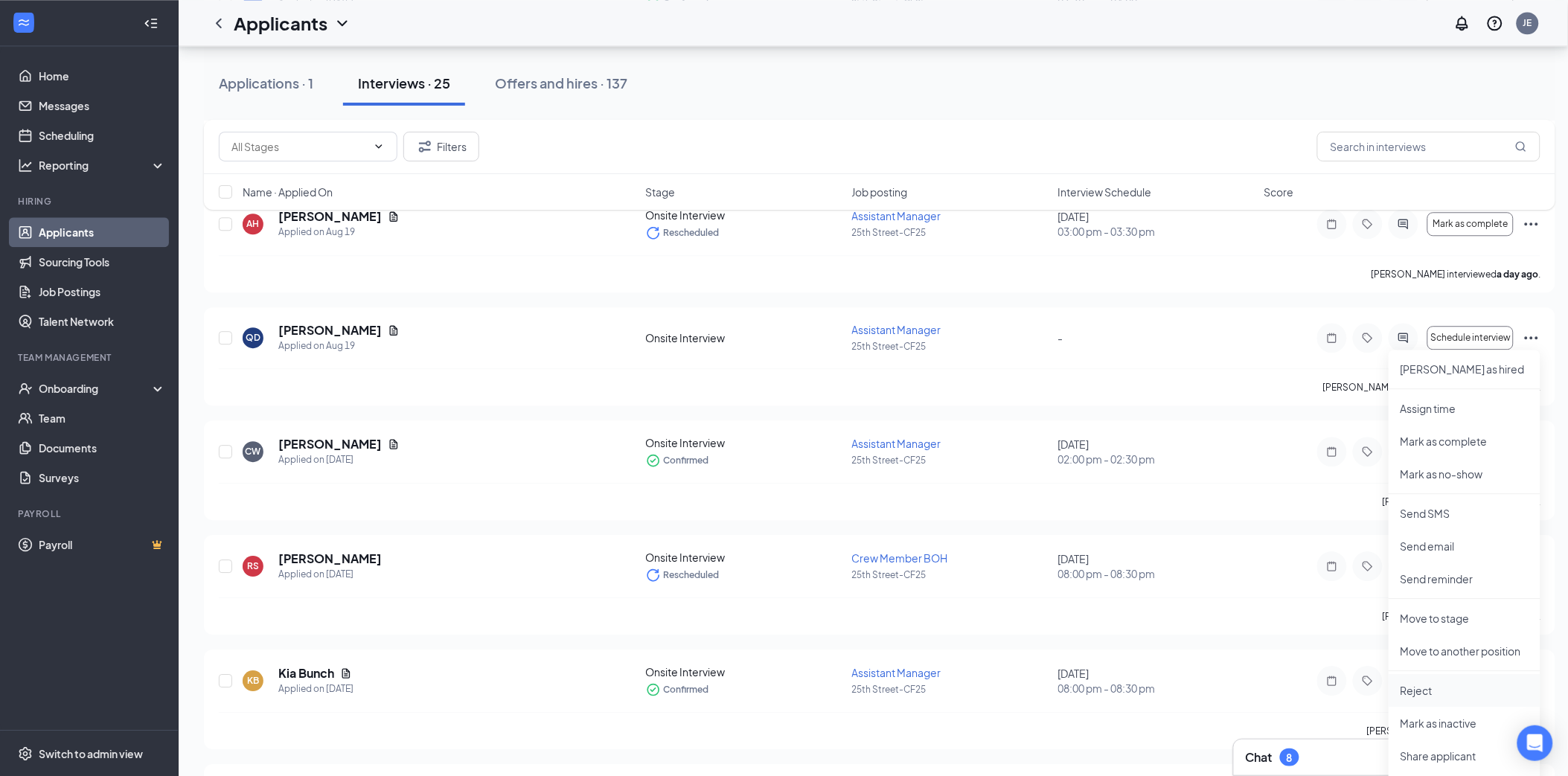
click at [1436, 686] on p "Reject" at bounding box center [1464, 691] width 128 height 15
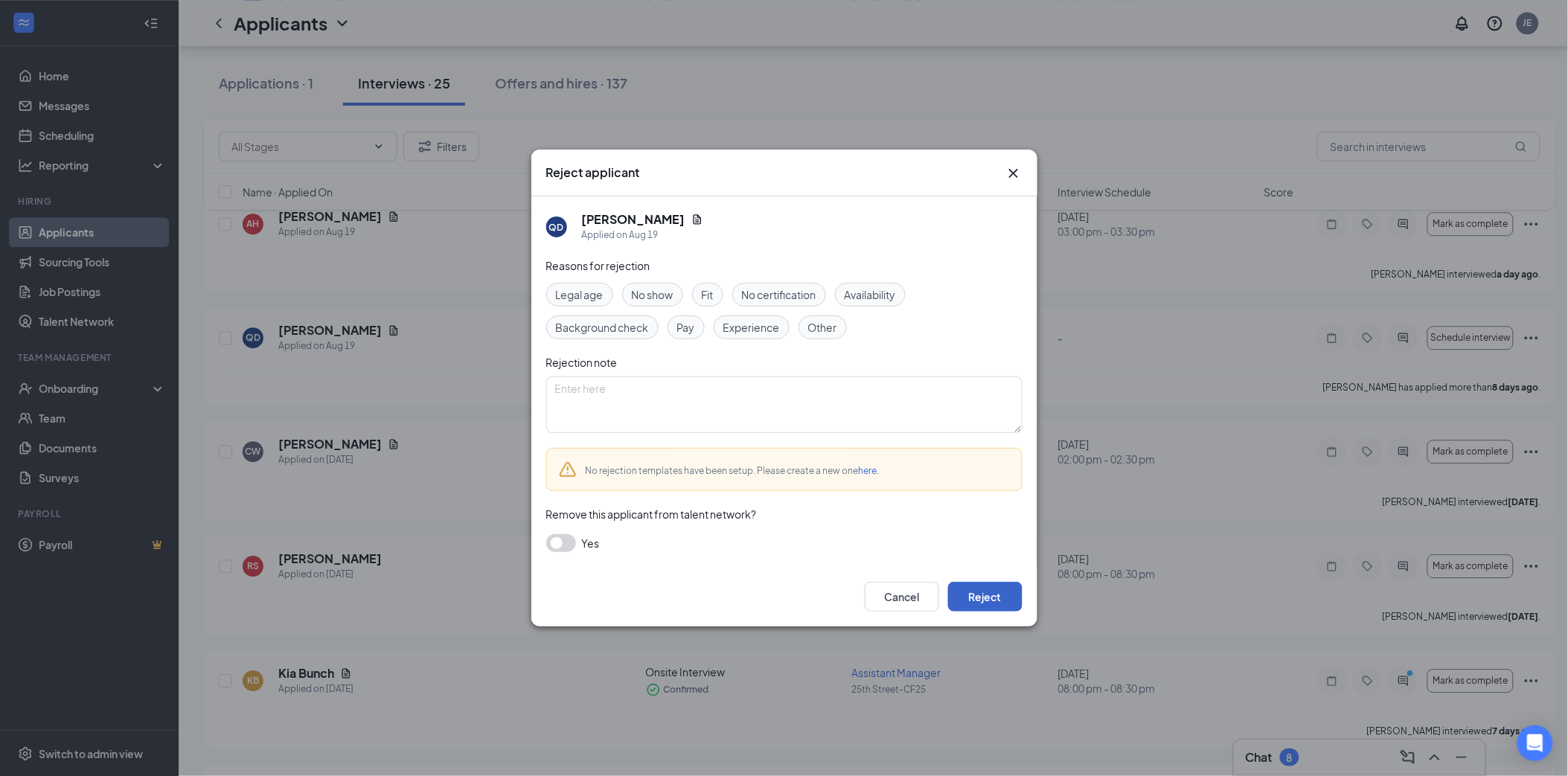
click at [970, 595] on button "Reject" at bounding box center [985, 597] width 75 height 30
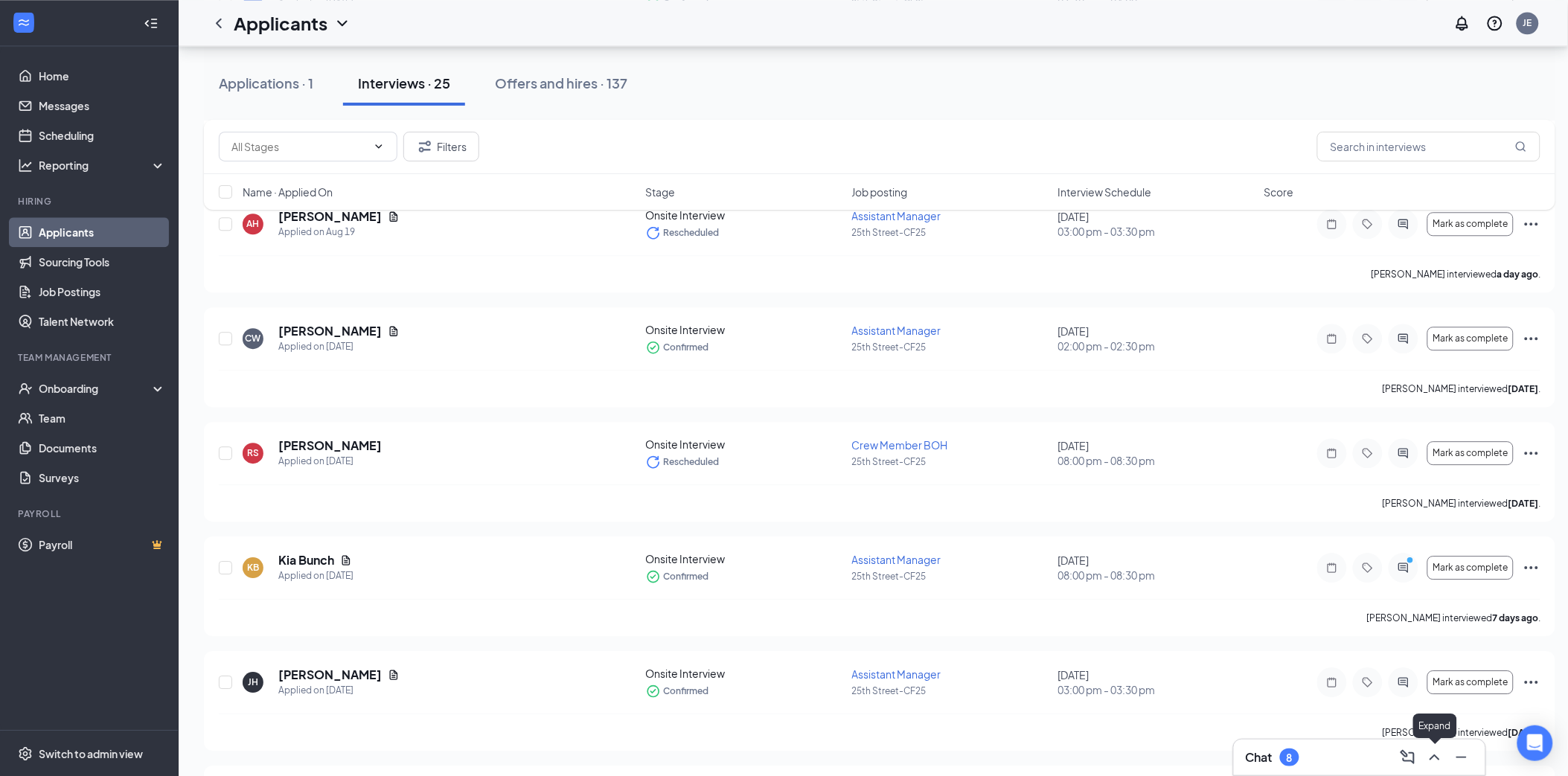
click at [1426, 758] on icon "ChevronUp" at bounding box center [1434, 757] width 18 height 18
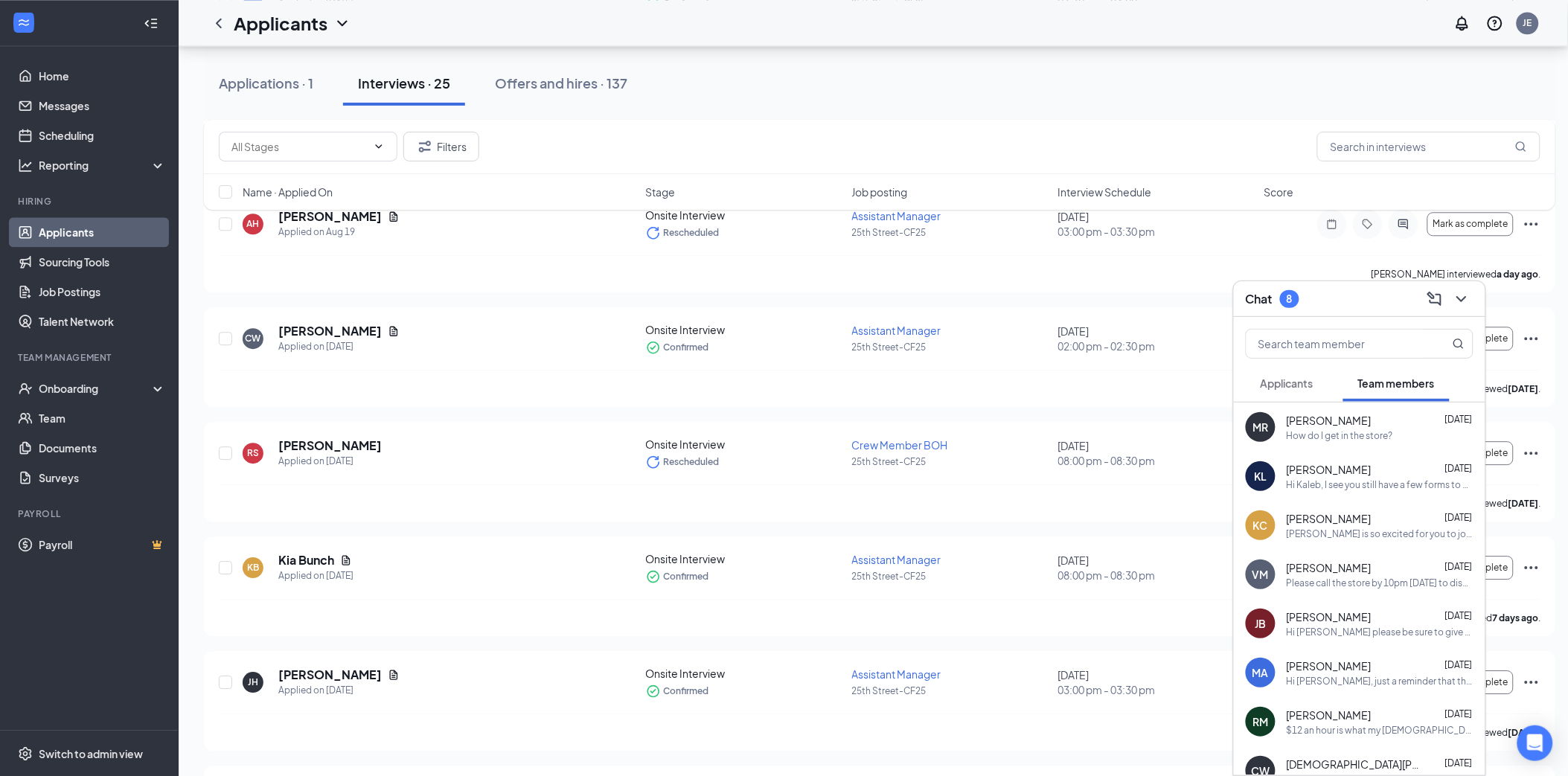
click at [1311, 383] on span "Applicants" at bounding box center [1286, 383] width 53 height 13
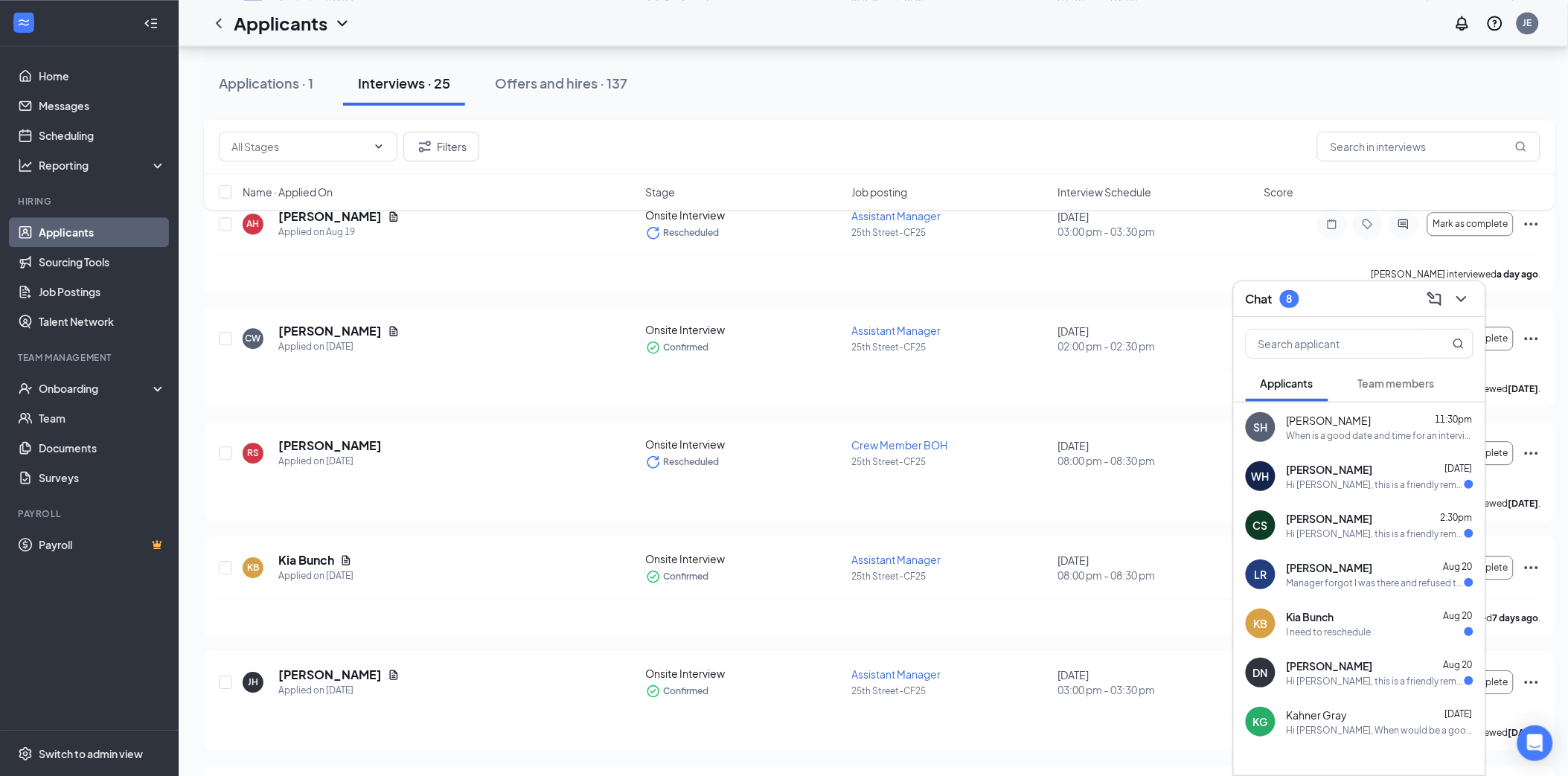
click at [1396, 629] on div "I need to reschedule" at bounding box center [1379, 632] width 187 height 13
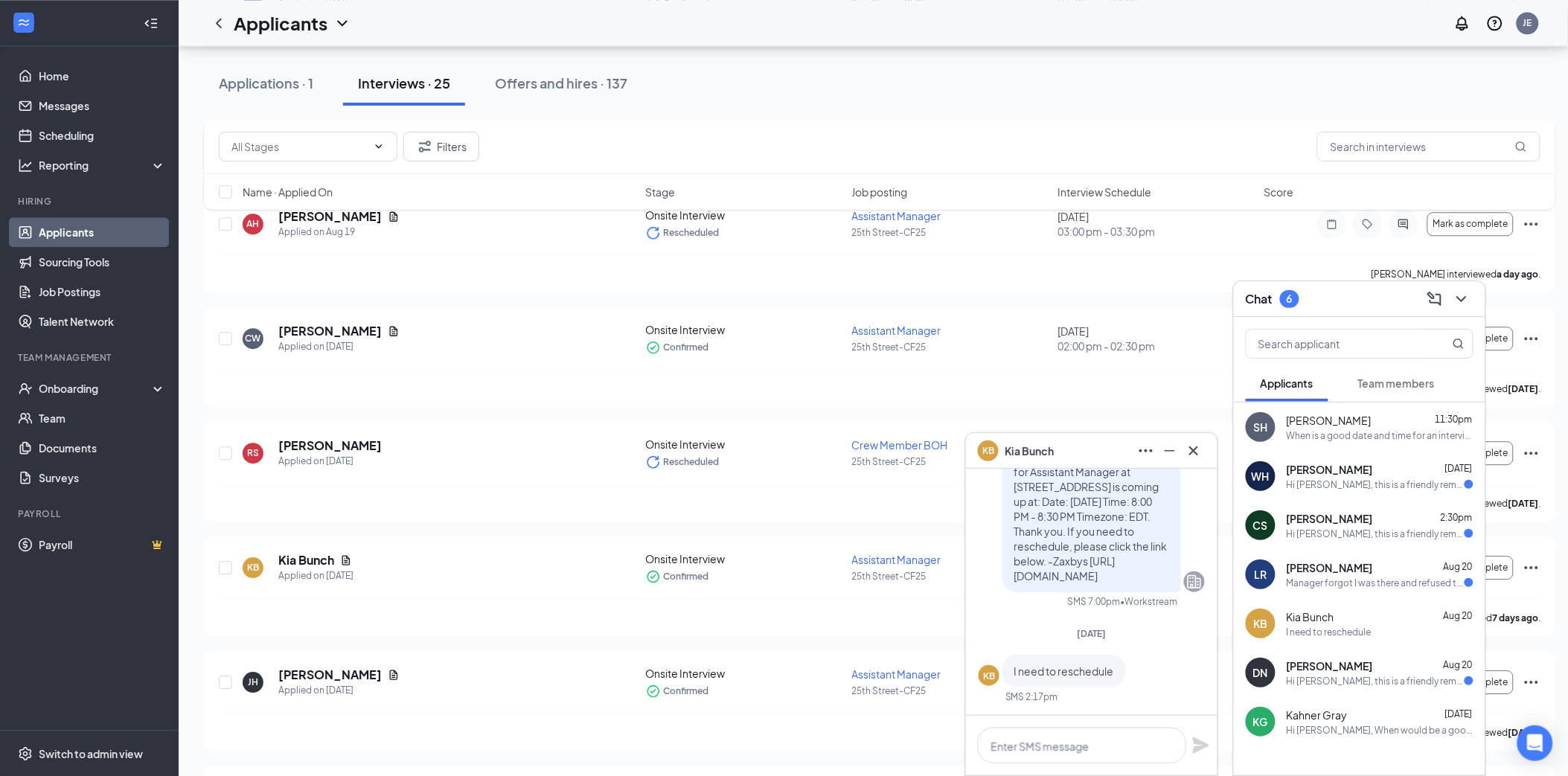
click at [1396, 573] on div "Luis Rodriguez Aug 20" at bounding box center [1379, 568] width 187 height 15
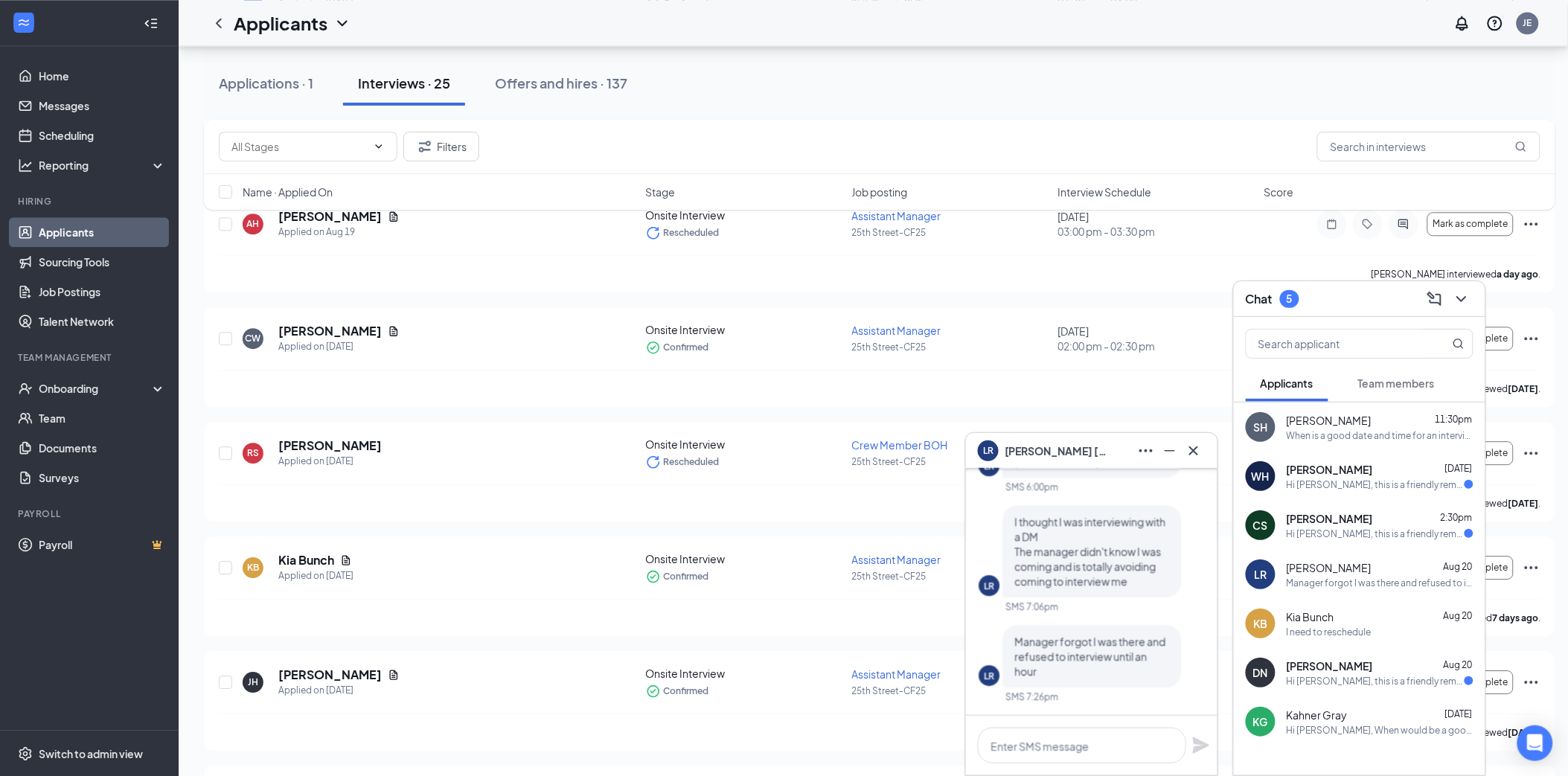
scroll to position [1, 0]
click at [1429, 690] on div "DN Dagny Nies Aug 20 Hi Dagny Nies, this is a friendly reminder. Your interview…" at bounding box center [1359, 672] width 251 height 49
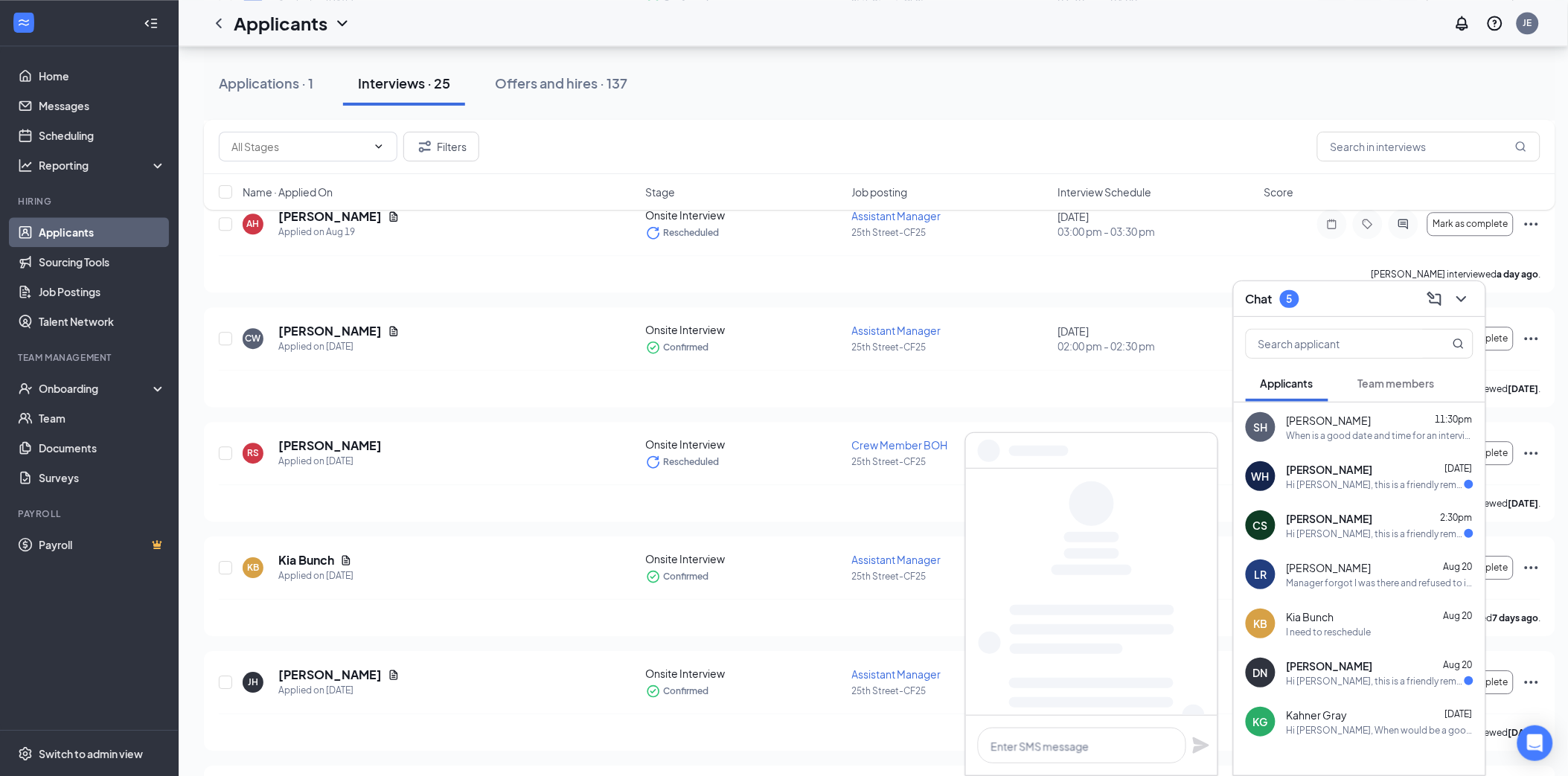
scroll to position [0, 0]
click at [1403, 523] on div "Collyn Smith 2:30pm" at bounding box center [1379, 519] width 187 height 15
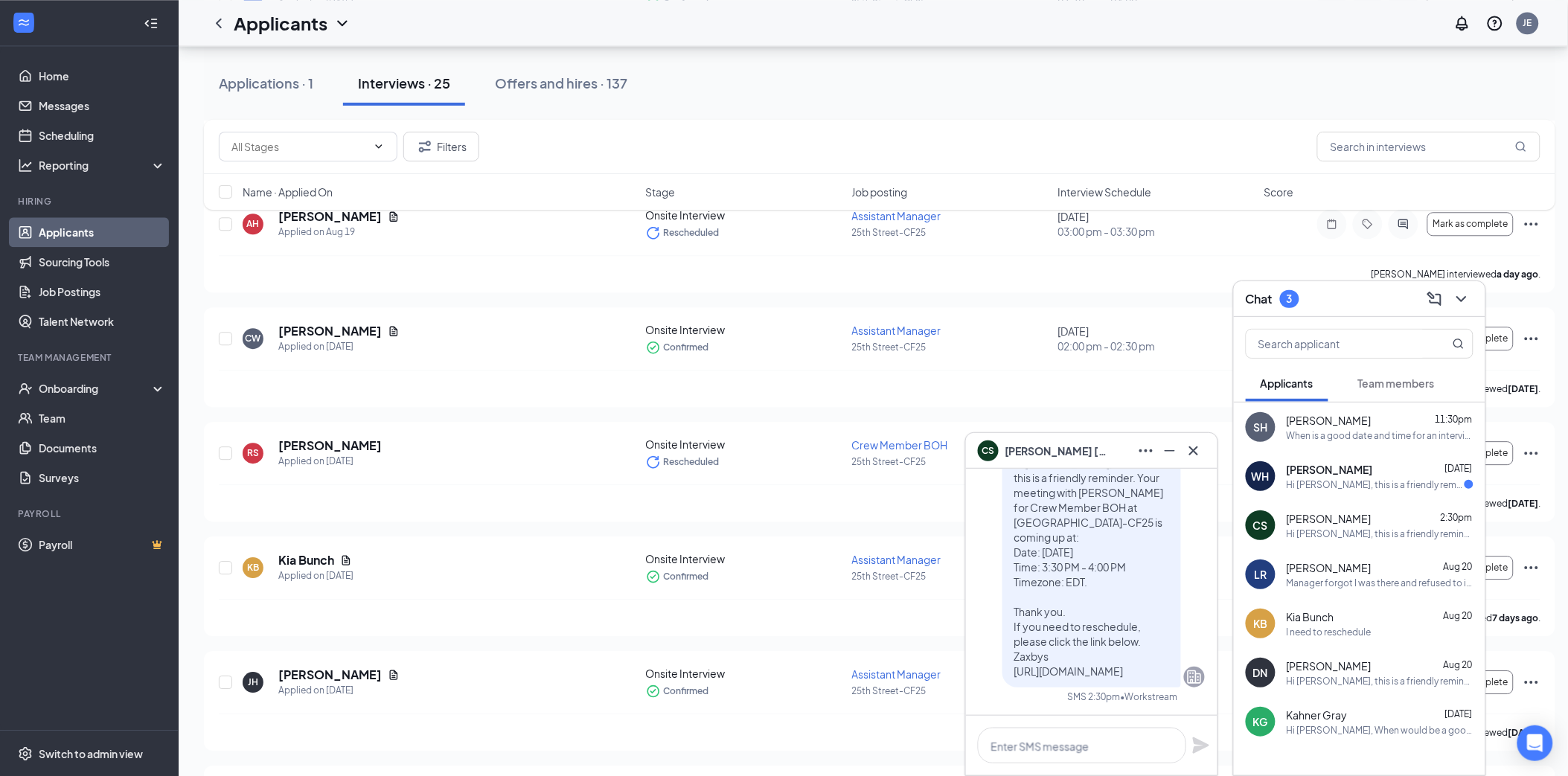
click at [1402, 482] on div "Hi Wyatt Hayes, this is a friendly reminder. Please select an interview time sl…" at bounding box center [1375, 484] width 178 height 13
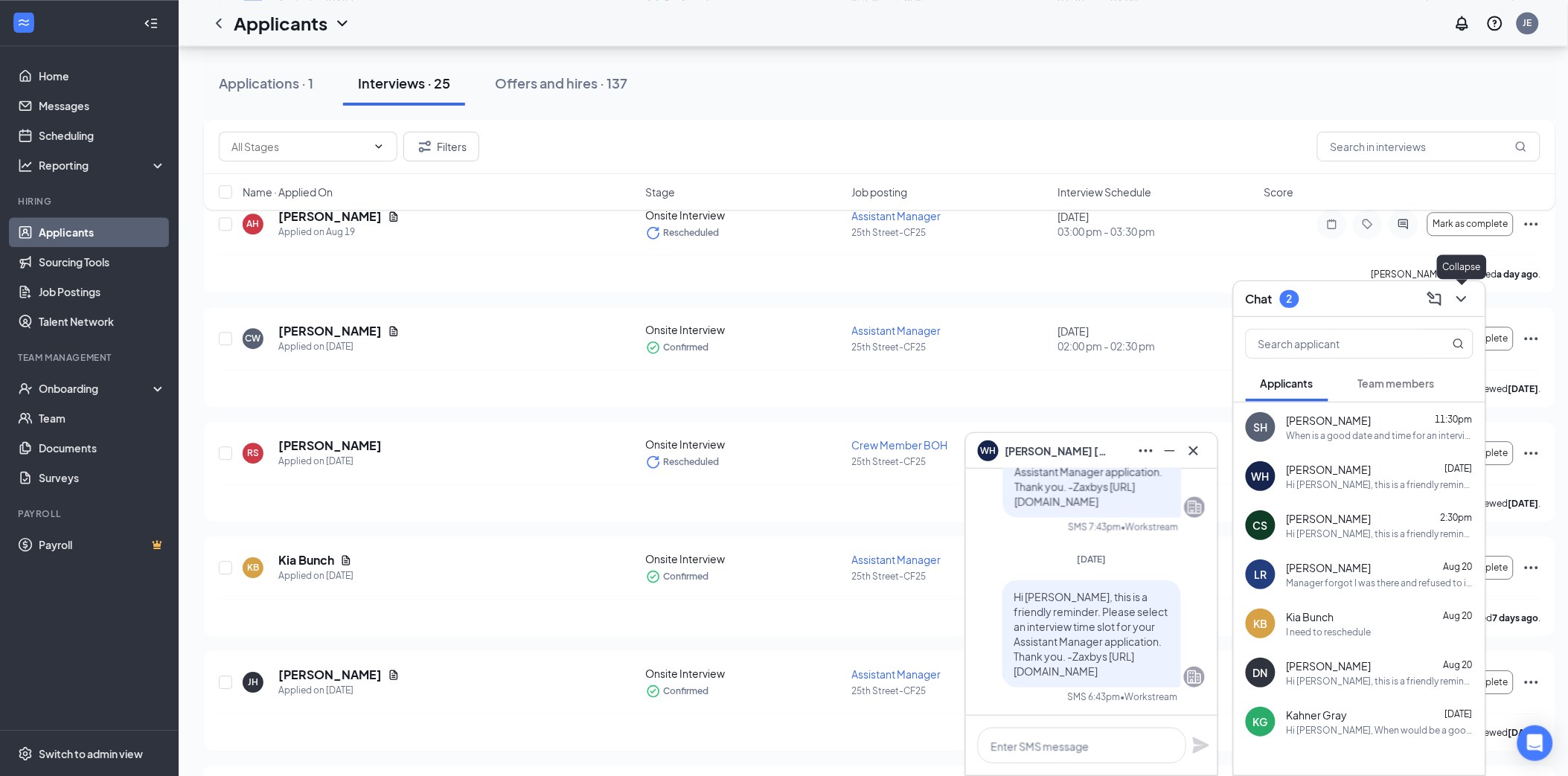
click at [1457, 308] on button at bounding box center [1461, 299] width 23 height 23
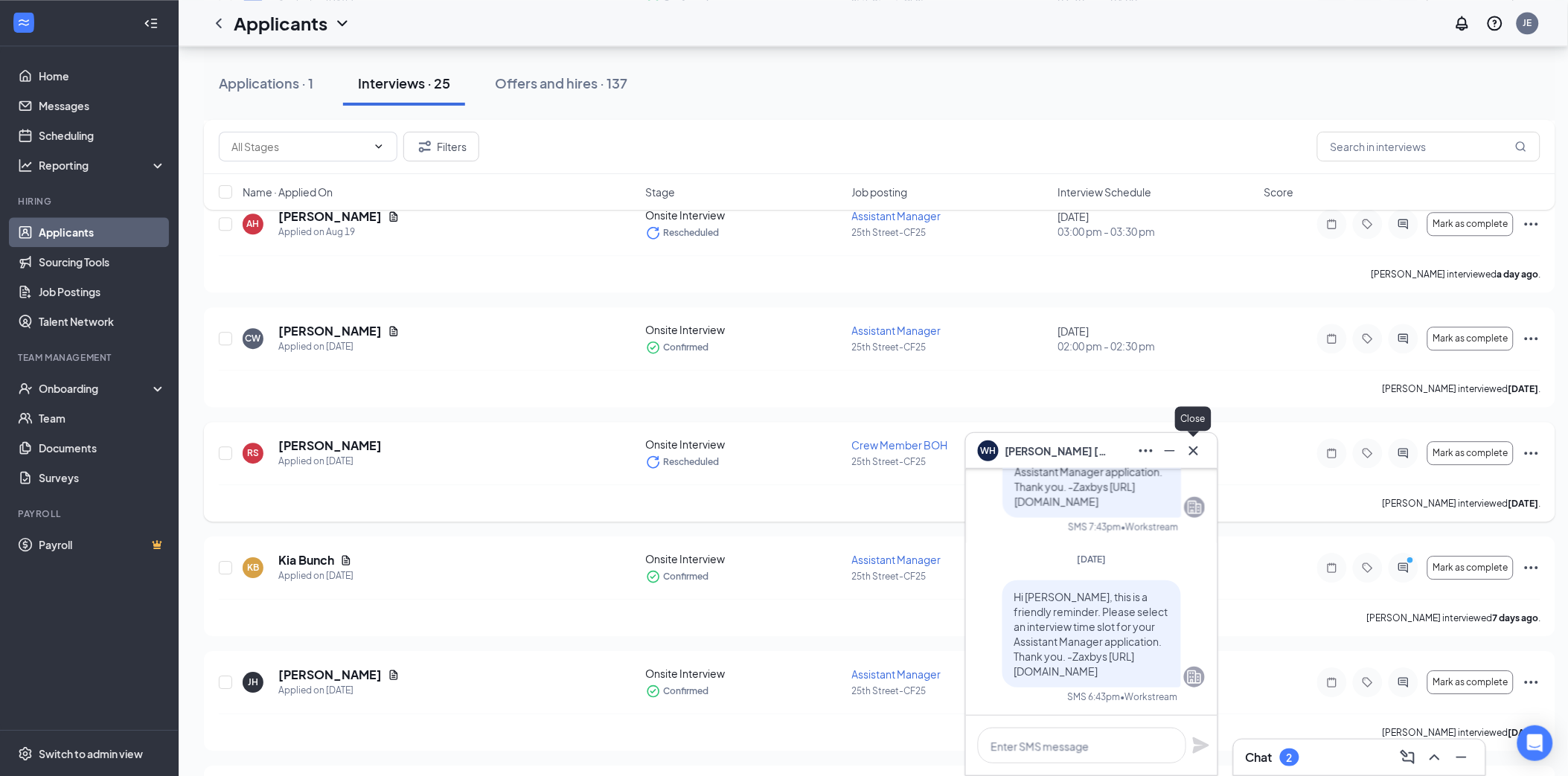
click at [1187, 447] on icon "Cross" at bounding box center [1193, 450] width 18 height 18
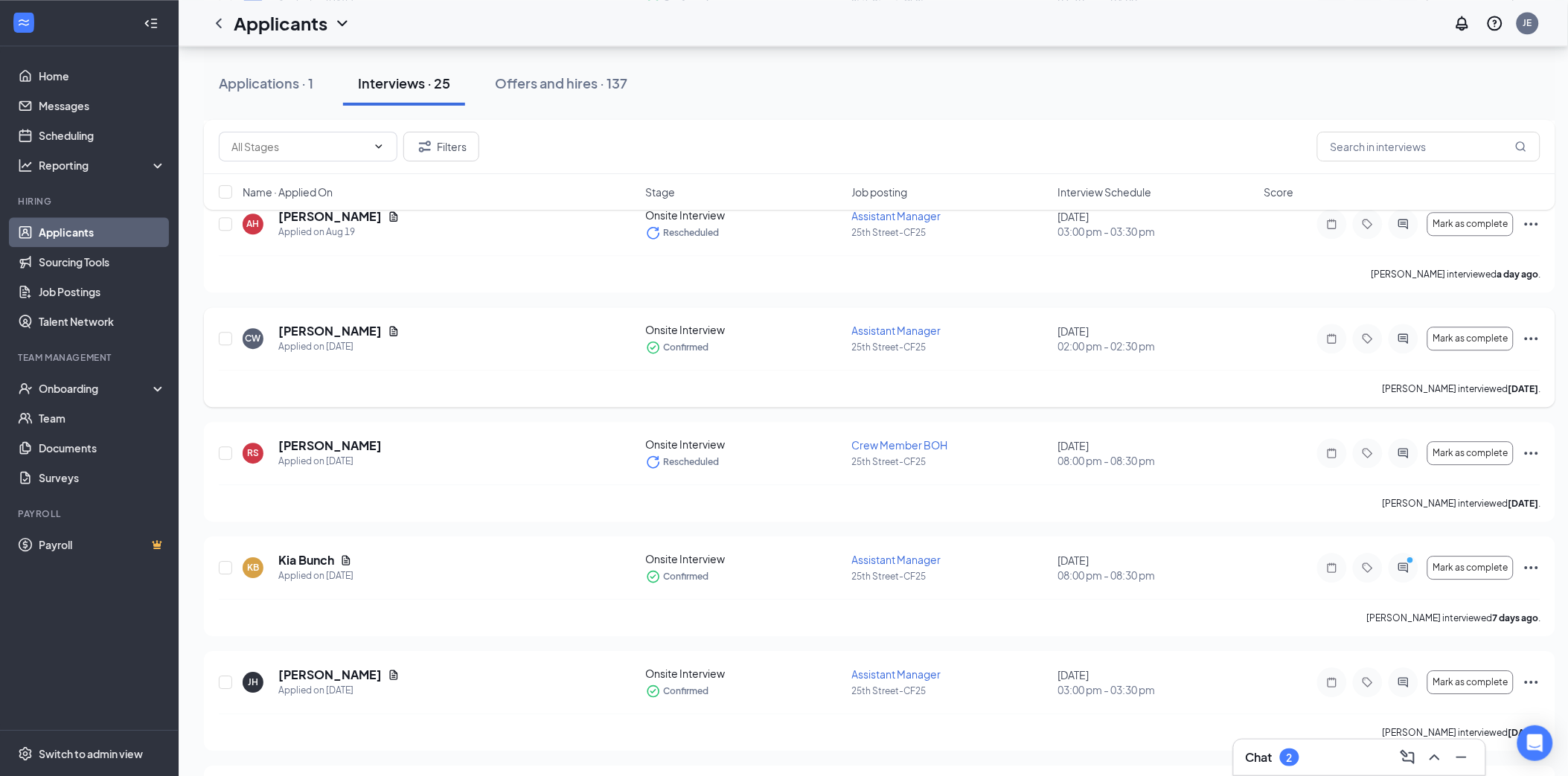
click at [1537, 333] on icon "Ellipses" at bounding box center [1531, 338] width 18 height 18
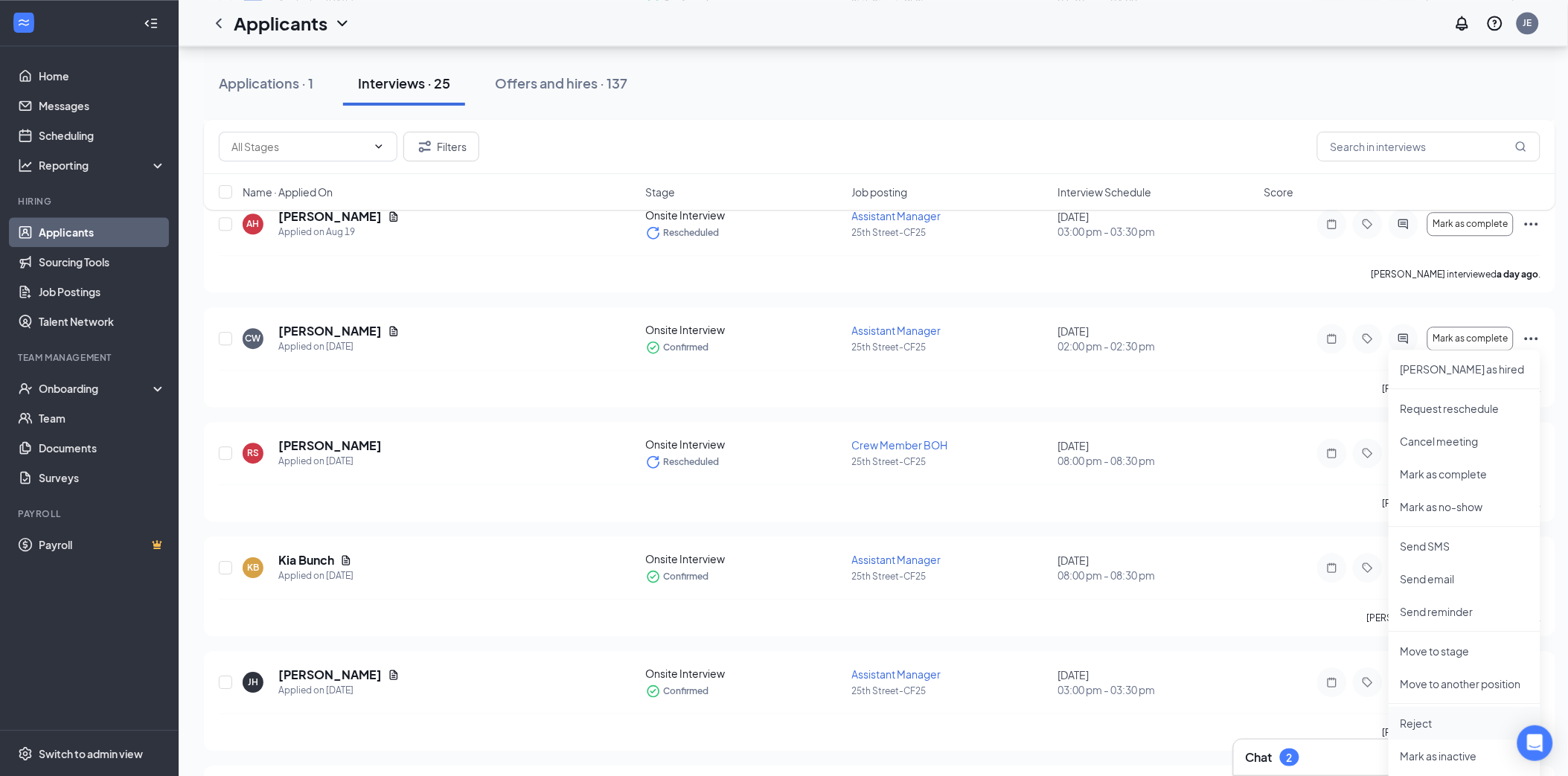
click at [1446, 727] on p "Reject" at bounding box center [1464, 723] width 128 height 15
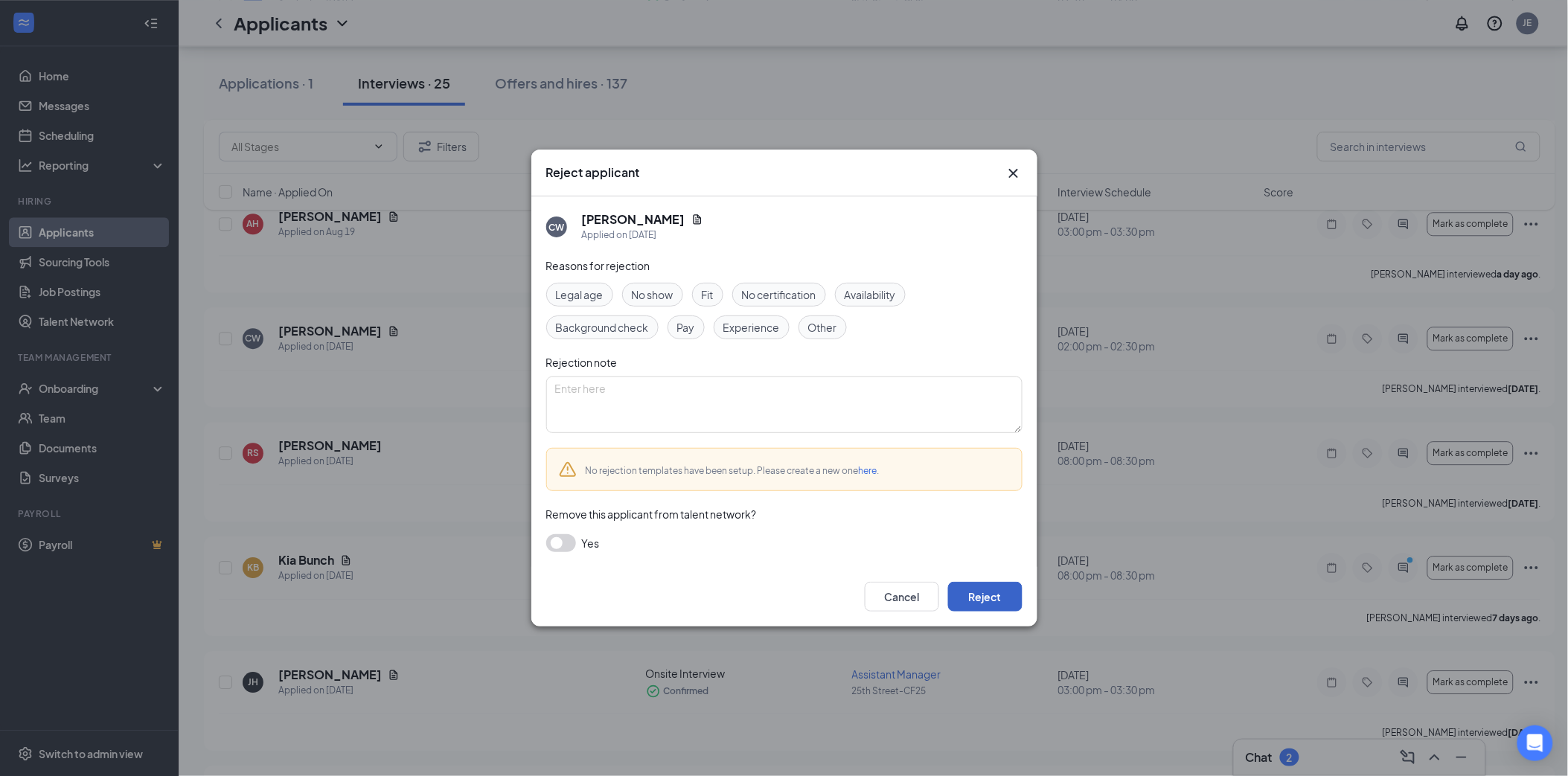
click at [971, 589] on button "Reject" at bounding box center [985, 597] width 75 height 30
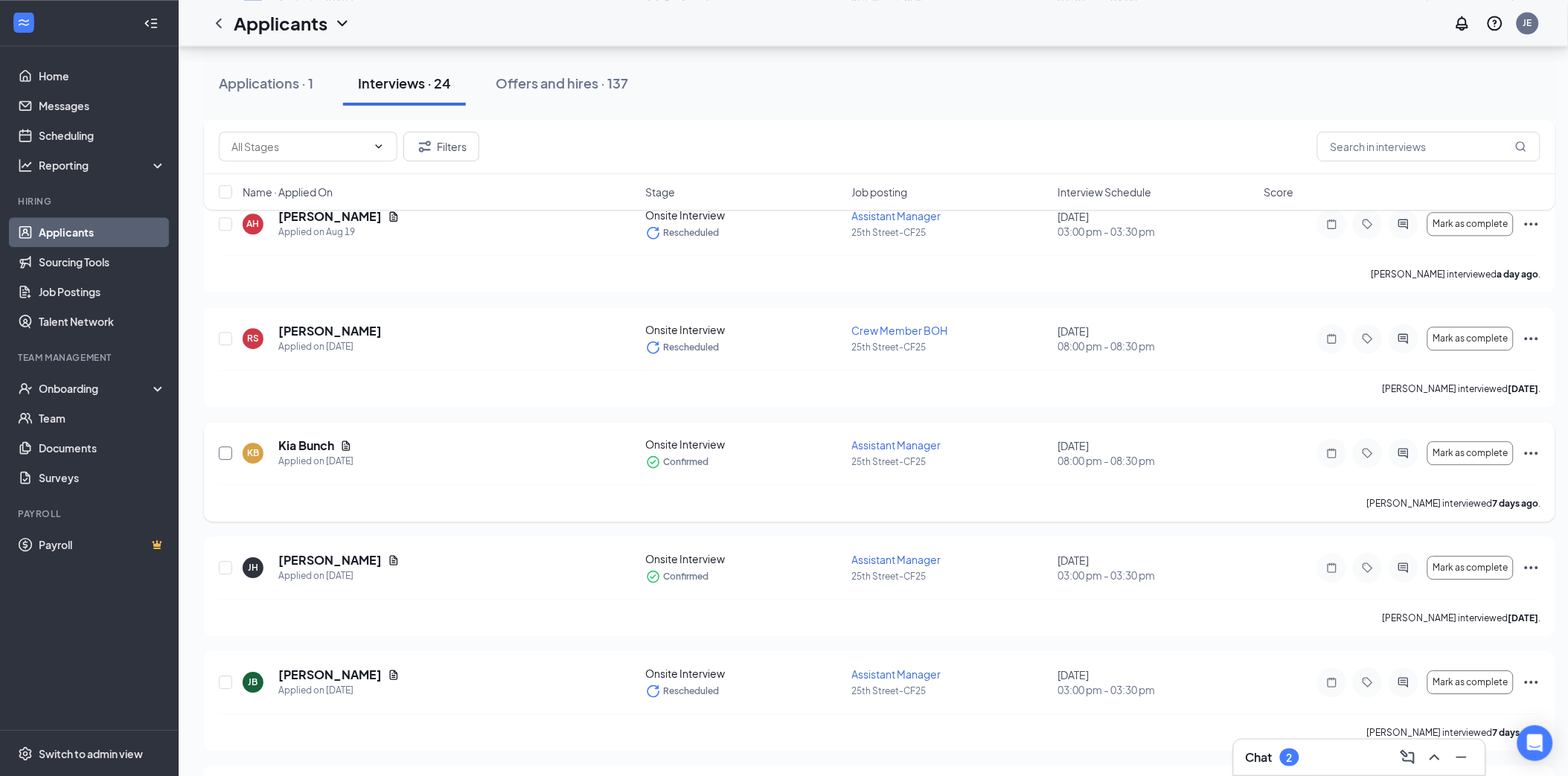
click at [220, 454] on input "checkbox" at bounding box center [225, 453] width 13 height 13
checkbox input "true"
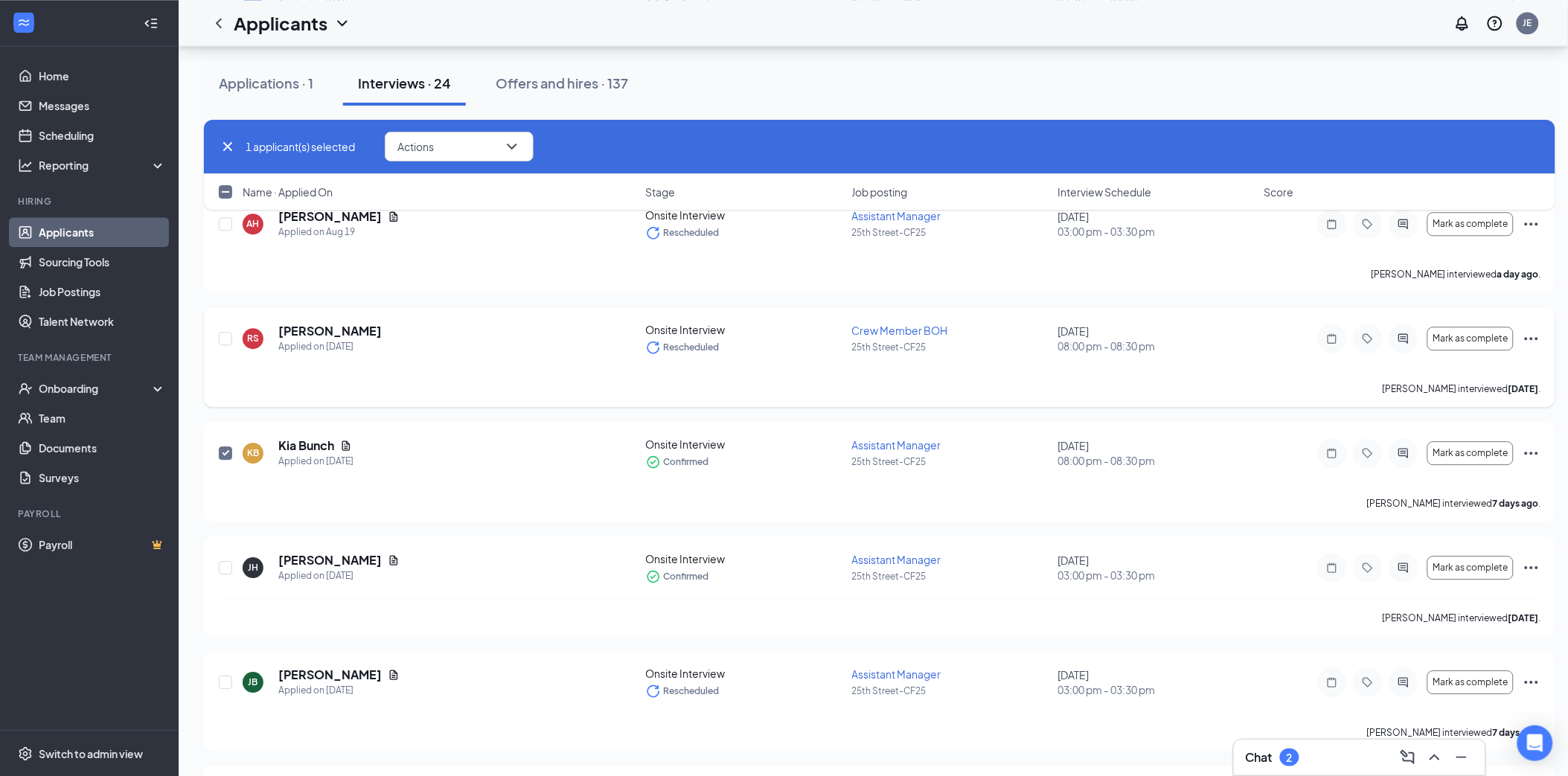
click at [235, 325] on div "RS Ricky Slatton Applied on Aug 18 Onsite Interview Rescheduled Crew Member BOH…" at bounding box center [879, 345] width 1322 height 48
click at [220, 344] on input "checkbox" at bounding box center [225, 339] width 13 height 13
checkbox input "true"
click at [225, 213] on div "2 applicant(s) selected Actions Name · Applied On Stage Job posting Interview S…" at bounding box center [879, 172] width 1351 height 105
click at [225, 229] on input "checkbox" at bounding box center [225, 224] width 13 height 13
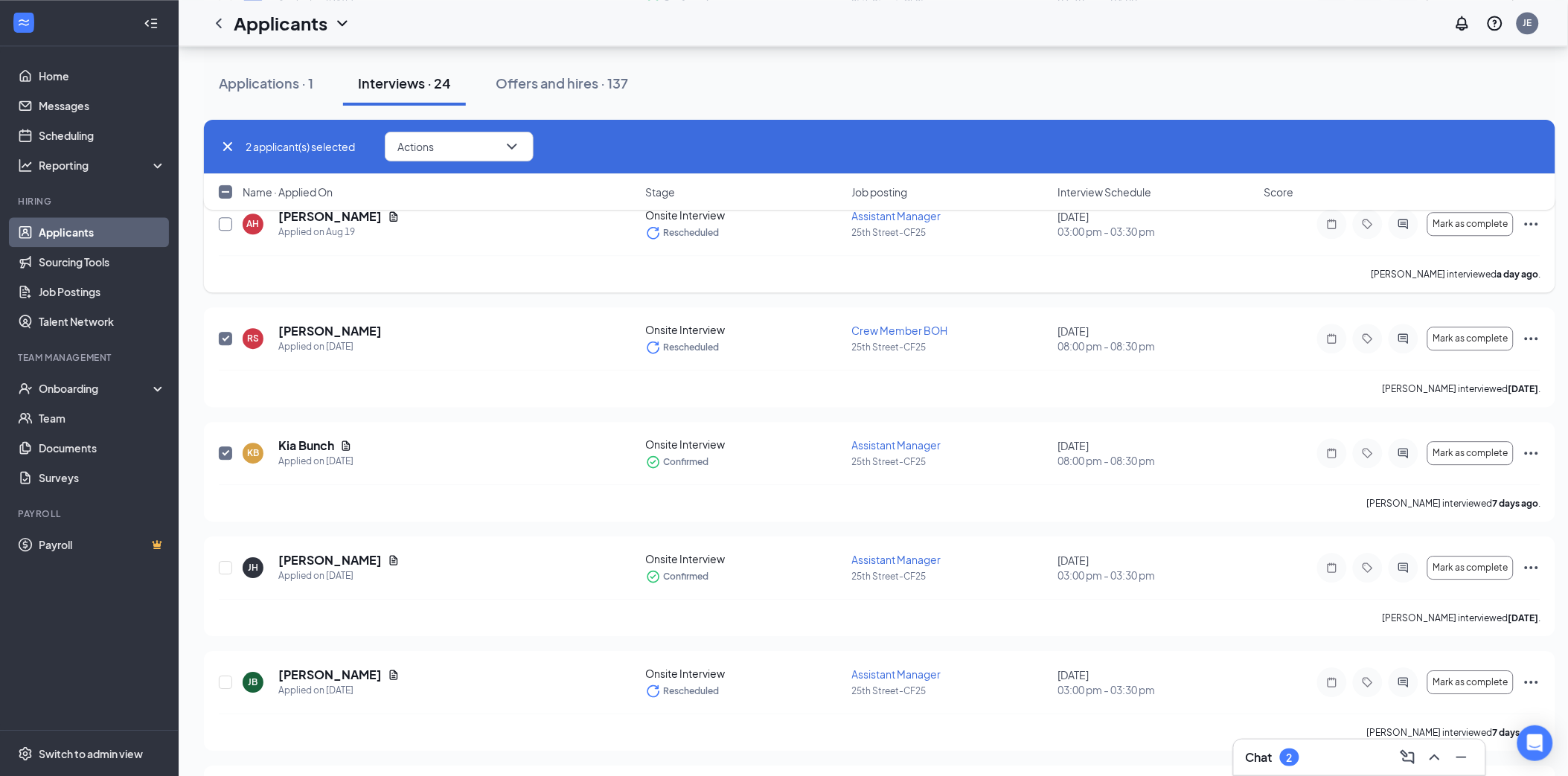
checkbox input "true"
click at [227, 567] on input "checkbox" at bounding box center [225, 567] width 13 height 13
checkbox input "true"
click at [229, 681] on input "checkbox" at bounding box center [225, 682] width 13 height 13
checkbox input "true"
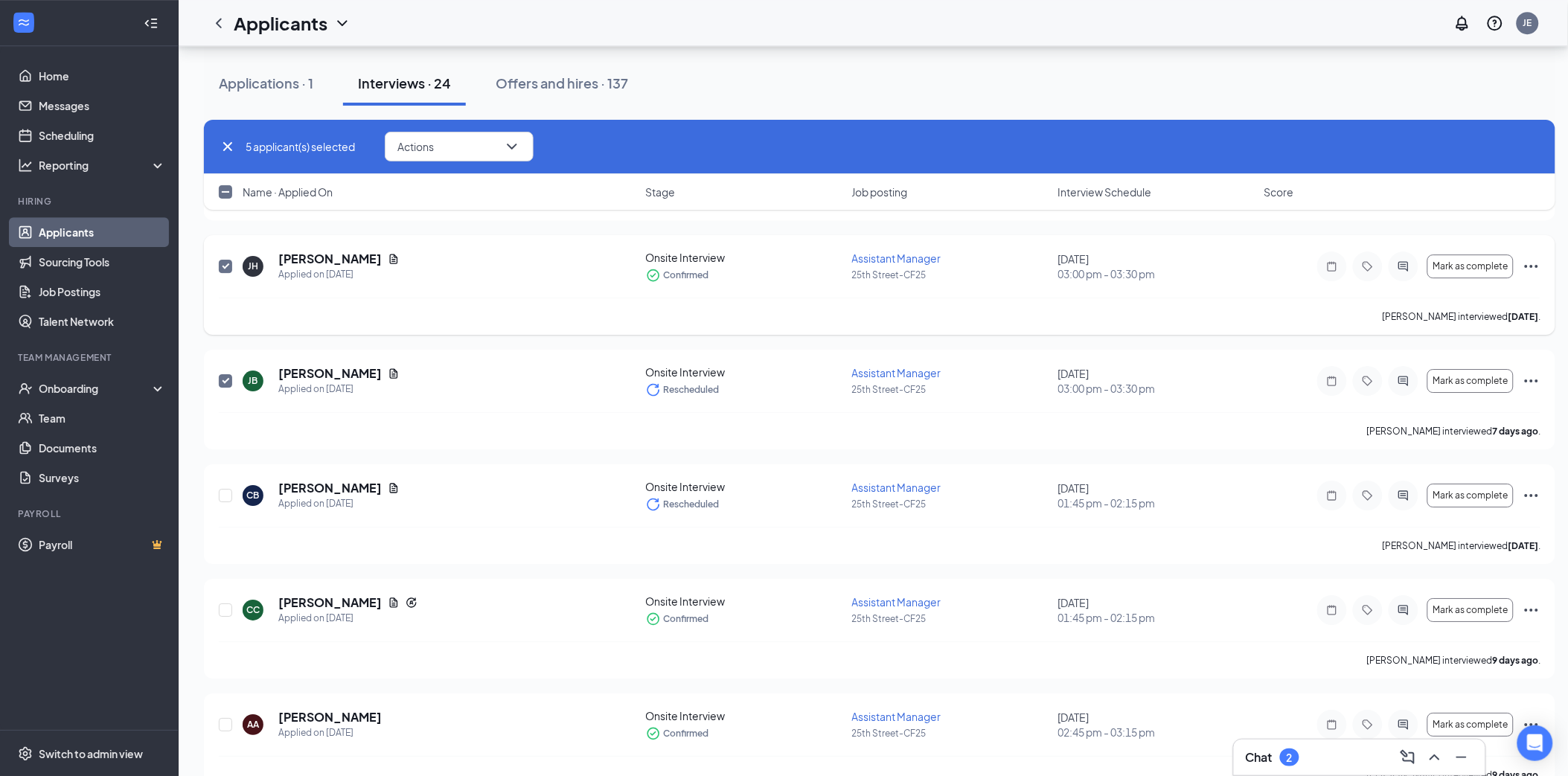
scroll to position [1570, 0]
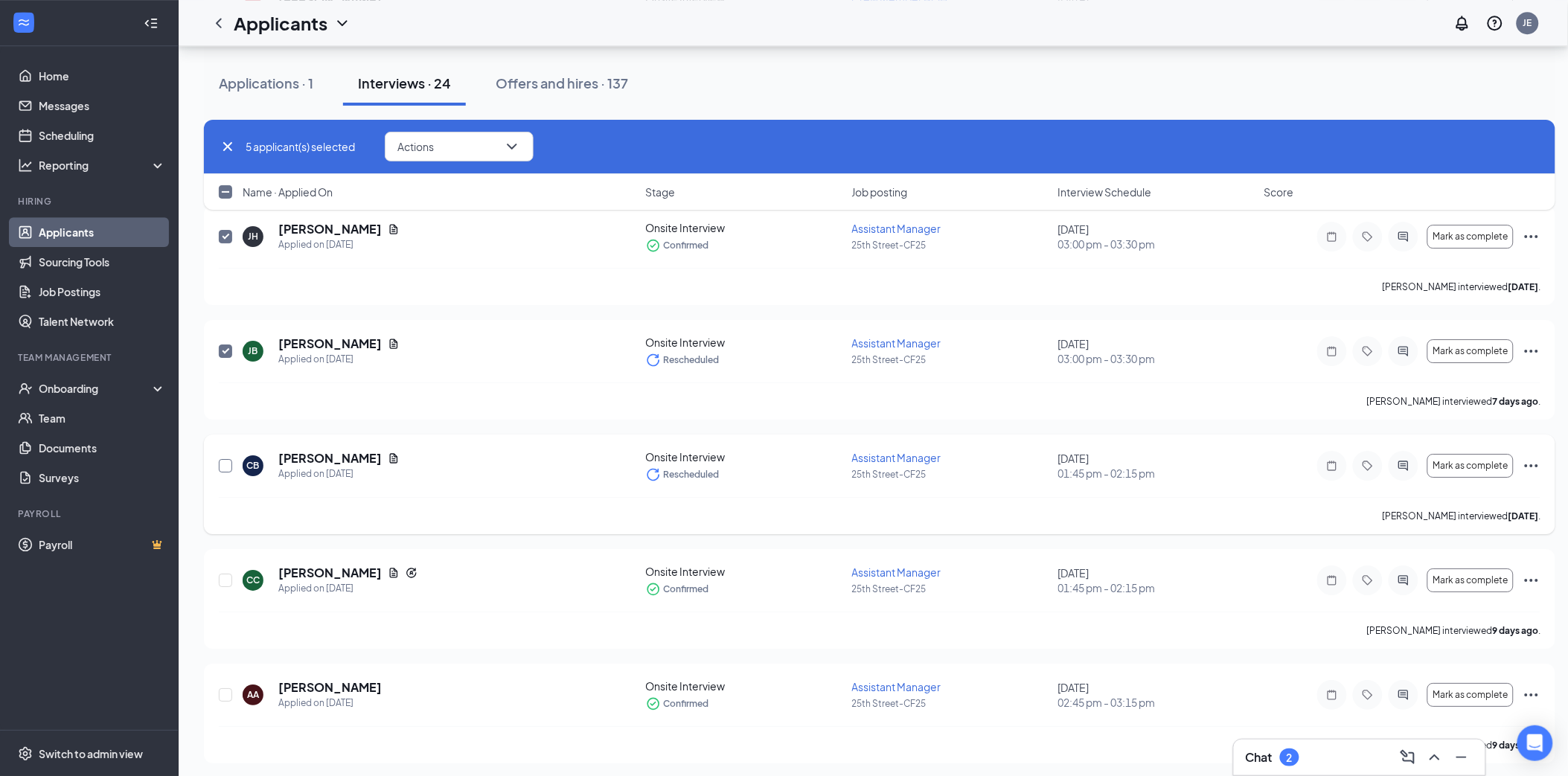
click at [221, 468] on input "checkbox" at bounding box center [225, 466] width 13 height 13
checkbox input "true"
click at [228, 582] on input "checkbox" at bounding box center [225, 581] width 13 height 13
checkbox input "true"
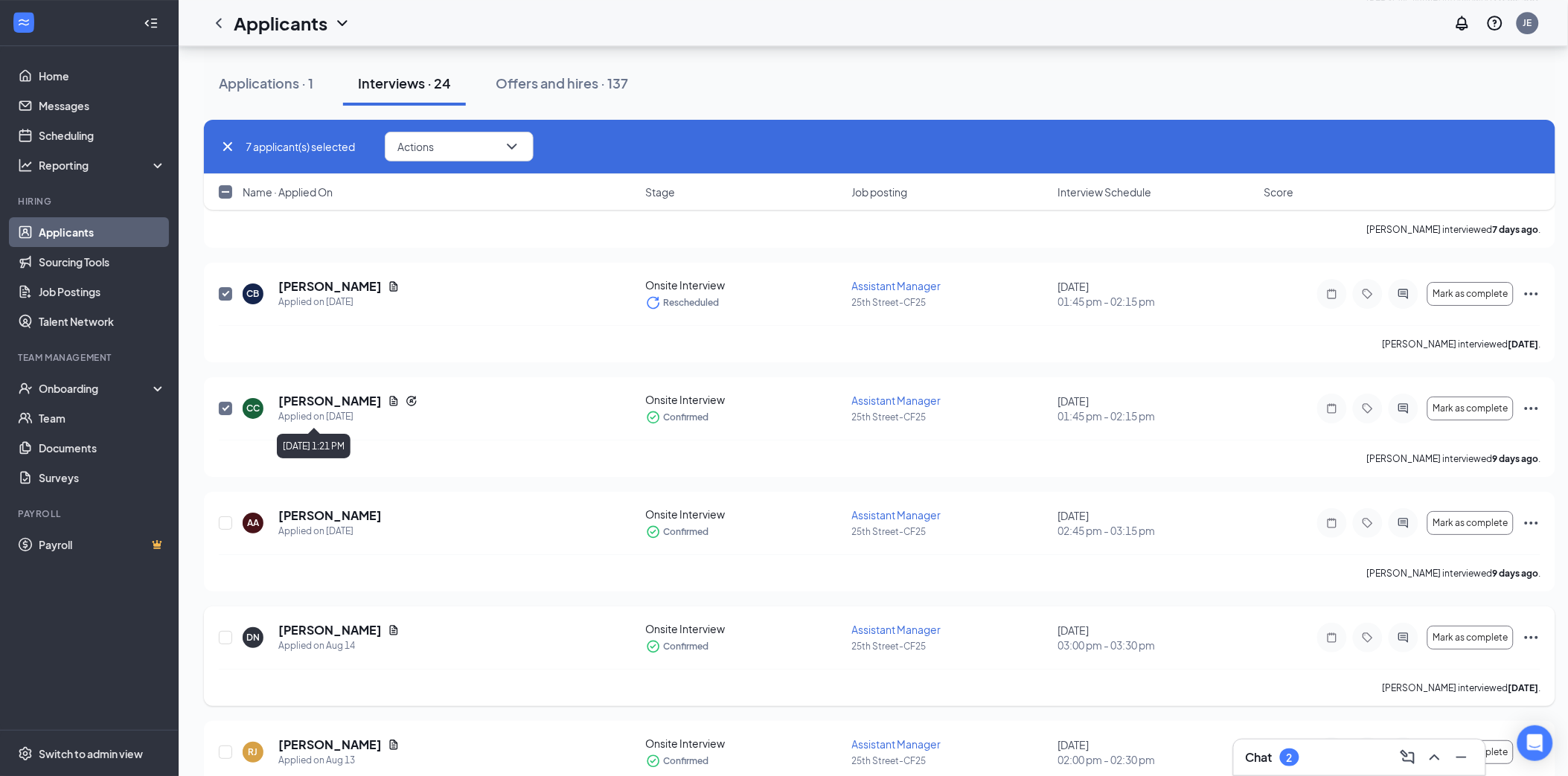
scroll to position [1818, 0]
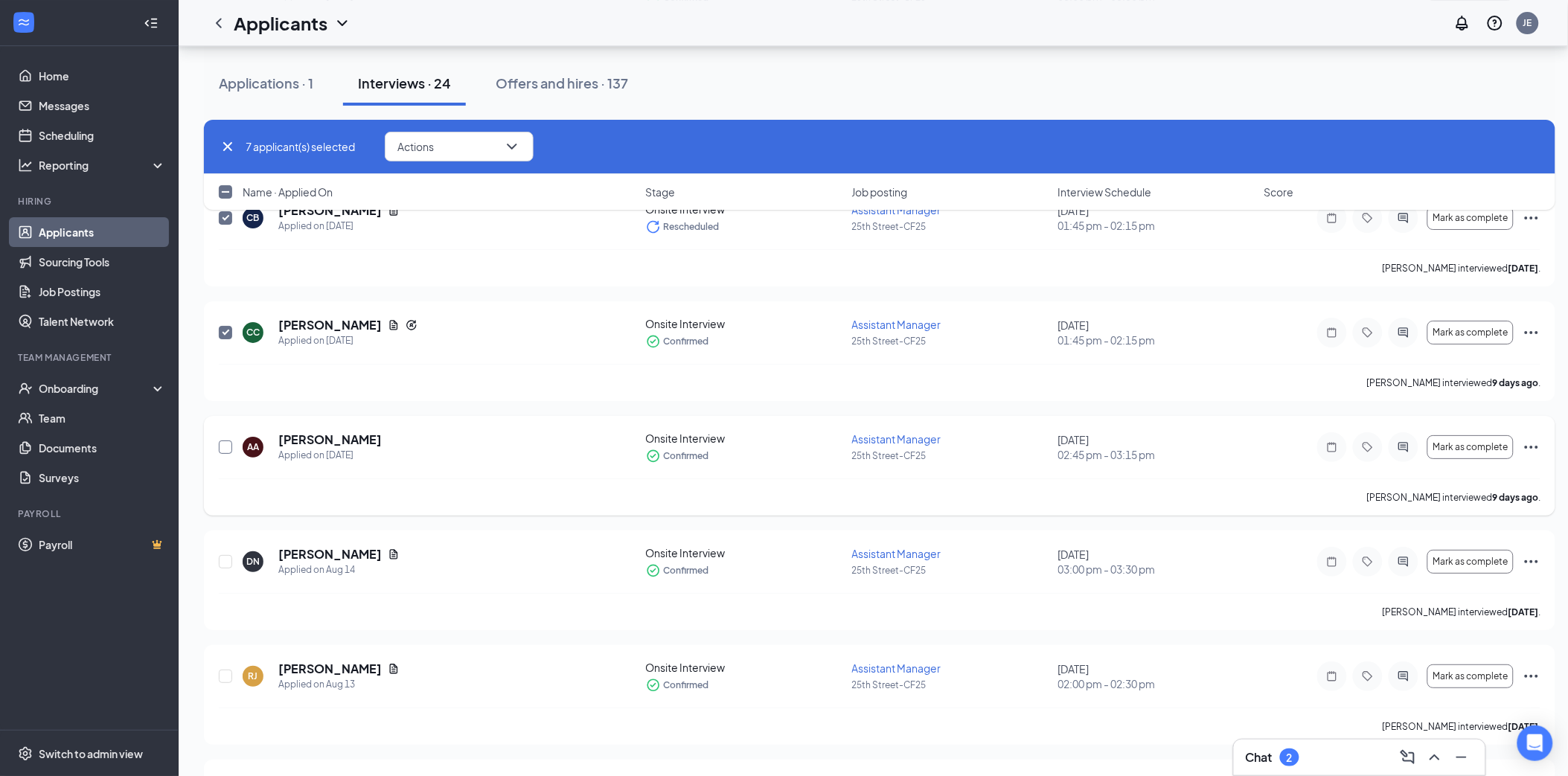
click at [227, 449] on input "checkbox" at bounding box center [225, 447] width 13 height 13
checkbox input "true"
click at [229, 561] on input "checkbox" at bounding box center [225, 561] width 13 height 13
checkbox input "true"
click at [230, 675] on input "checkbox" at bounding box center [225, 676] width 13 height 13
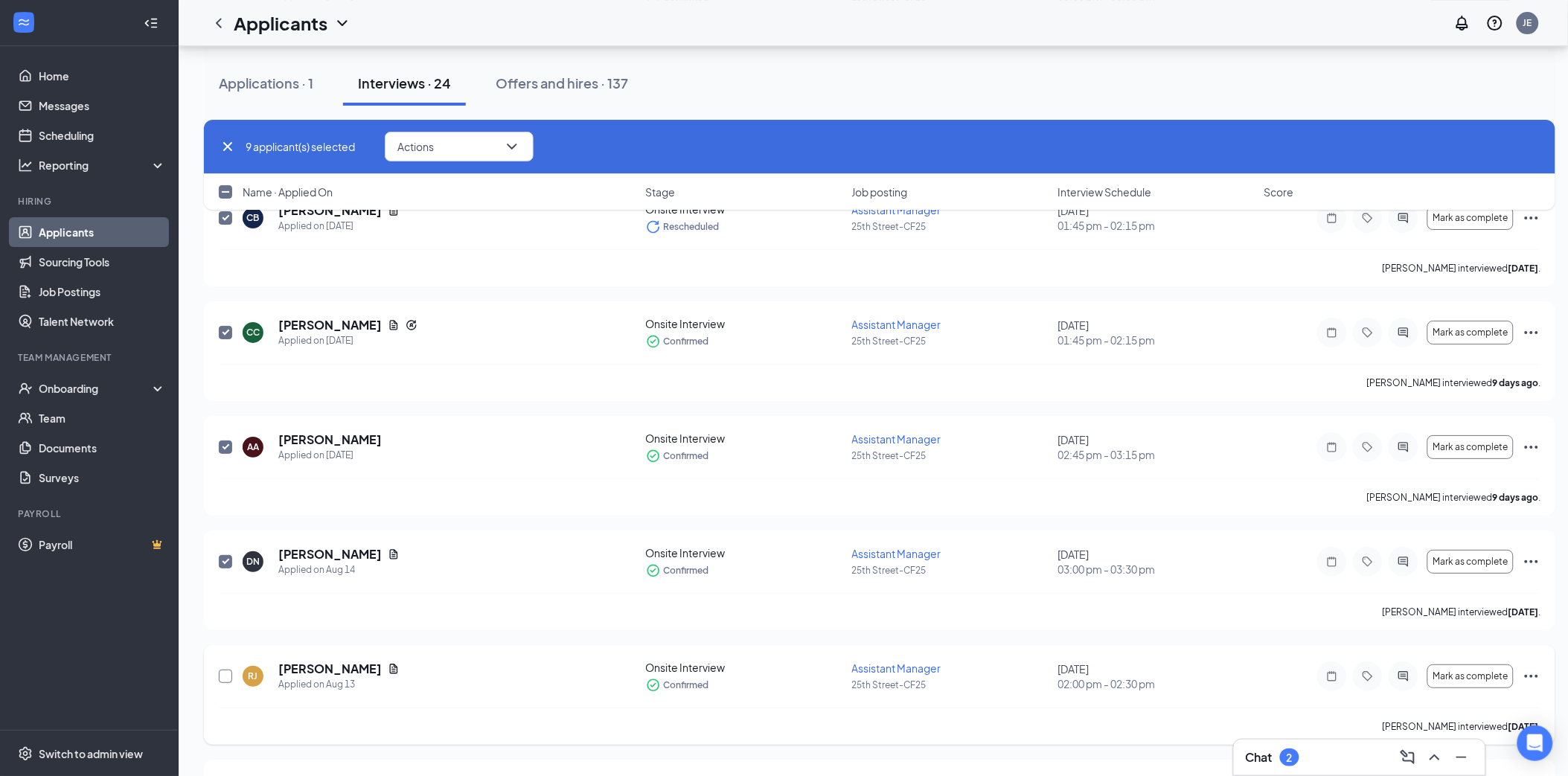
checkbox input "true"
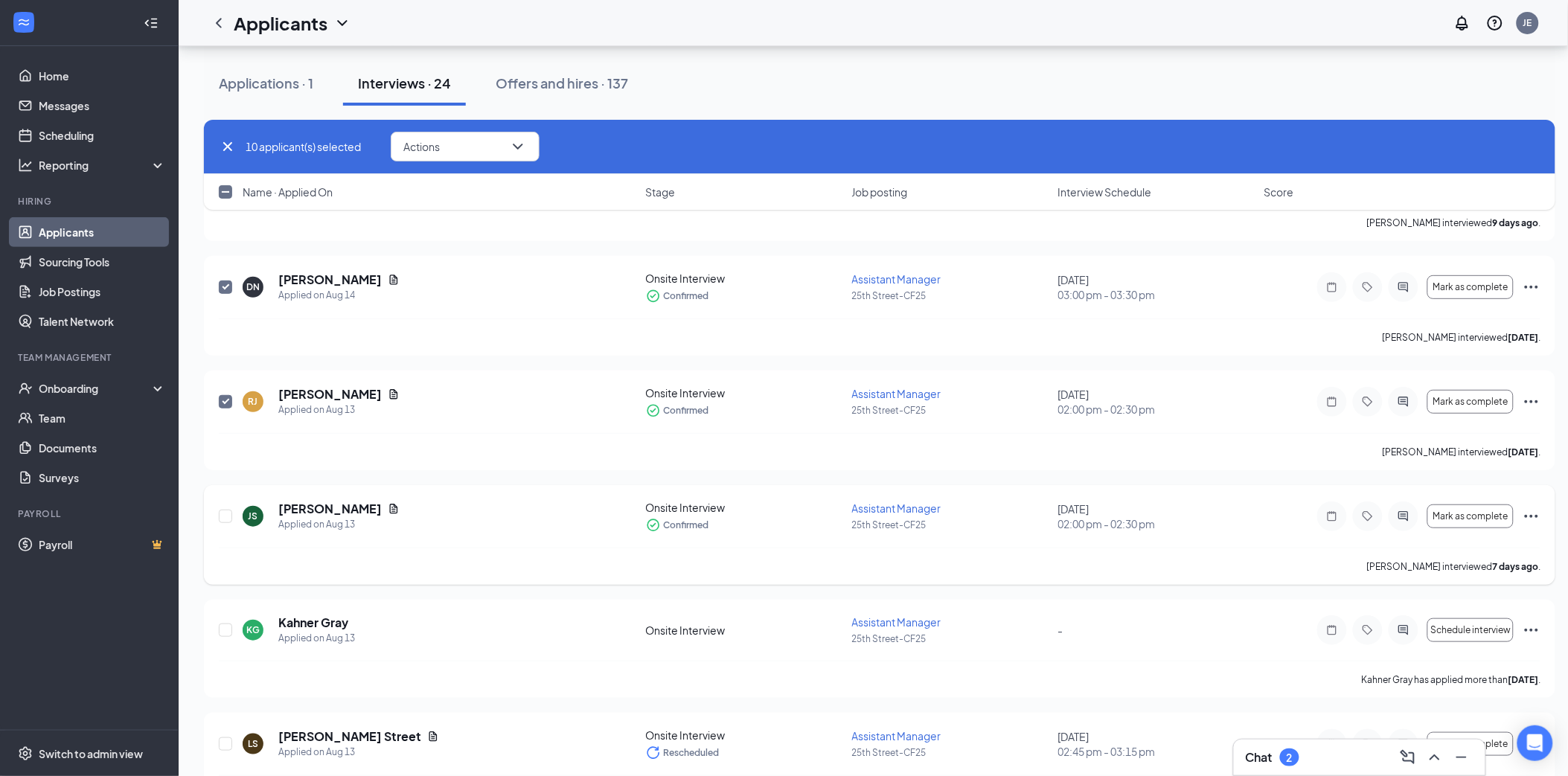
scroll to position [2148, 0]
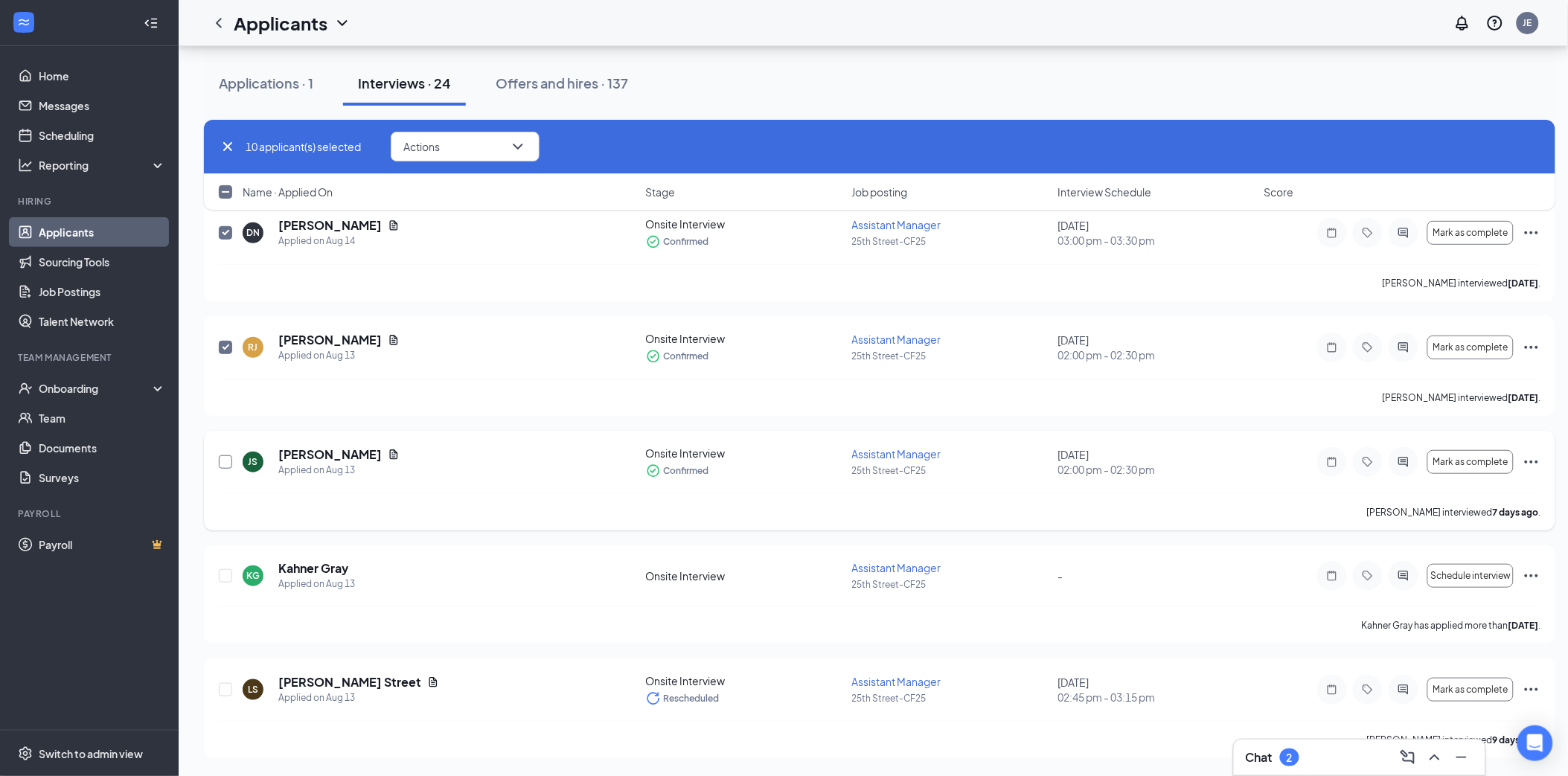
click at [227, 463] on input "checkbox" at bounding box center [225, 462] width 13 height 13
checkbox input "true"
click at [228, 575] on input "checkbox" at bounding box center [225, 576] width 13 height 13
checkbox input "true"
click at [226, 691] on input "checkbox" at bounding box center [225, 690] width 13 height 13
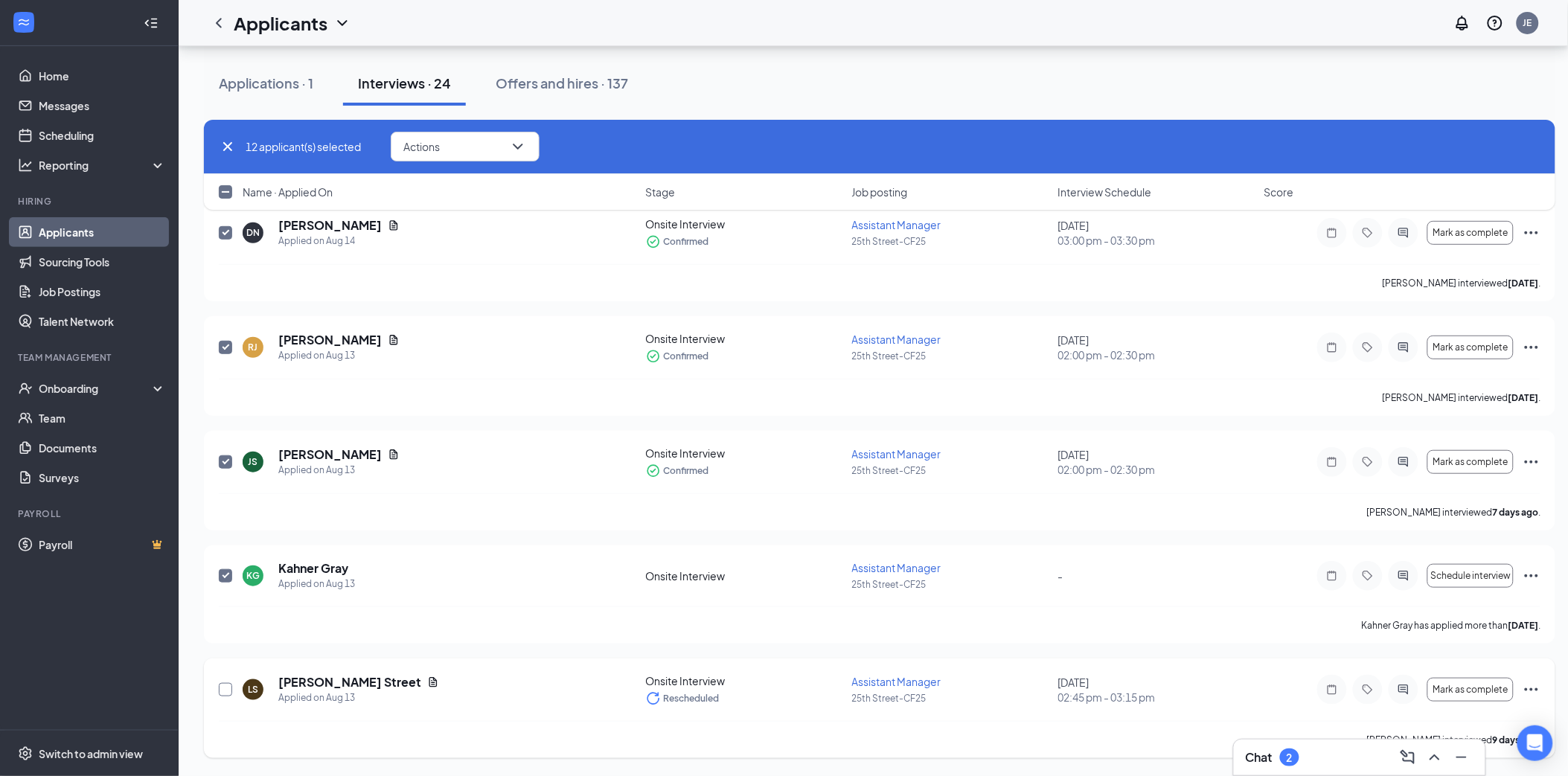
checkbox input "true"
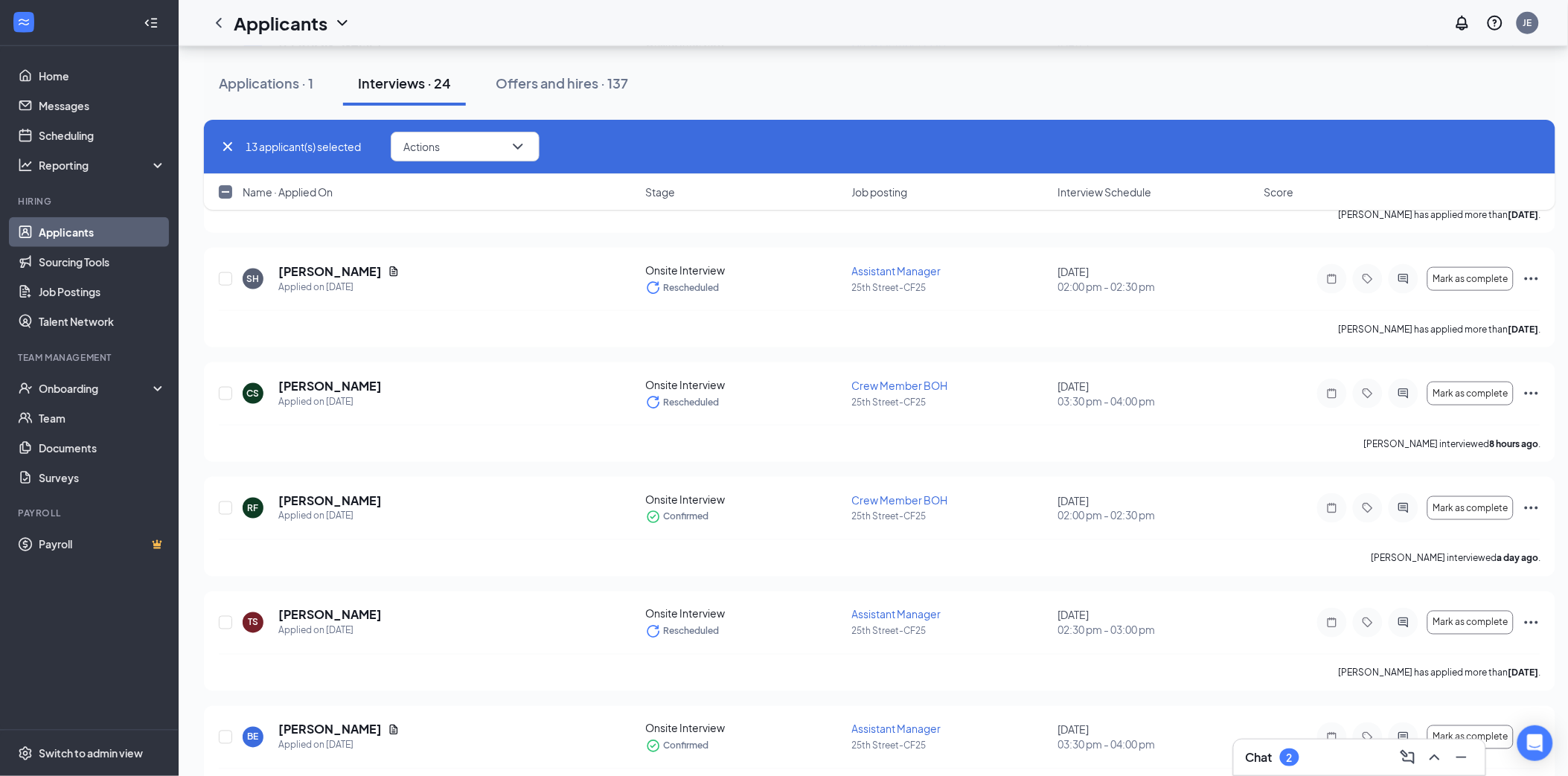
scroll to position [494, 0]
click at [222, 398] on input "checkbox" at bounding box center [225, 396] width 13 height 13
checkbox input "true"
click at [225, 515] on input "checkbox" at bounding box center [225, 510] width 13 height 13
checkbox input "true"
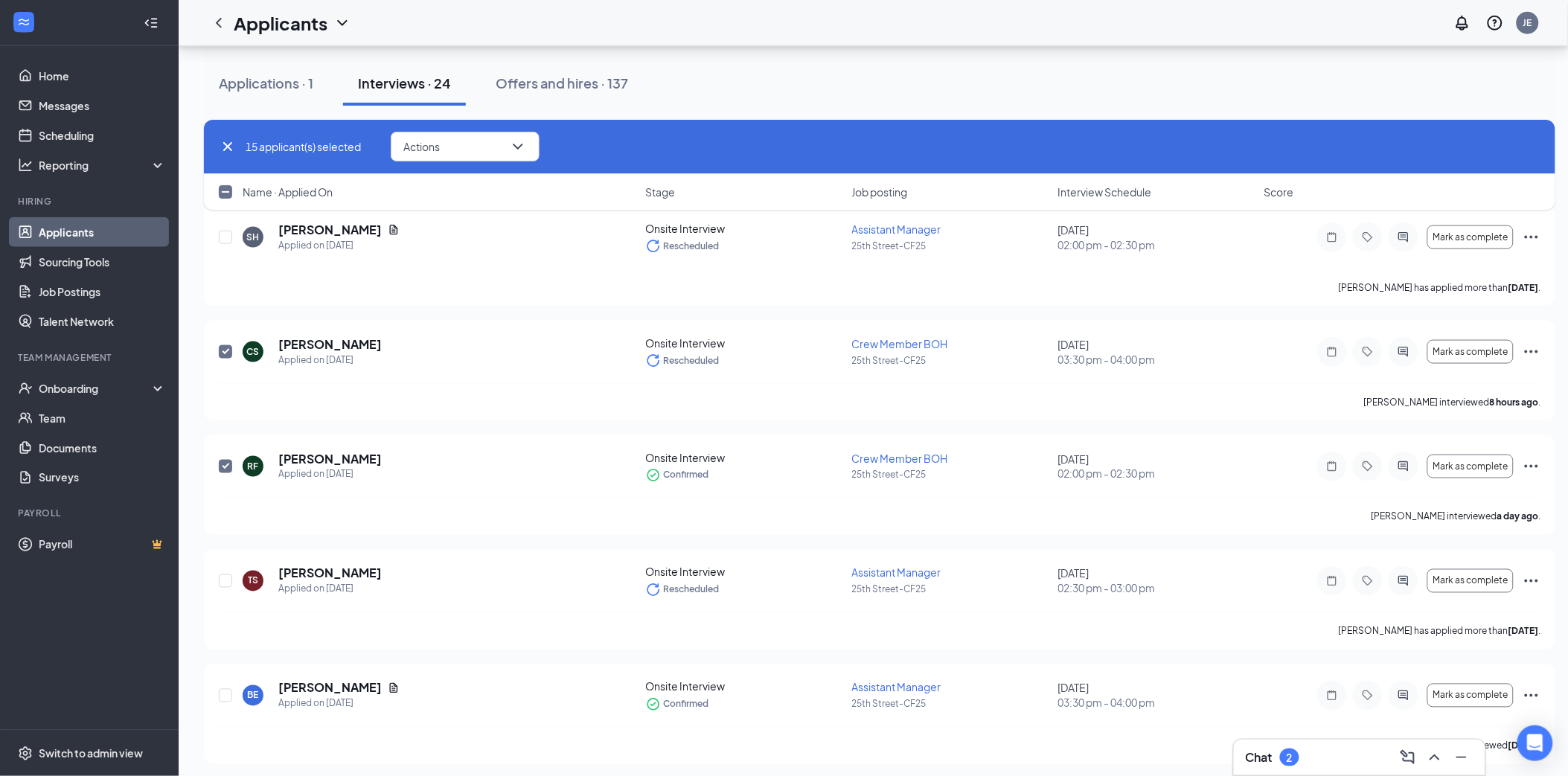
scroll to position [660, 0]
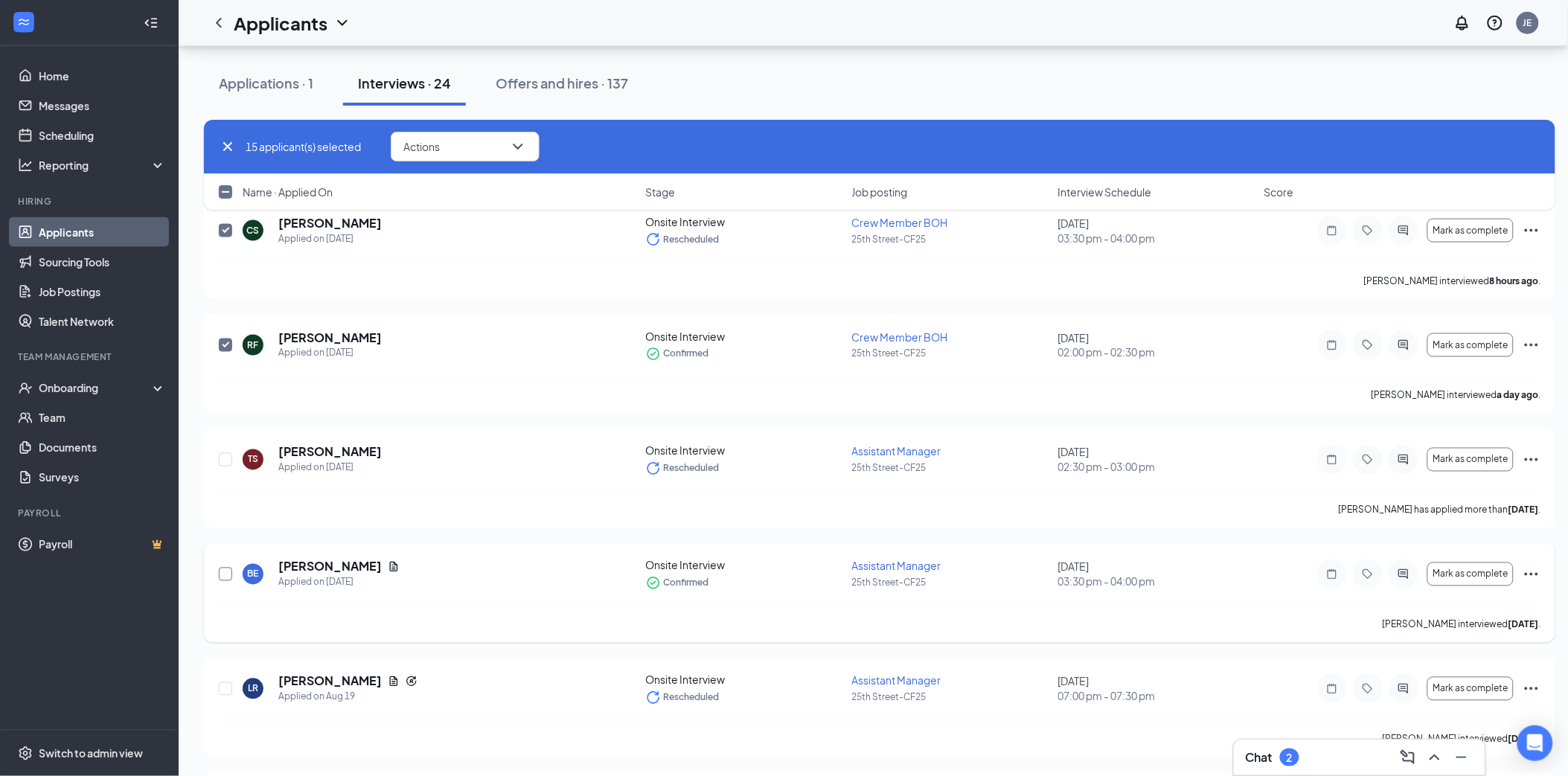
click at [223, 574] on input "checkbox" at bounding box center [225, 574] width 13 height 13
checkbox input "true"
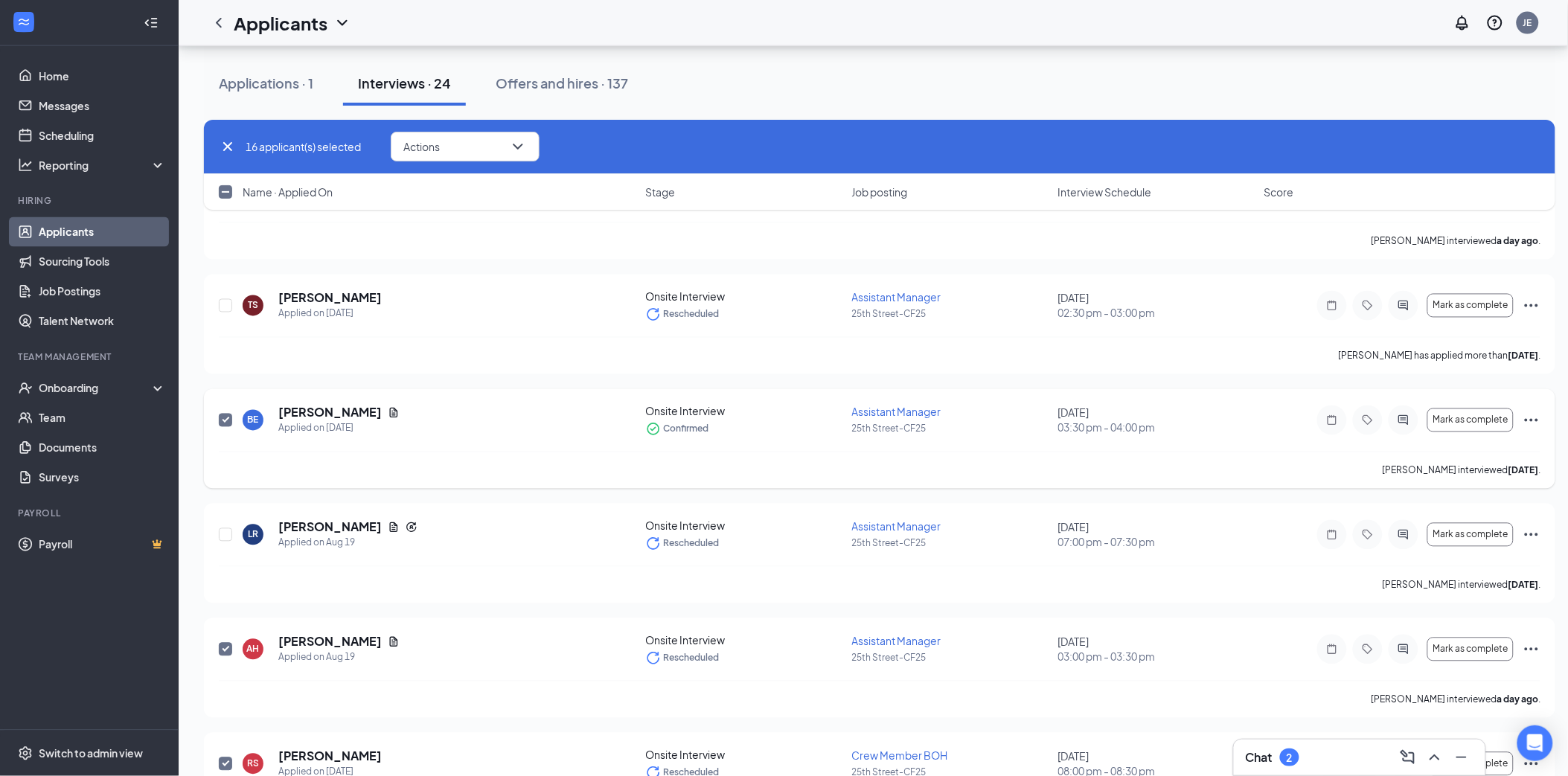
scroll to position [825, 0]
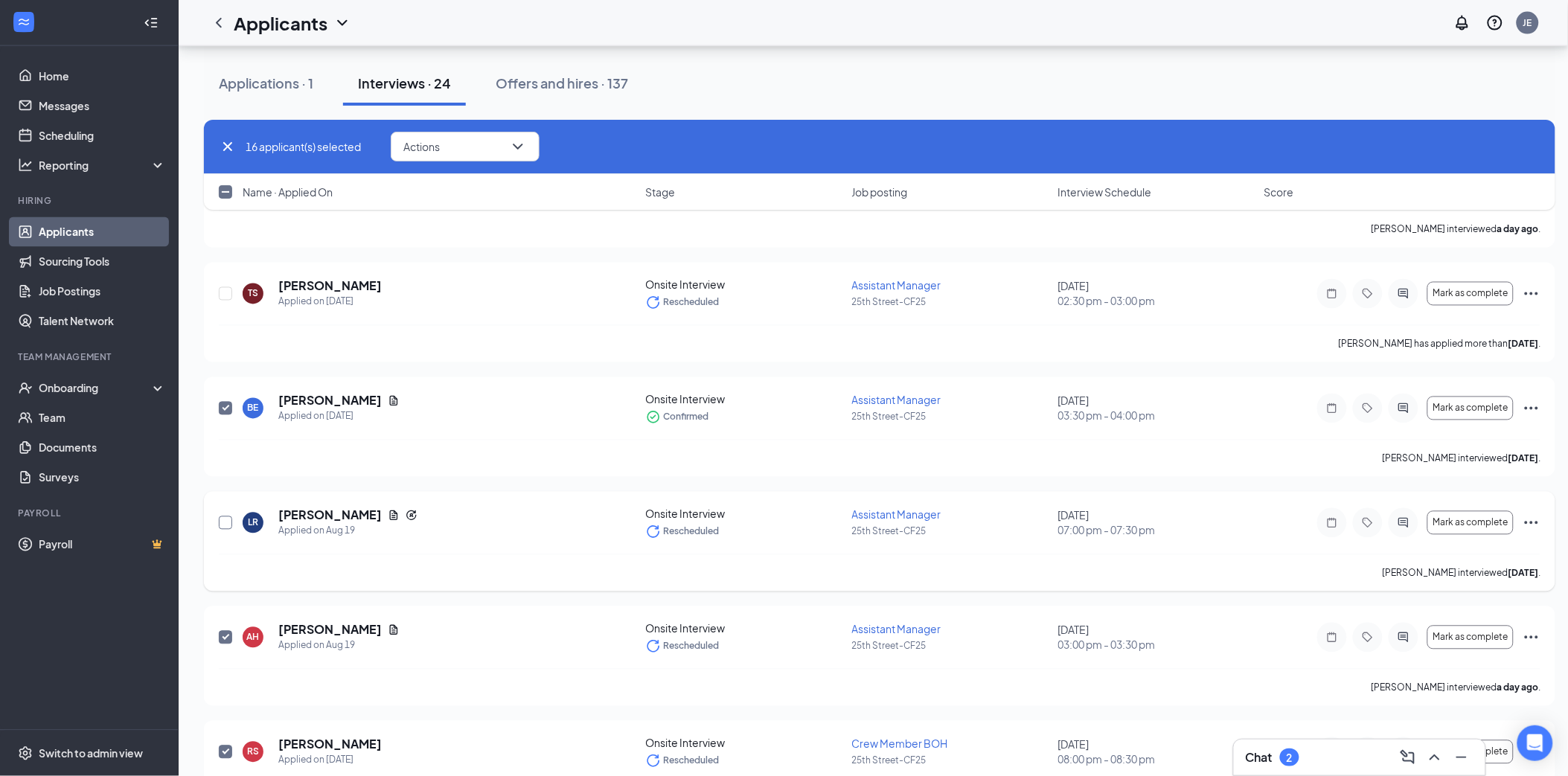
click at [222, 524] on input "checkbox" at bounding box center [225, 523] width 13 height 13
checkbox input "true"
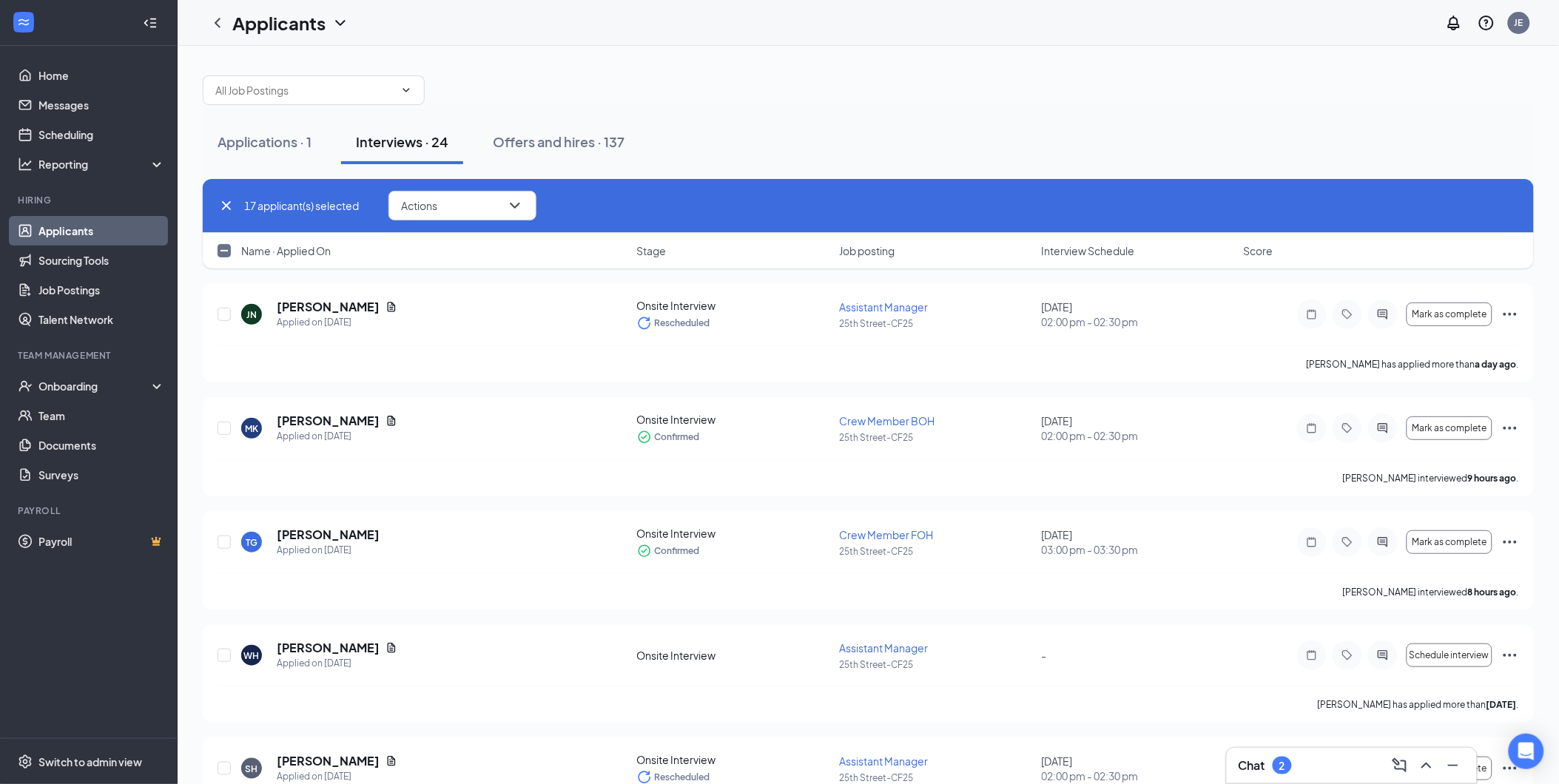
scroll to position [0, 0]
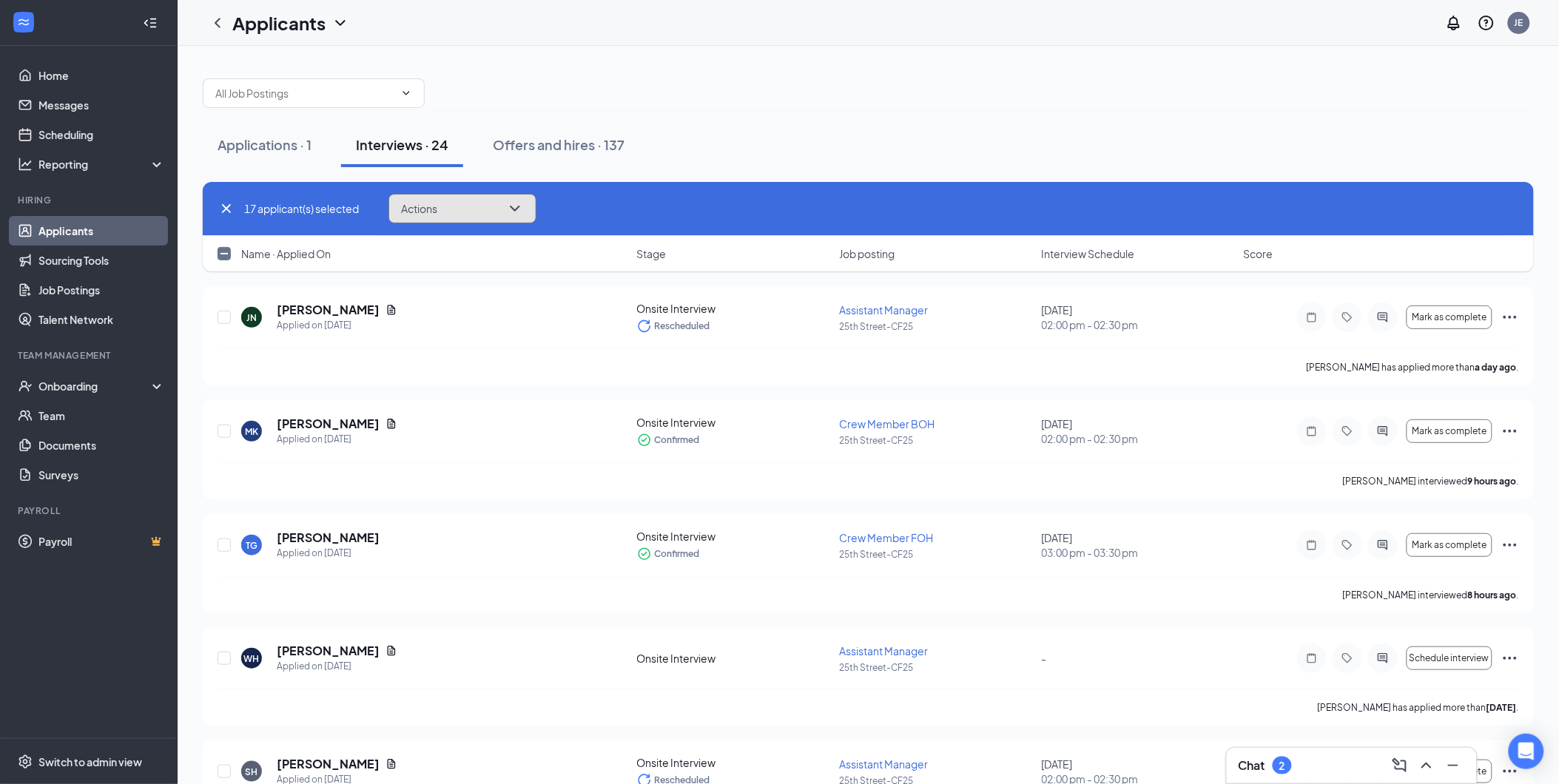
click at [467, 206] on button "Actions" at bounding box center [462, 209] width 148 height 30
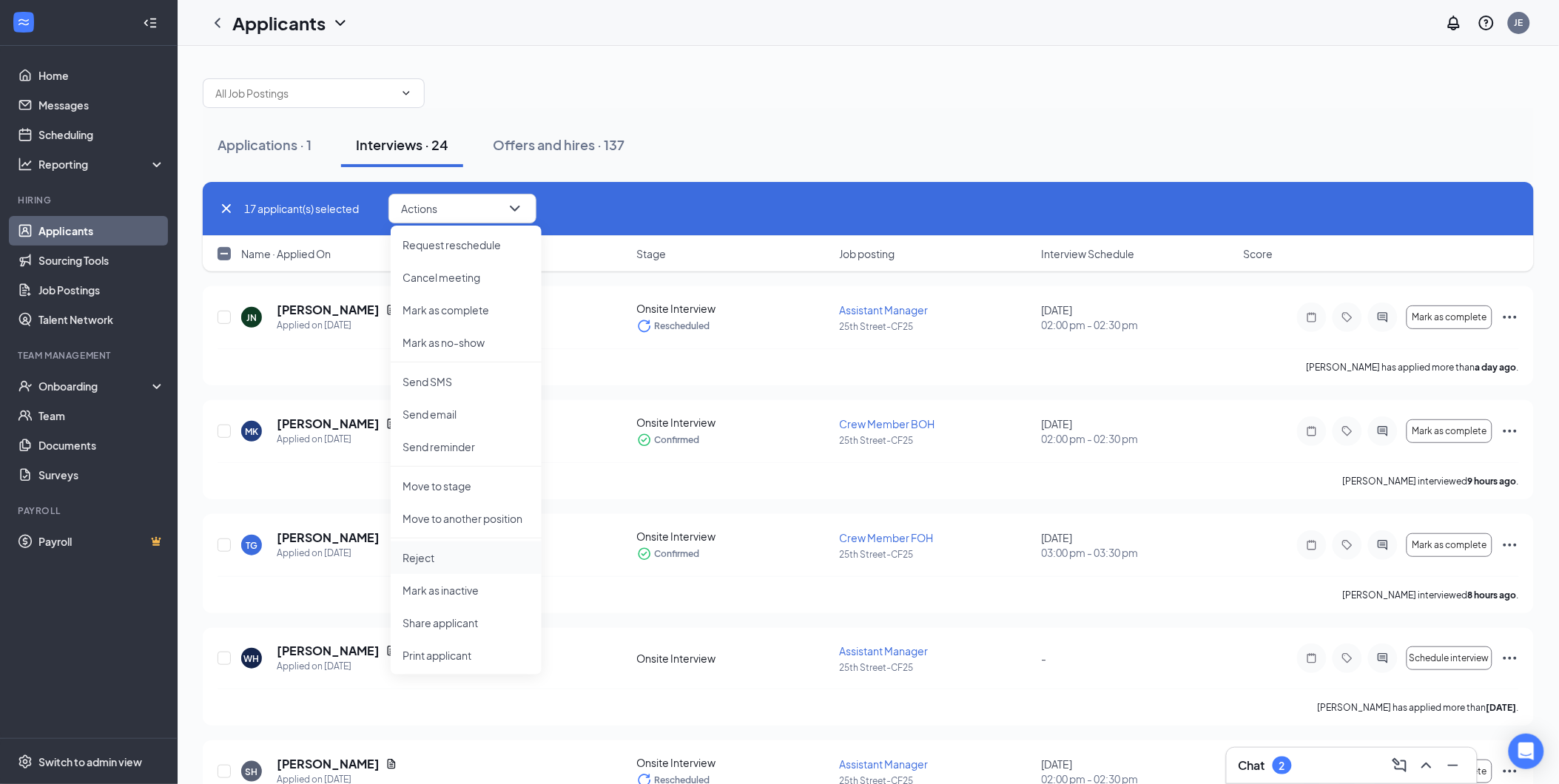
click at [448, 553] on p "Reject" at bounding box center [466, 558] width 127 height 15
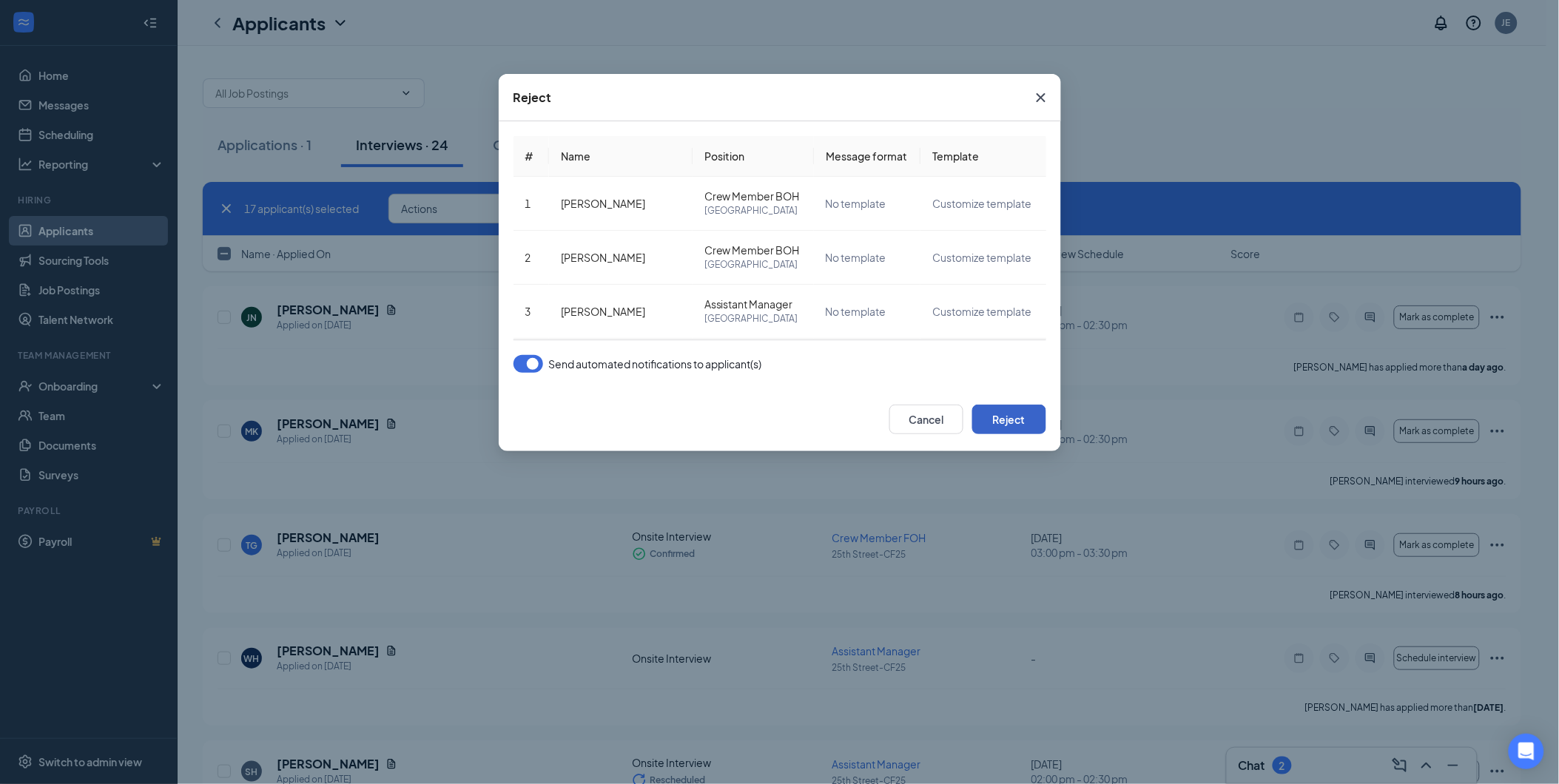
click at [999, 419] on button "Reject" at bounding box center [1009, 420] width 74 height 30
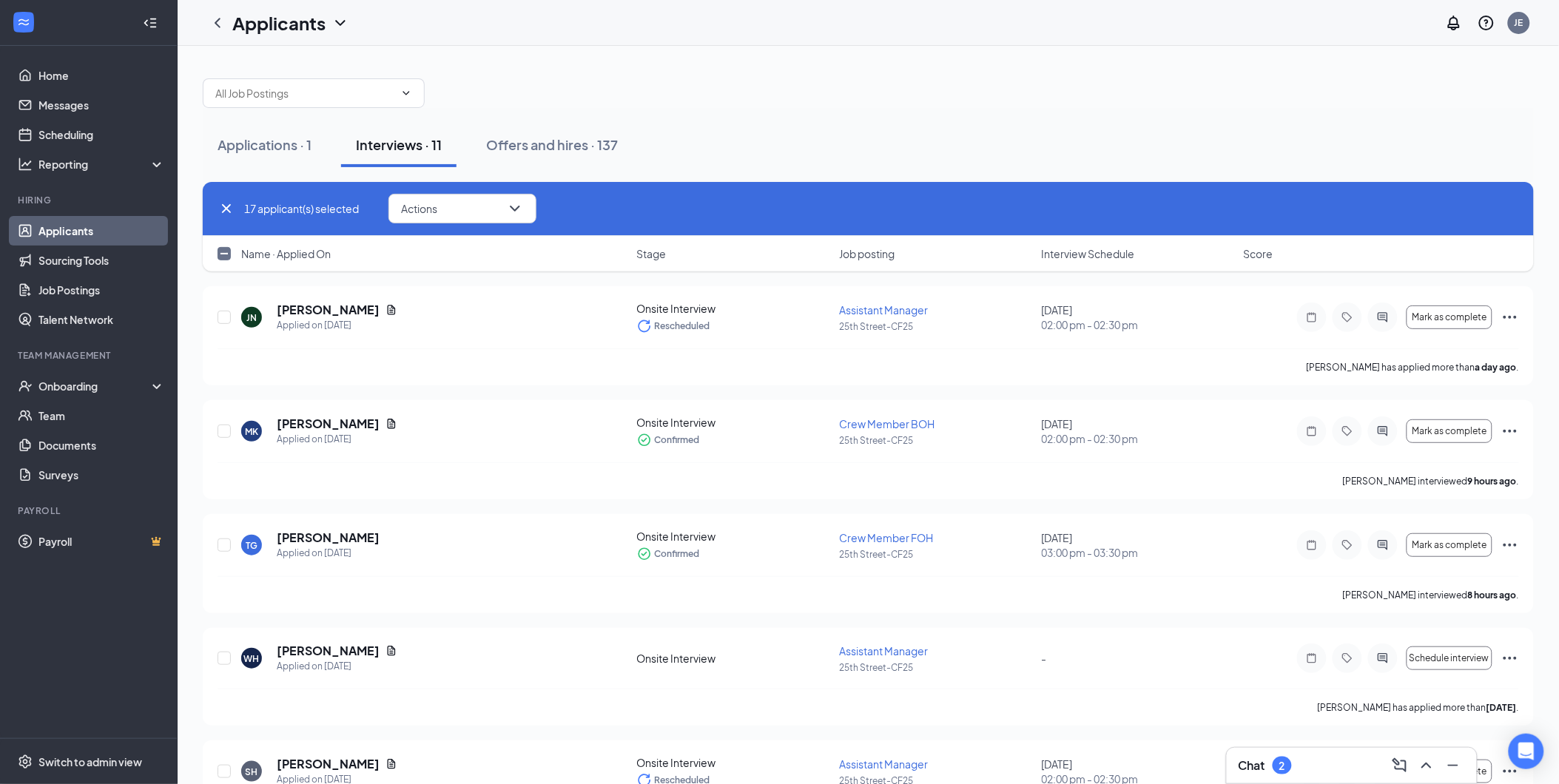
checkbox input "false"
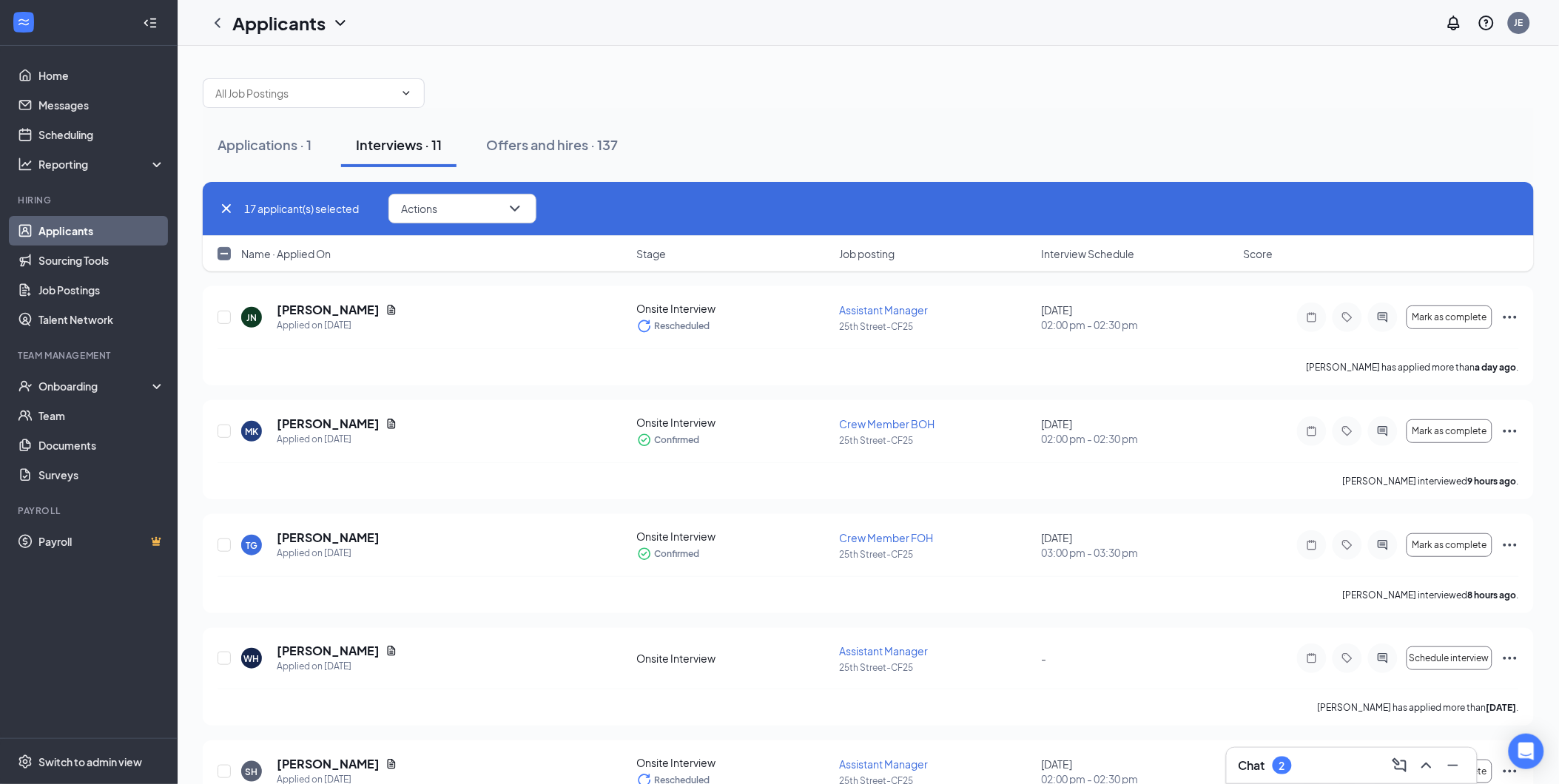
checkbox input "false"
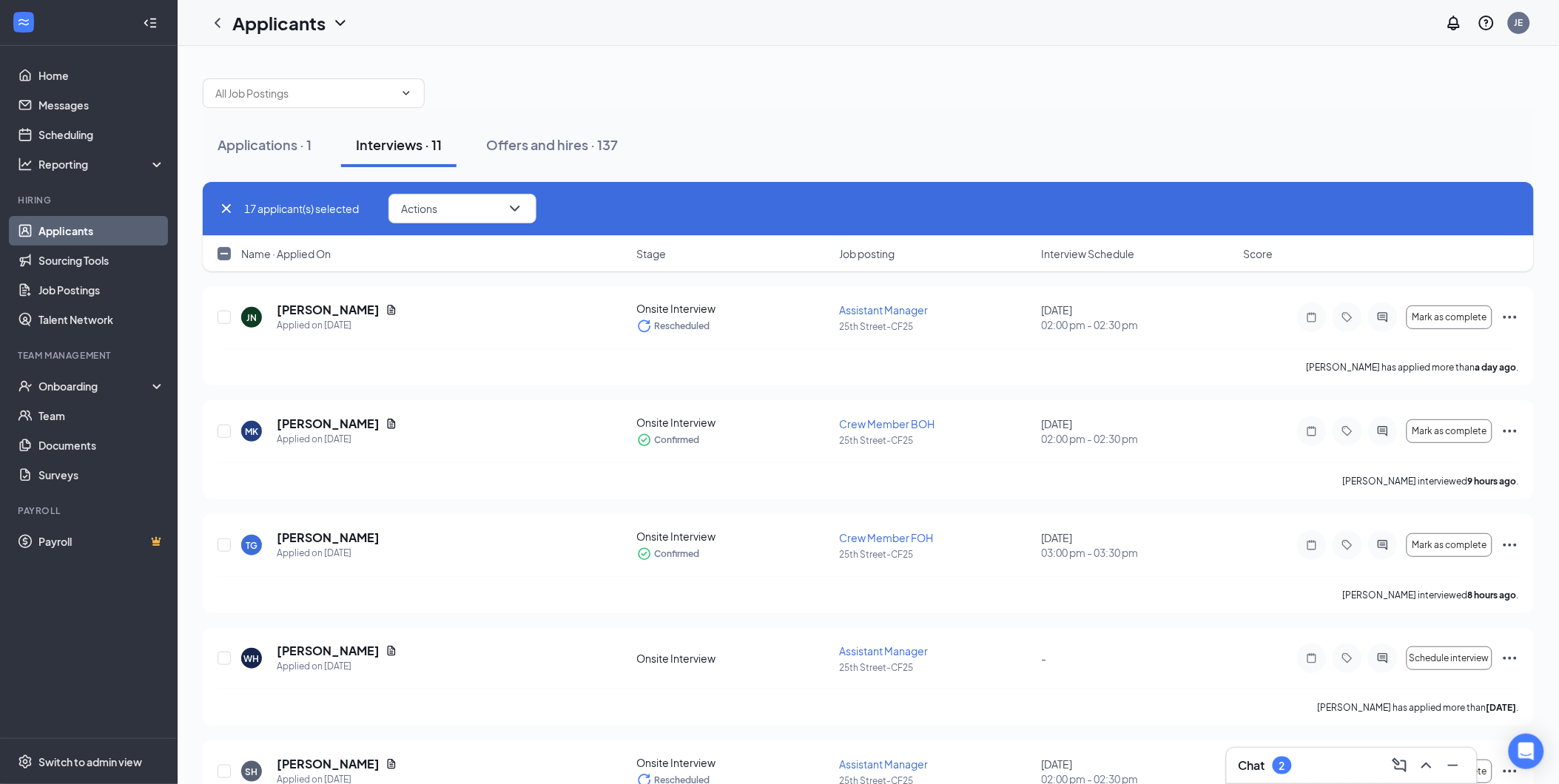
checkbox input "false"
click at [218, 210] on icon "Cross" at bounding box center [226, 208] width 17 height 17
